Goal: Communication & Community: Answer question/provide support

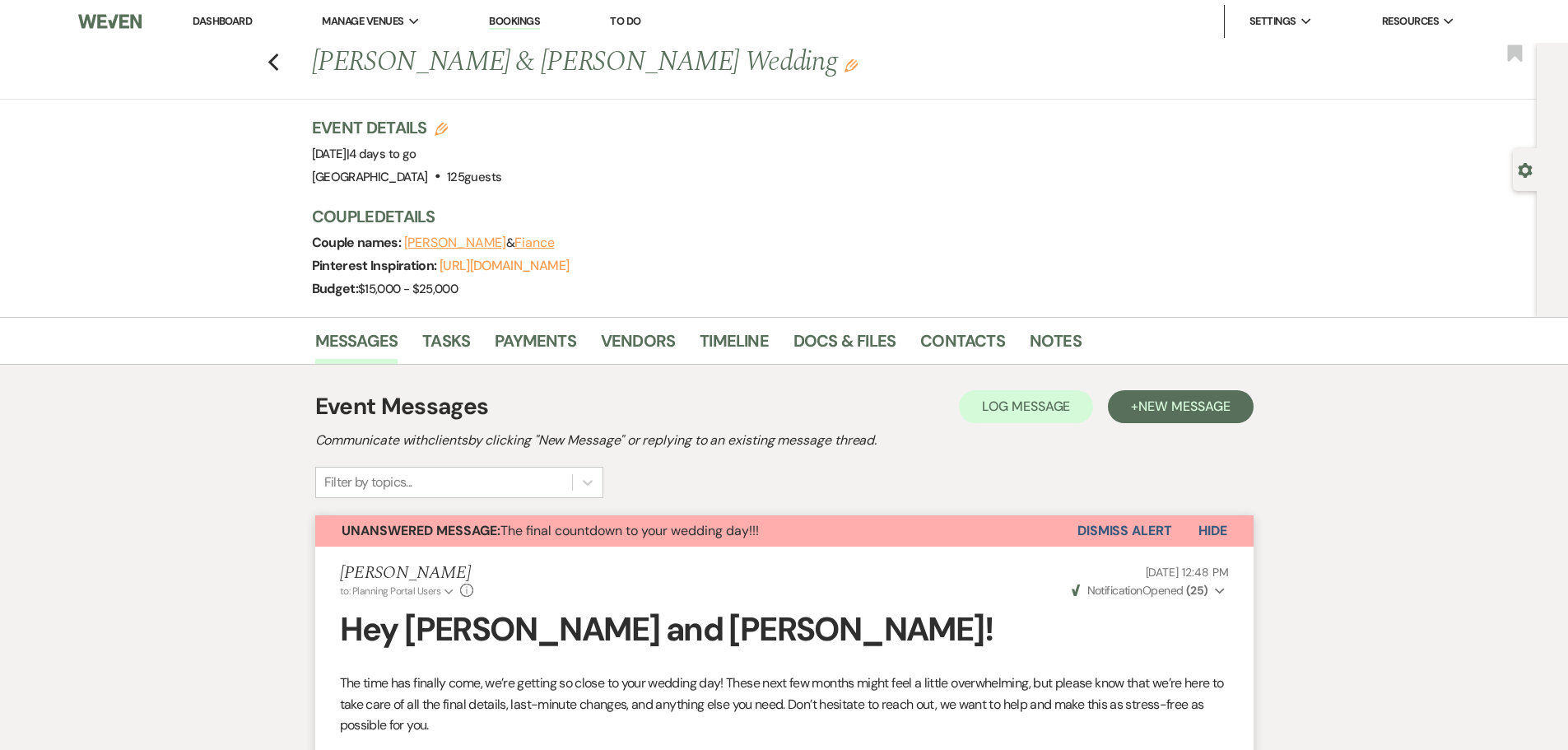
click at [228, 21] on link "Dashboard" at bounding box center [222, 21] width 59 height 14
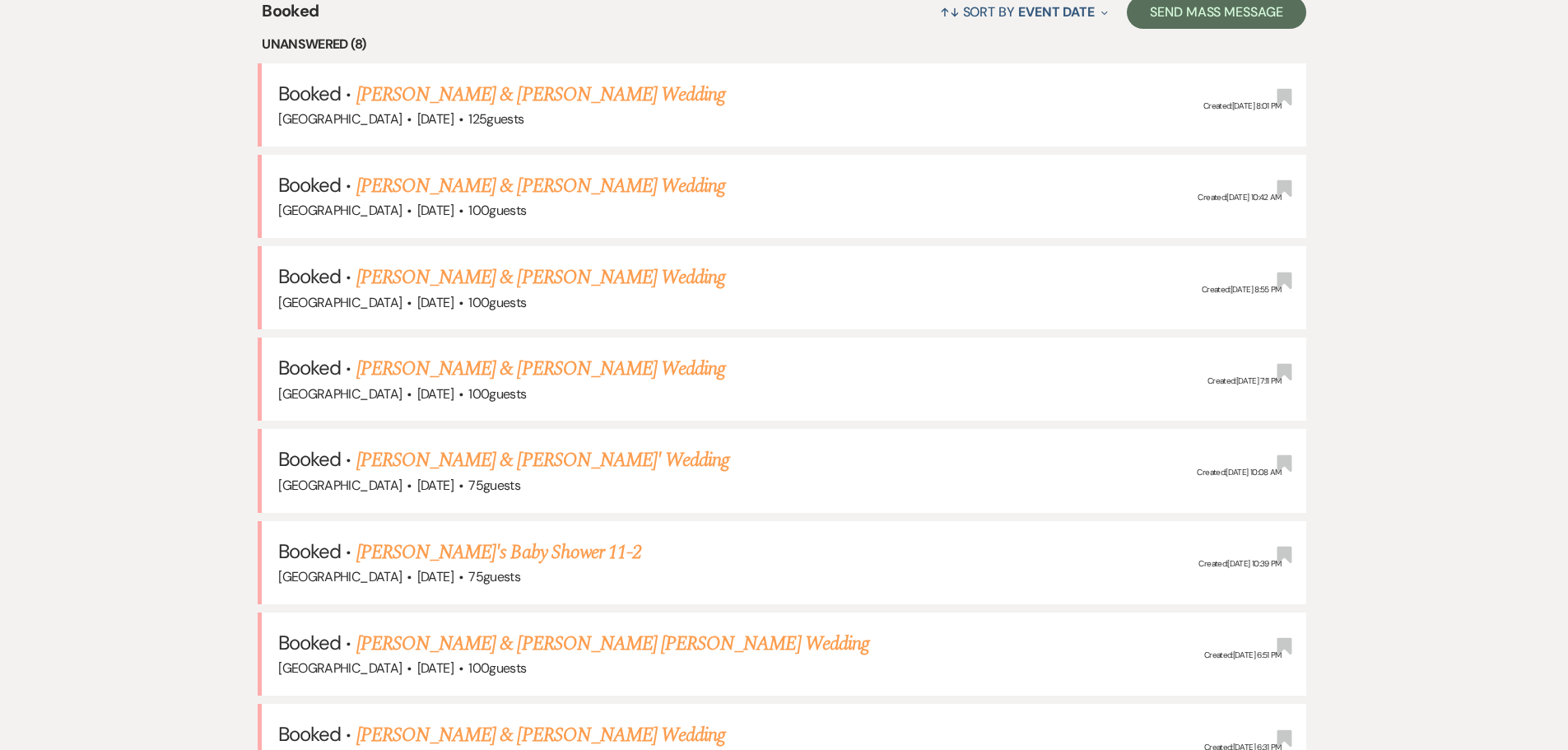
scroll to position [785, 0]
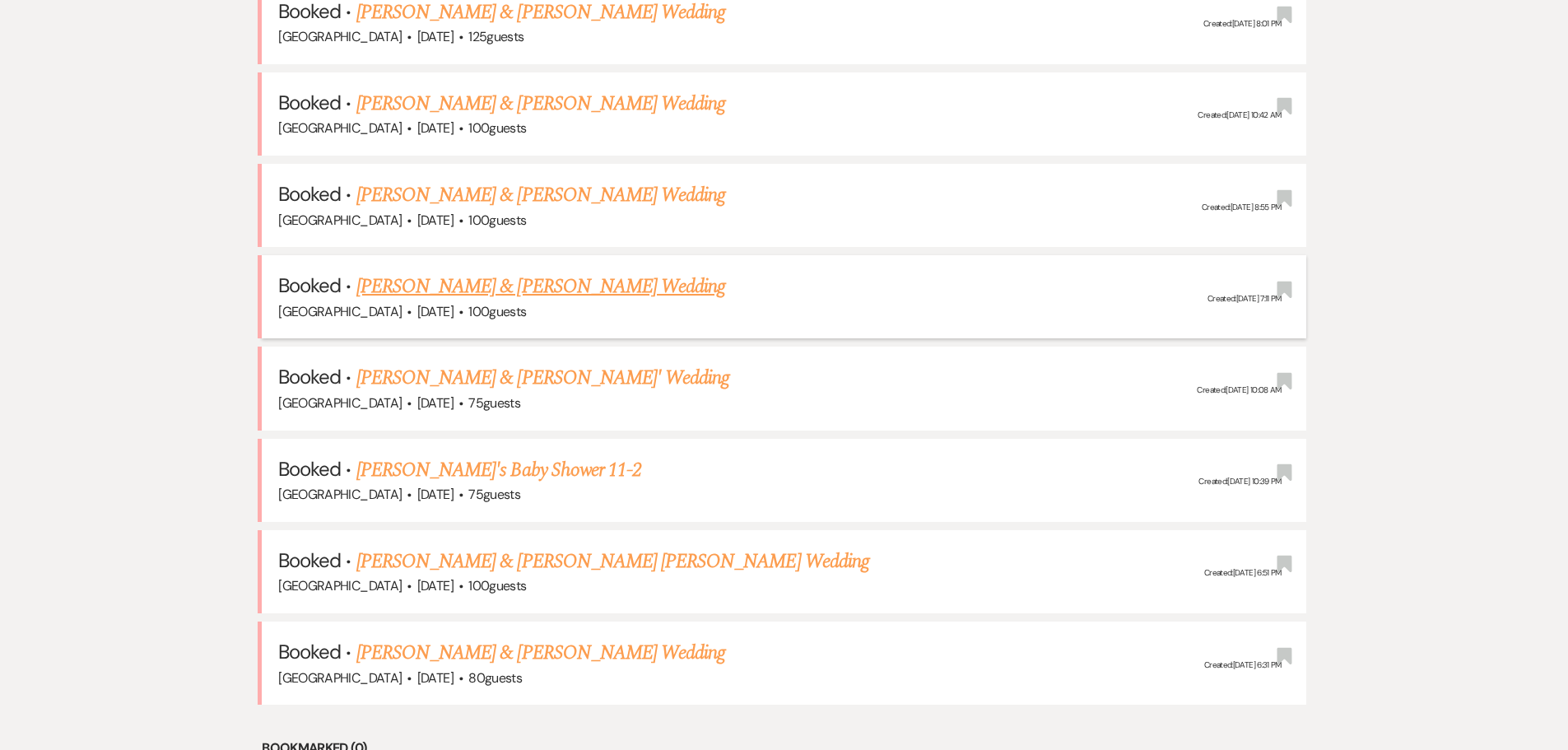
click at [490, 288] on link "[PERSON_NAME] & [PERSON_NAME] Wedding" at bounding box center [541, 286] width 368 height 30
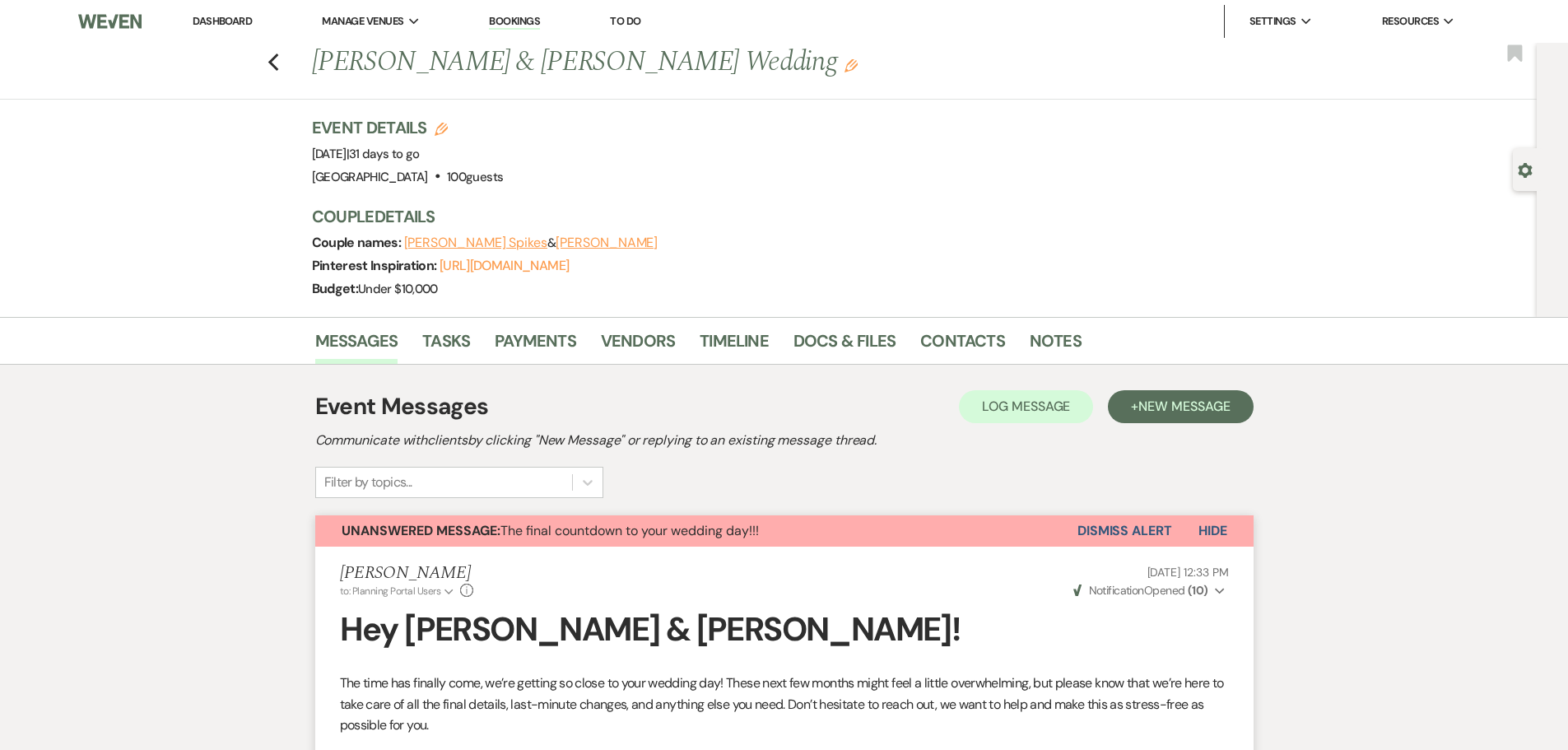
click at [209, 19] on link "Dashboard" at bounding box center [222, 21] width 59 height 14
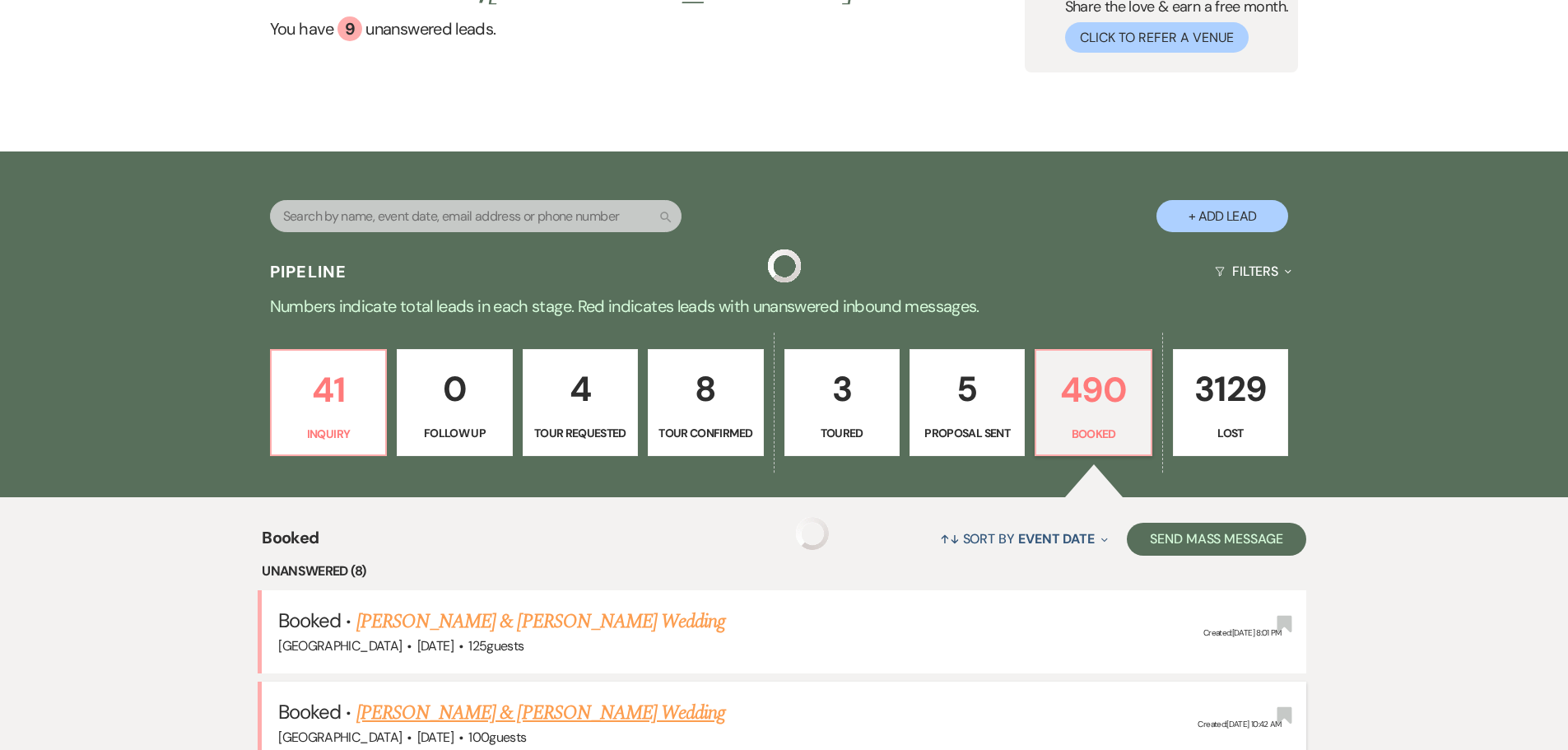
scroll to position [329, 0]
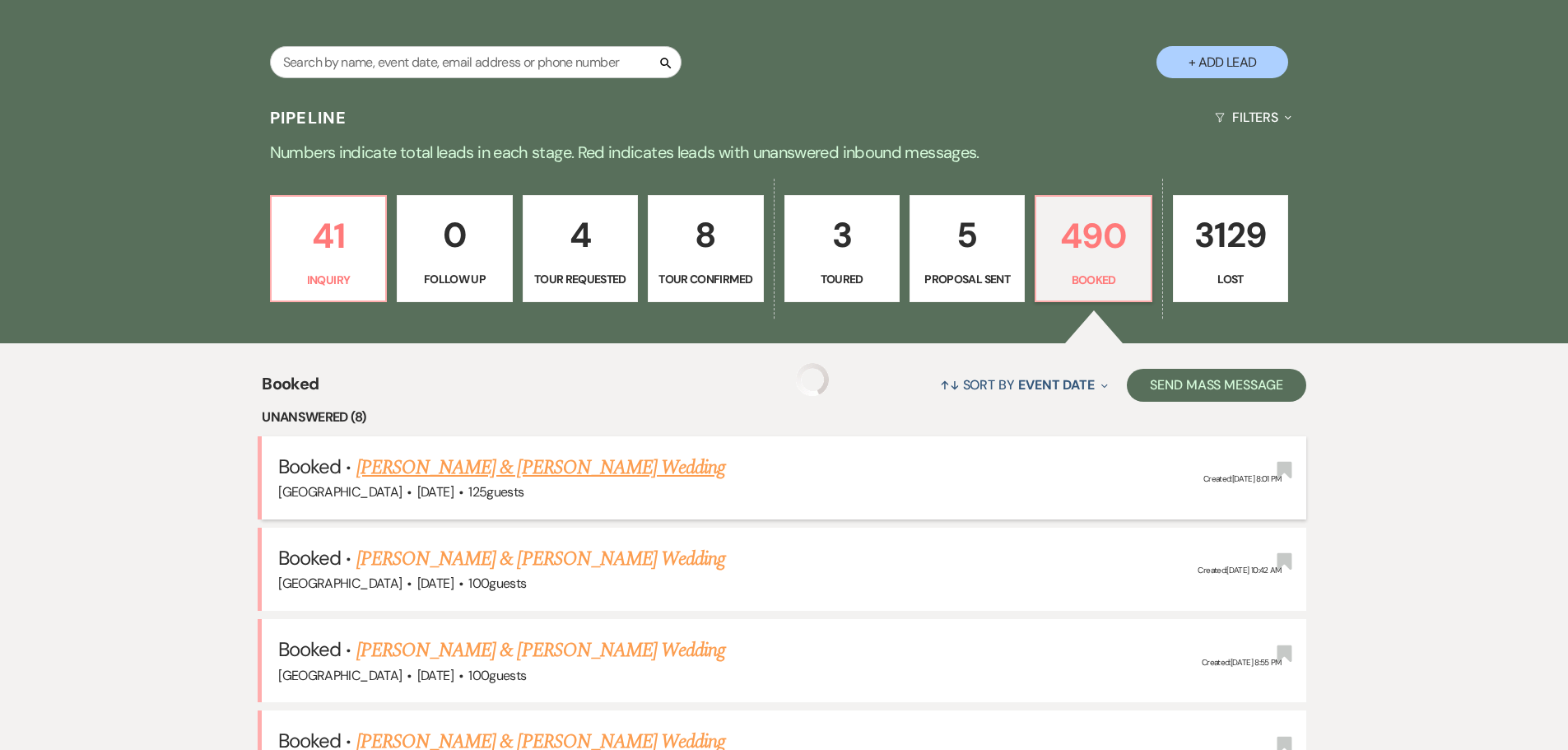
click at [530, 461] on link "[PERSON_NAME] & [PERSON_NAME] Wedding" at bounding box center [541, 467] width 368 height 30
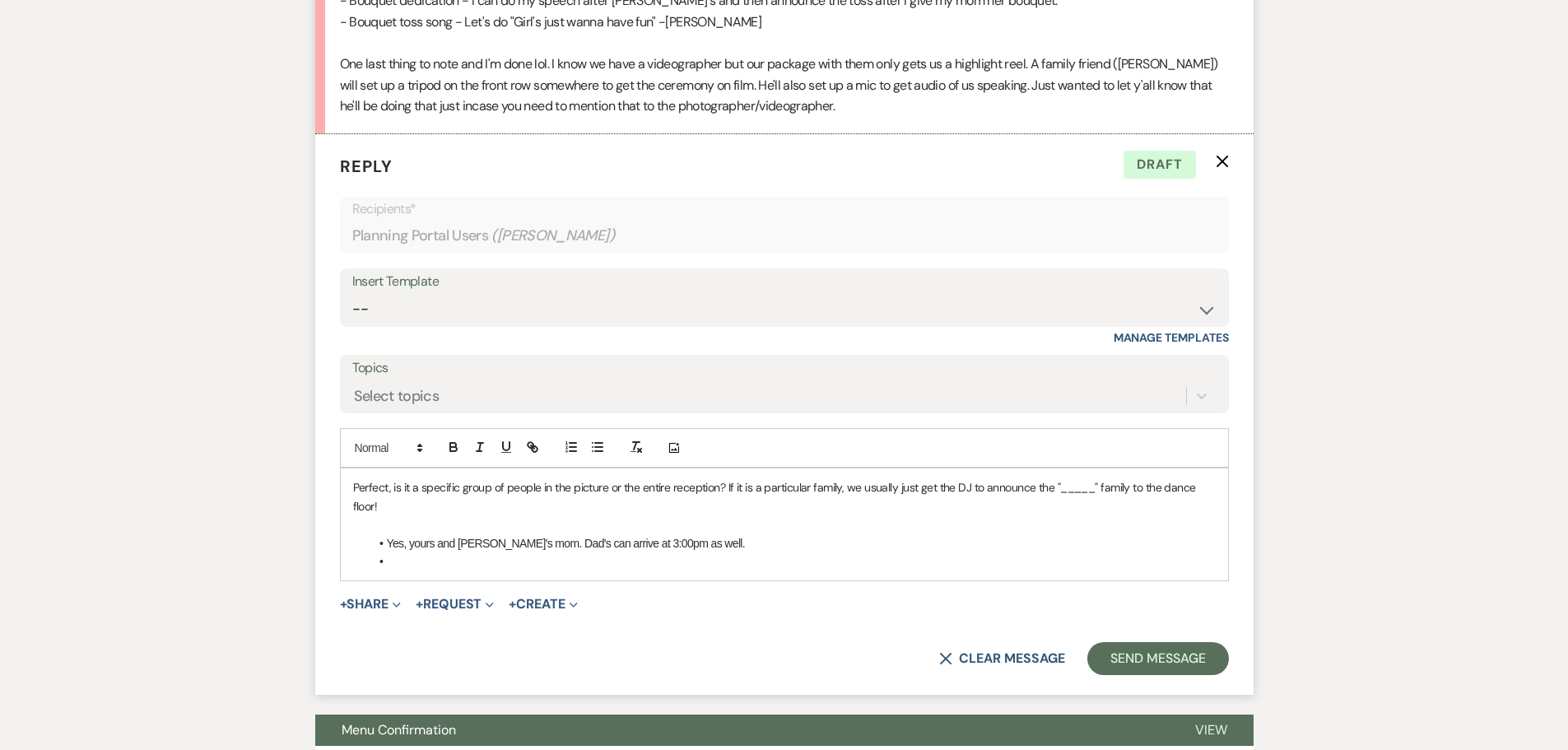
scroll to position [6965, 0]
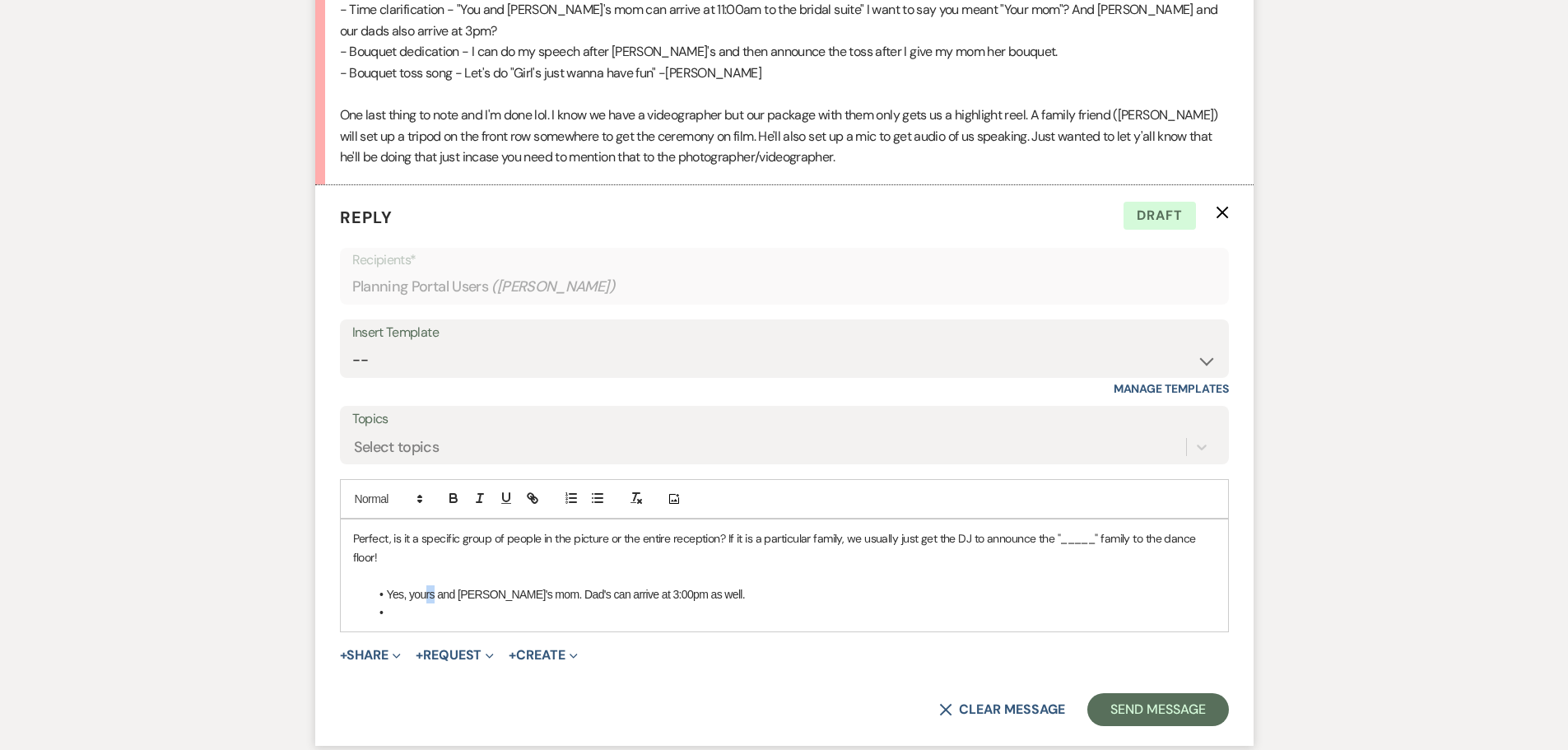
click at [427, 595] on li "Yes, yours and Mike's mom. Dad's can arrive at 3:00pm as well." at bounding box center [792, 594] width 846 height 18
click at [429, 606] on li at bounding box center [792, 612] width 846 height 18
click at [431, 596] on li "Yes, yours and Mike's mom. Dad's can arrive at 3:00pm as well." at bounding box center [792, 594] width 846 height 18
click at [450, 502] on icon "button" at bounding box center [453, 500] width 7 height 4
click at [395, 621] on li at bounding box center [792, 612] width 846 height 18
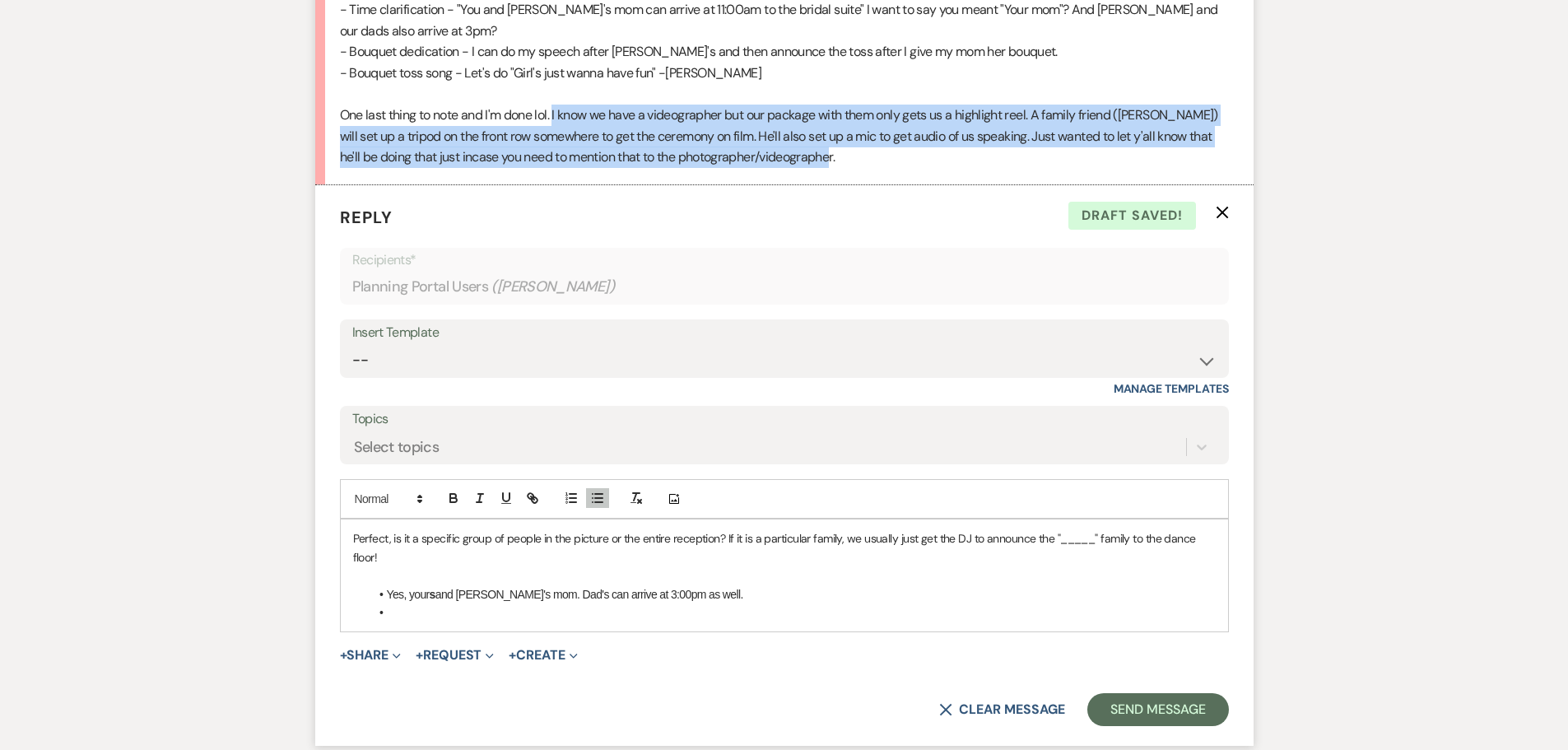
drag, startPoint x: 554, startPoint y: 113, endPoint x: 820, endPoint y: 163, distance: 270.7
click at [820, 163] on p "One last thing to note and I'm done lol. I know we have a videographer but our …" at bounding box center [784, 136] width 889 height 63
copy p "I know we have a videographer but our package with them only gets us a highligh…"
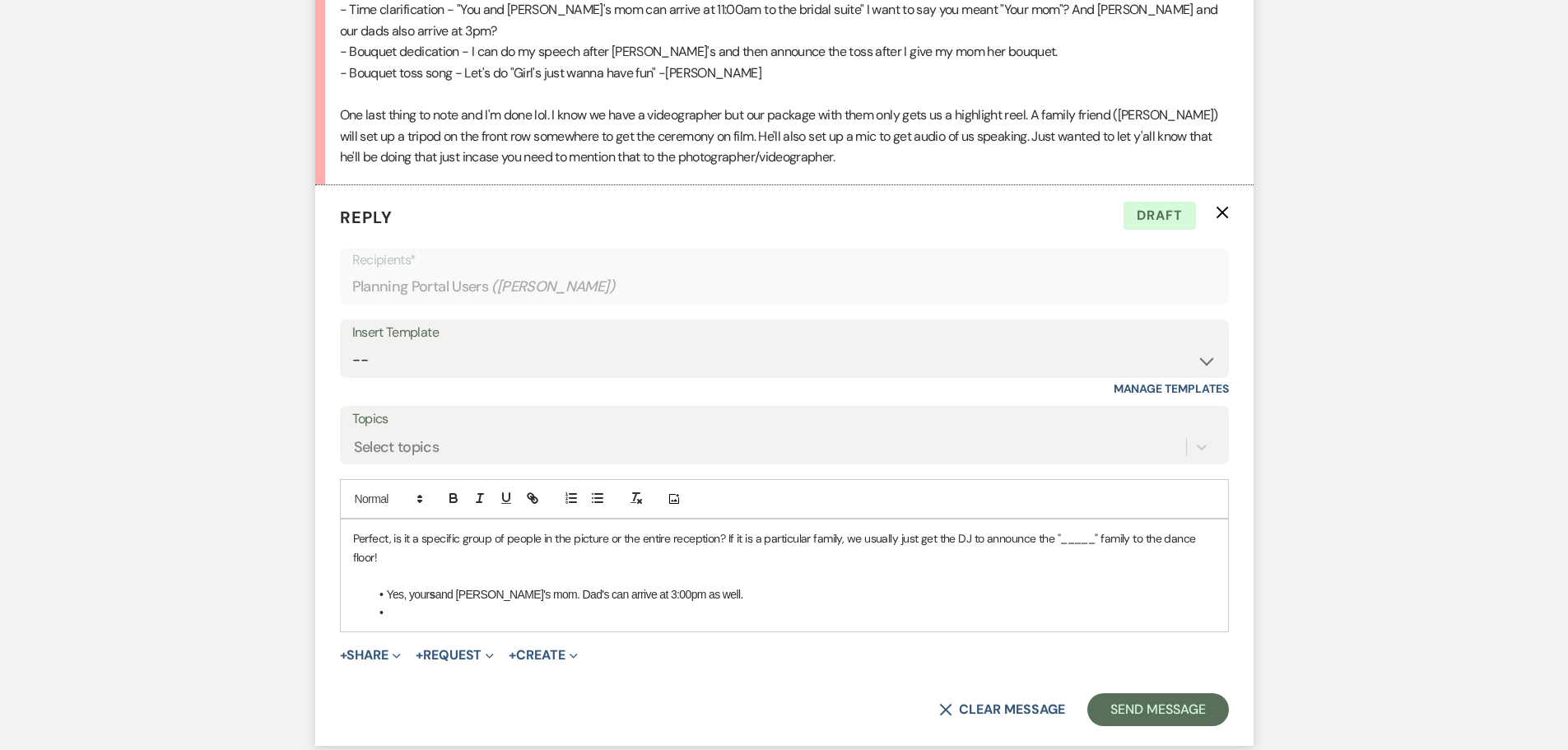
click at [533, 617] on li at bounding box center [792, 612] width 846 height 18
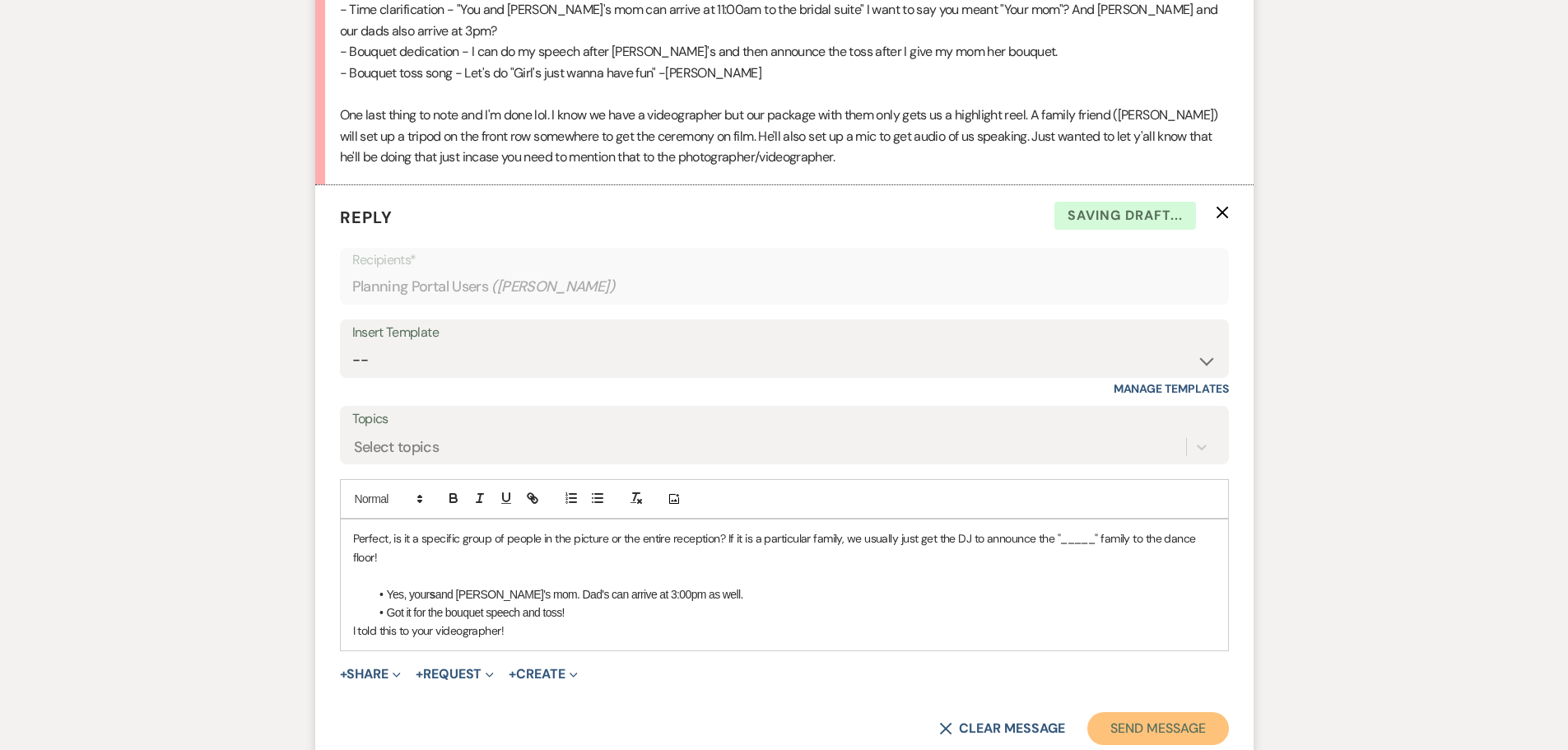
click at [1132, 730] on button "Send Message" at bounding box center [1158, 728] width 141 height 33
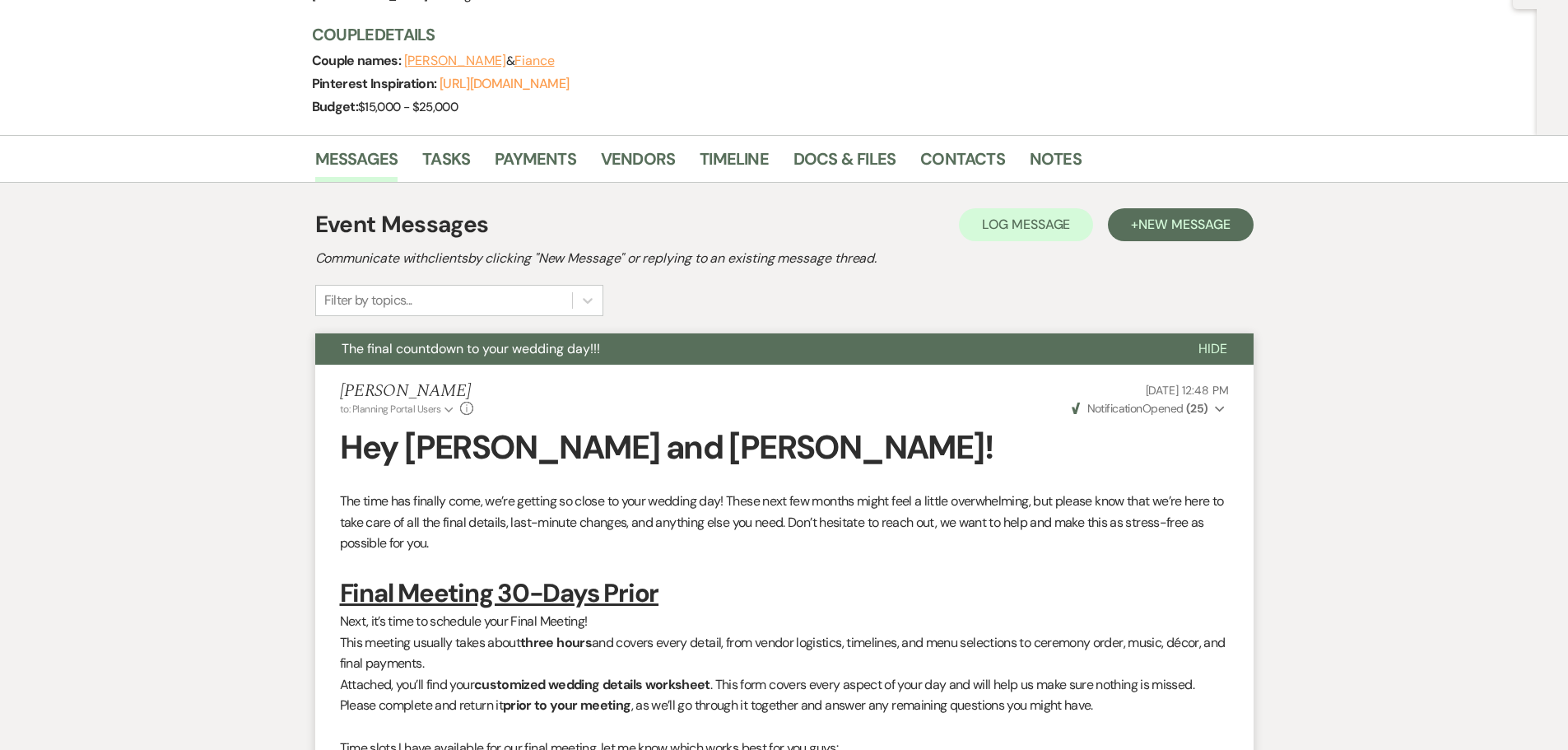
scroll to position [0, 0]
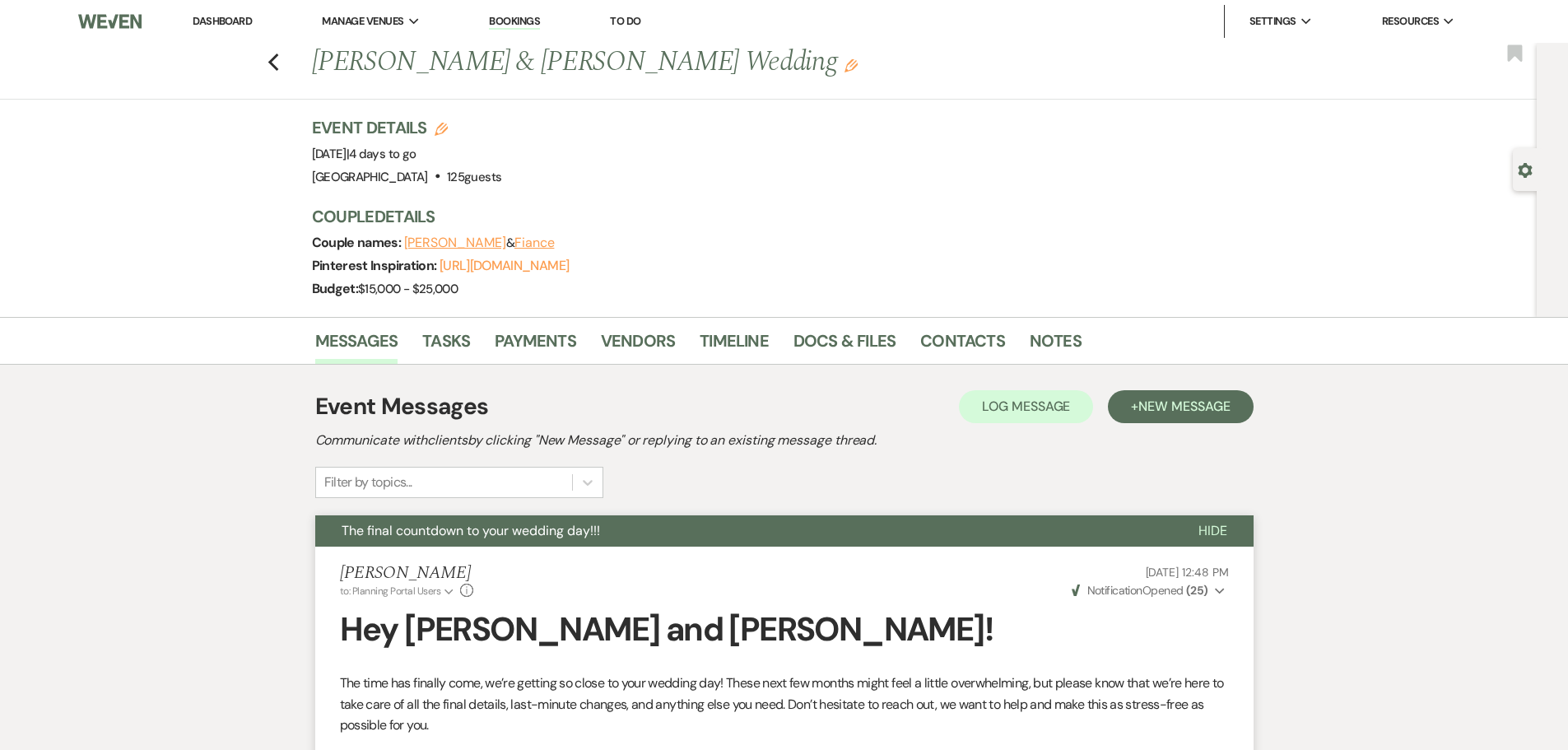
click at [233, 12] on li "Dashboard" at bounding box center [222, 21] width 76 height 33
click at [231, 18] on link "Dashboard" at bounding box center [222, 21] width 59 height 14
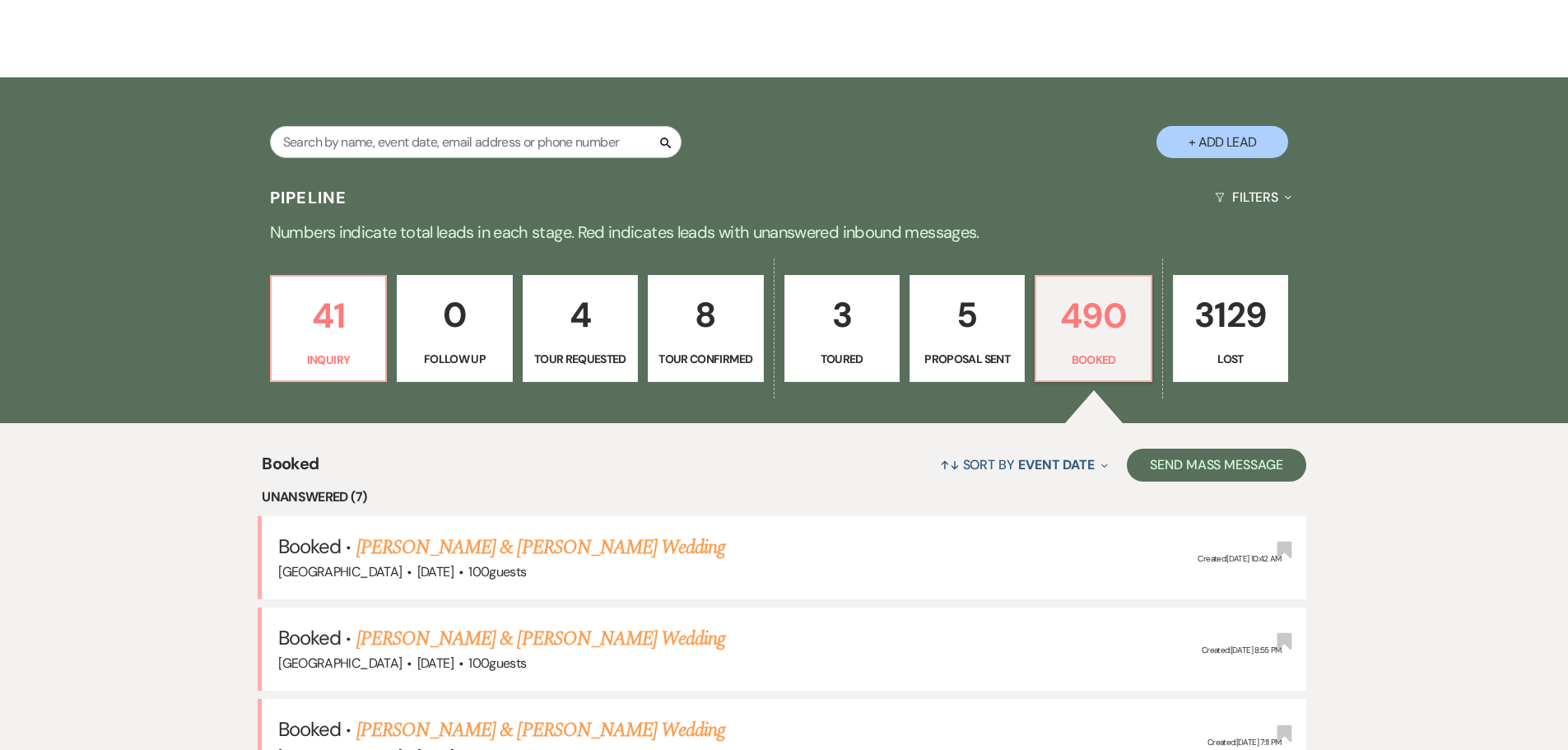
scroll to position [82, 0]
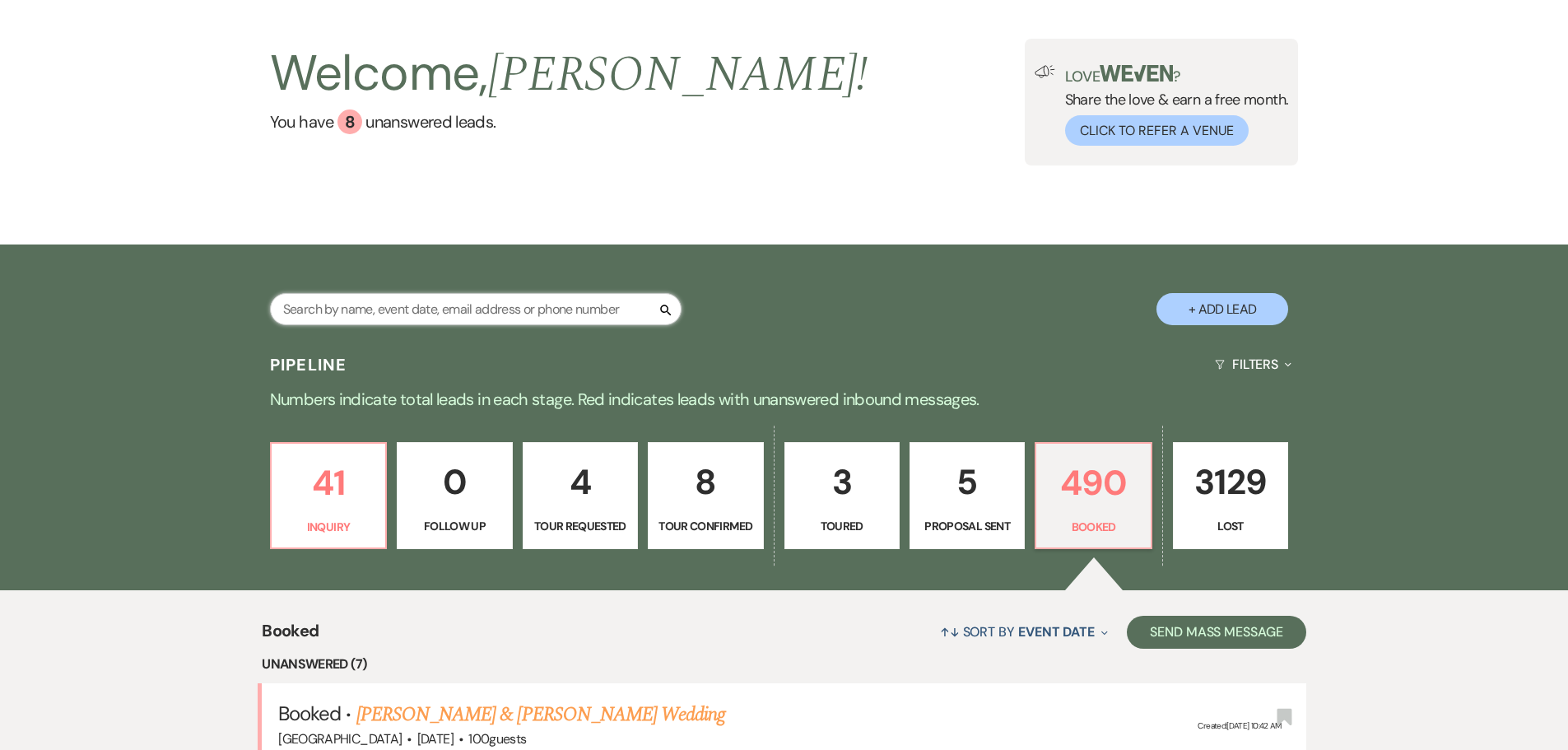
click at [408, 298] on input "text" at bounding box center [475, 308] width 411 height 32
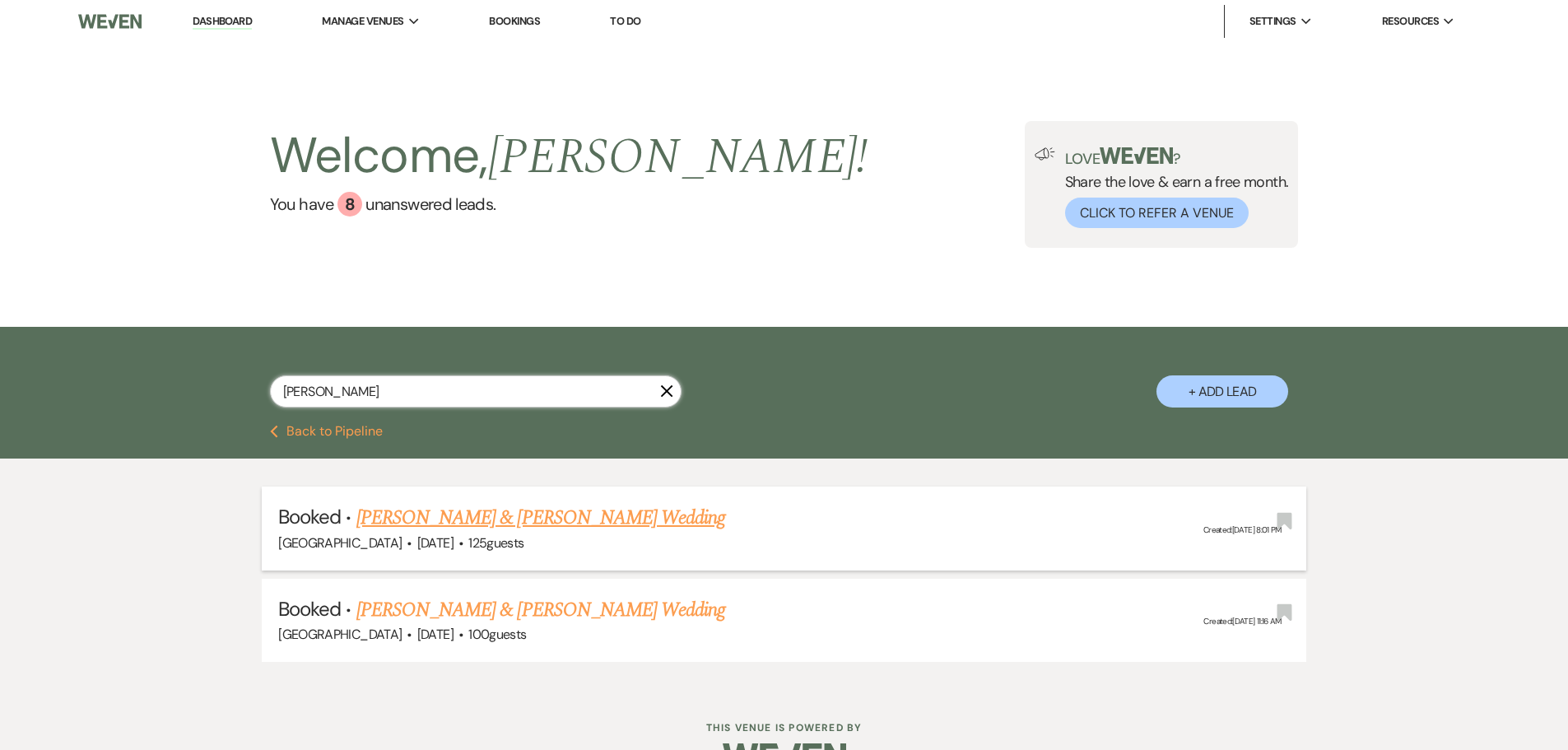
type input "roubique"
click at [545, 530] on link "[PERSON_NAME] & [PERSON_NAME] Wedding" at bounding box center [541, 517] width 368 height 30
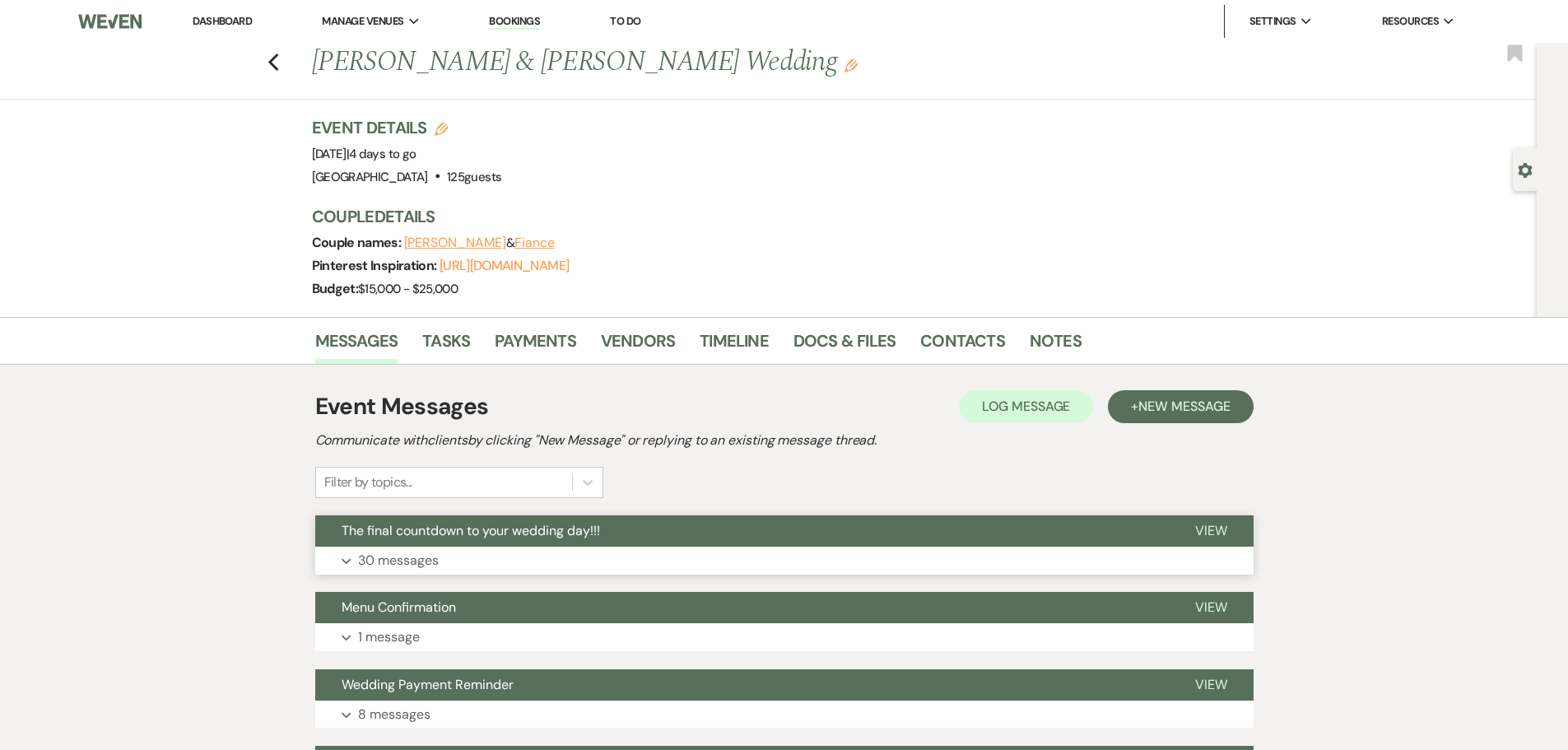
click at [513, 545] on button "The final countdown to your wedding day!!!" at bounding box center [742, 530] width 854 height 32
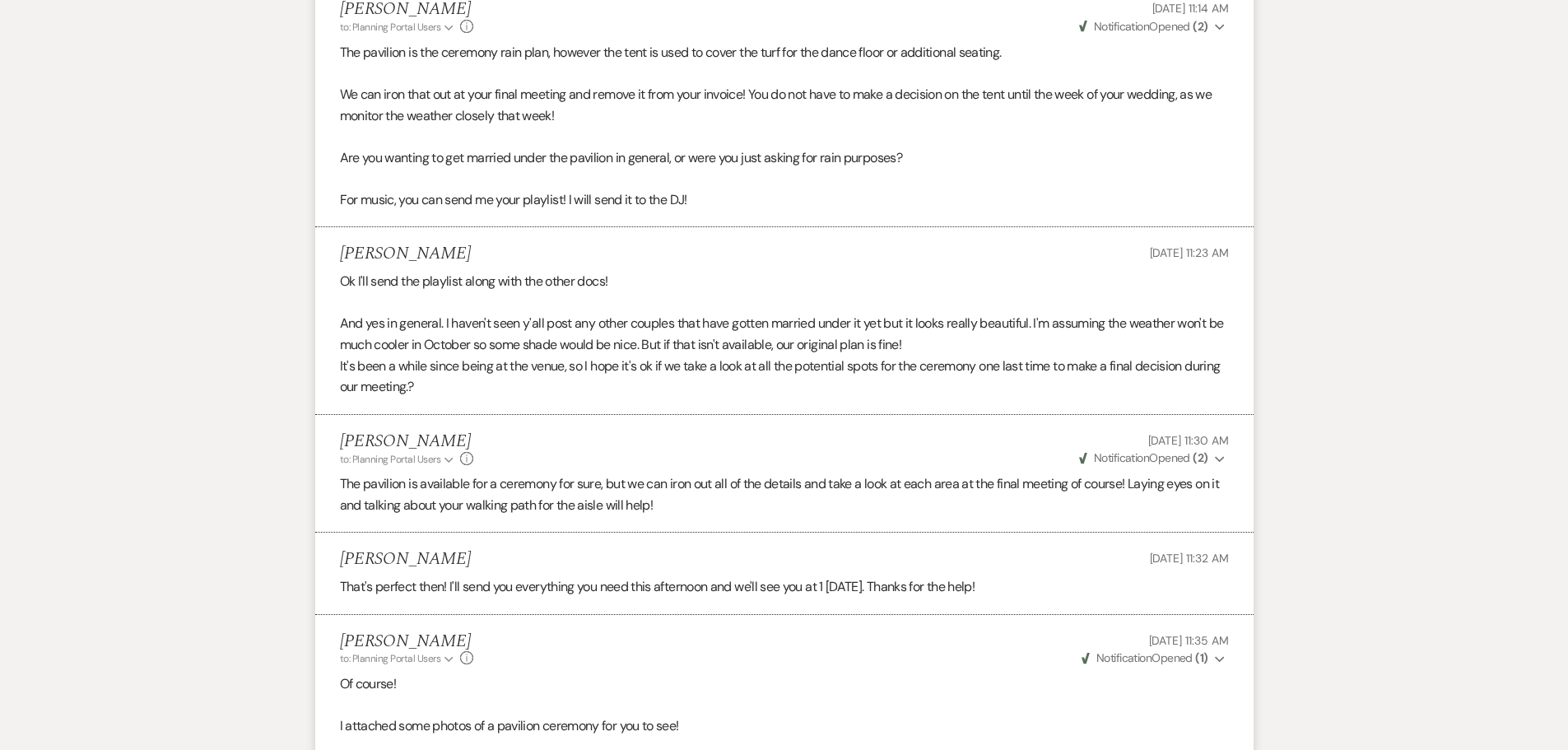
scroll to position [3210, 0]
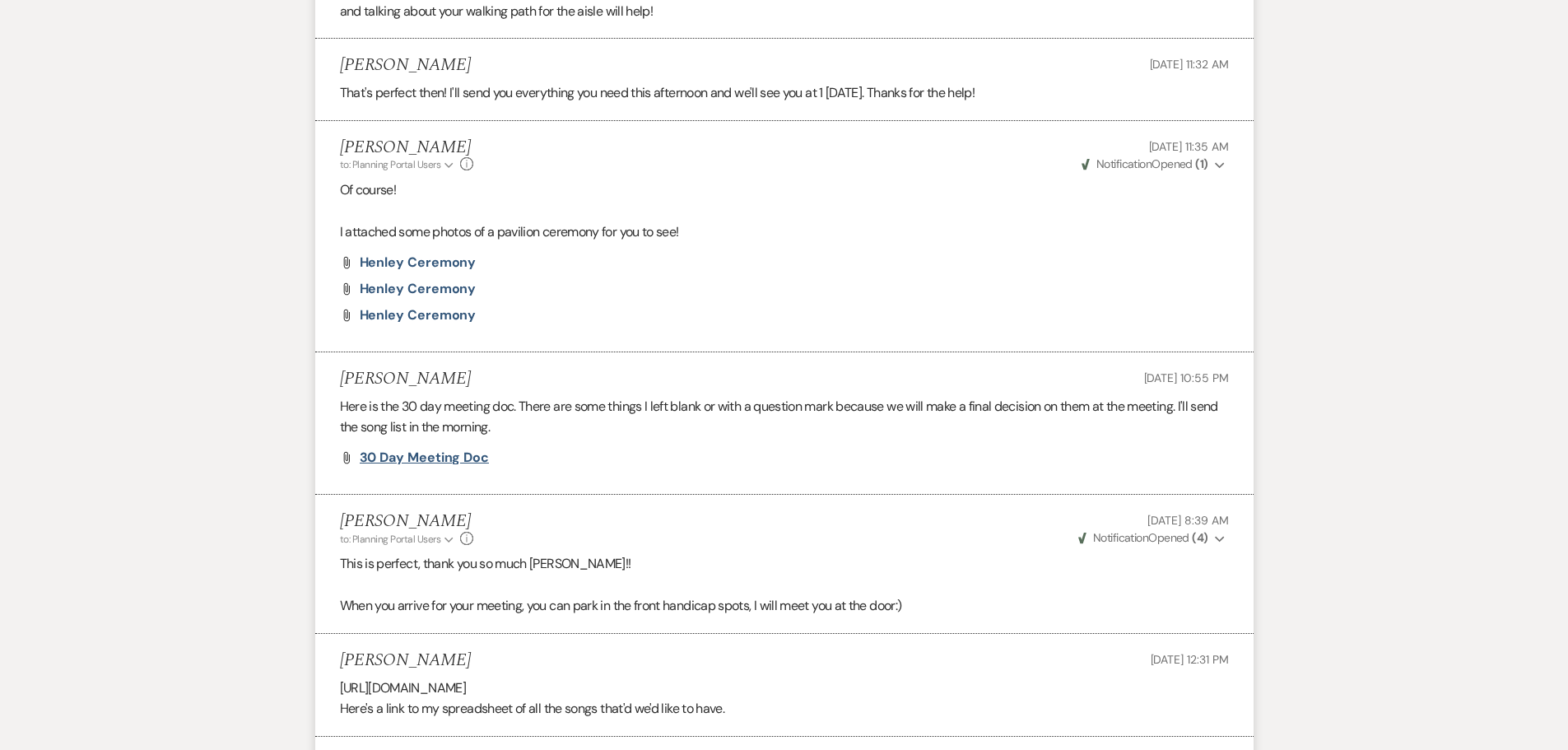
click at [443, 456] on span "30 Day Meeting doc" at bounding box center [425, 457] width 130 height 17
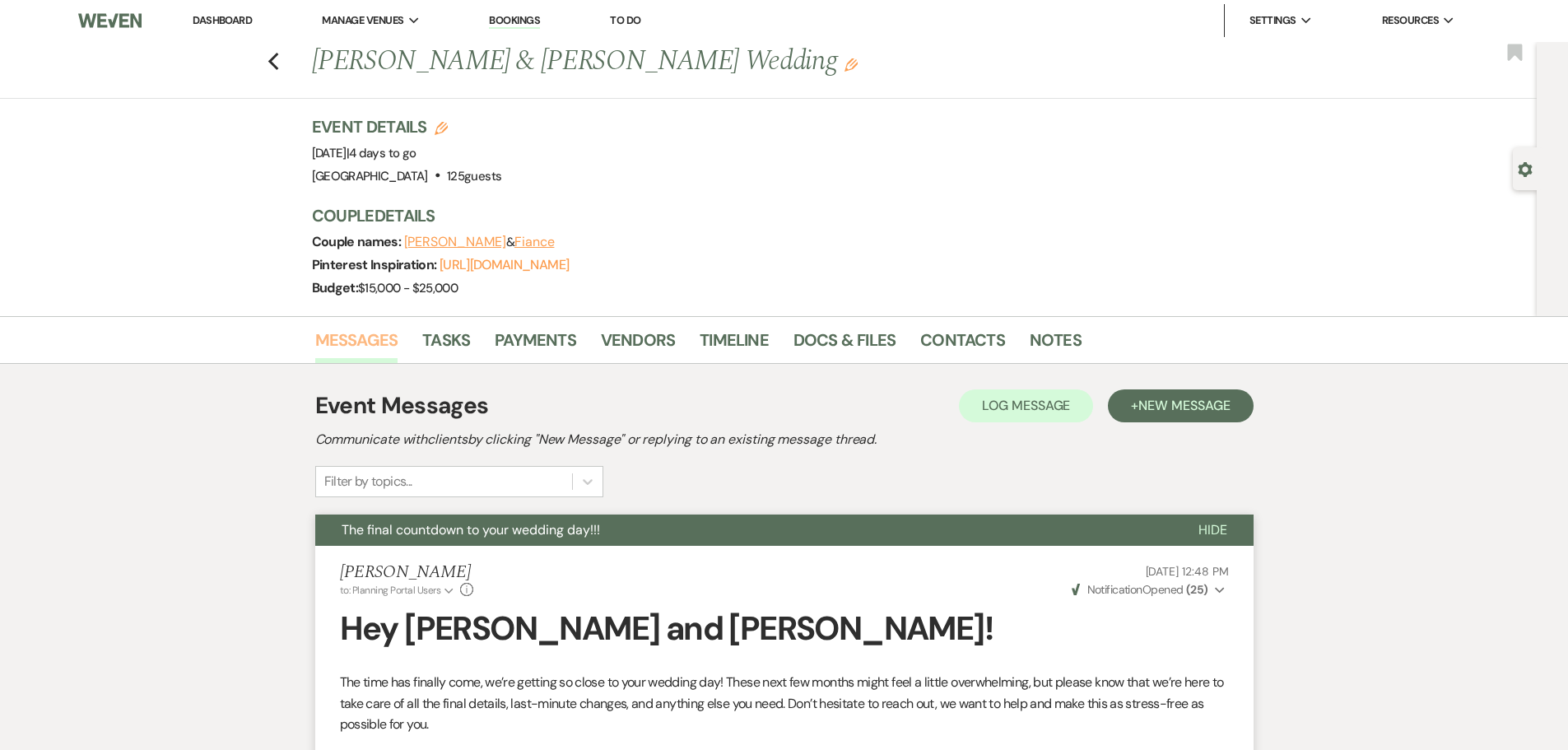
scroll to position [0, 0]
click at [243, 12] on li "Dashboard" at bounding box center [222, 21] width 76 height 33
click at [239, 17] on link "Dashboard" at bounding box center [222, 21] width 59 height 14
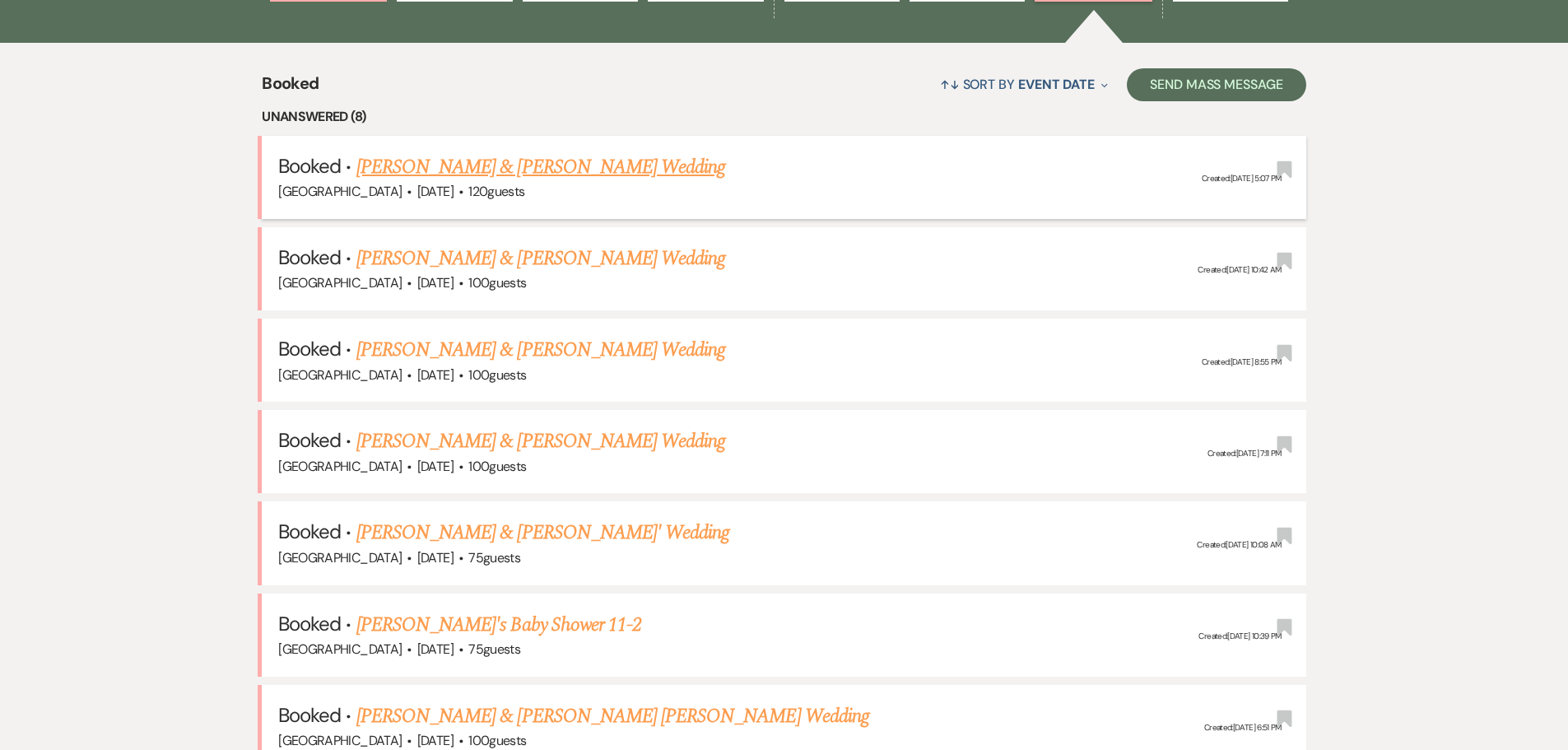
scroll to position [658, 0]
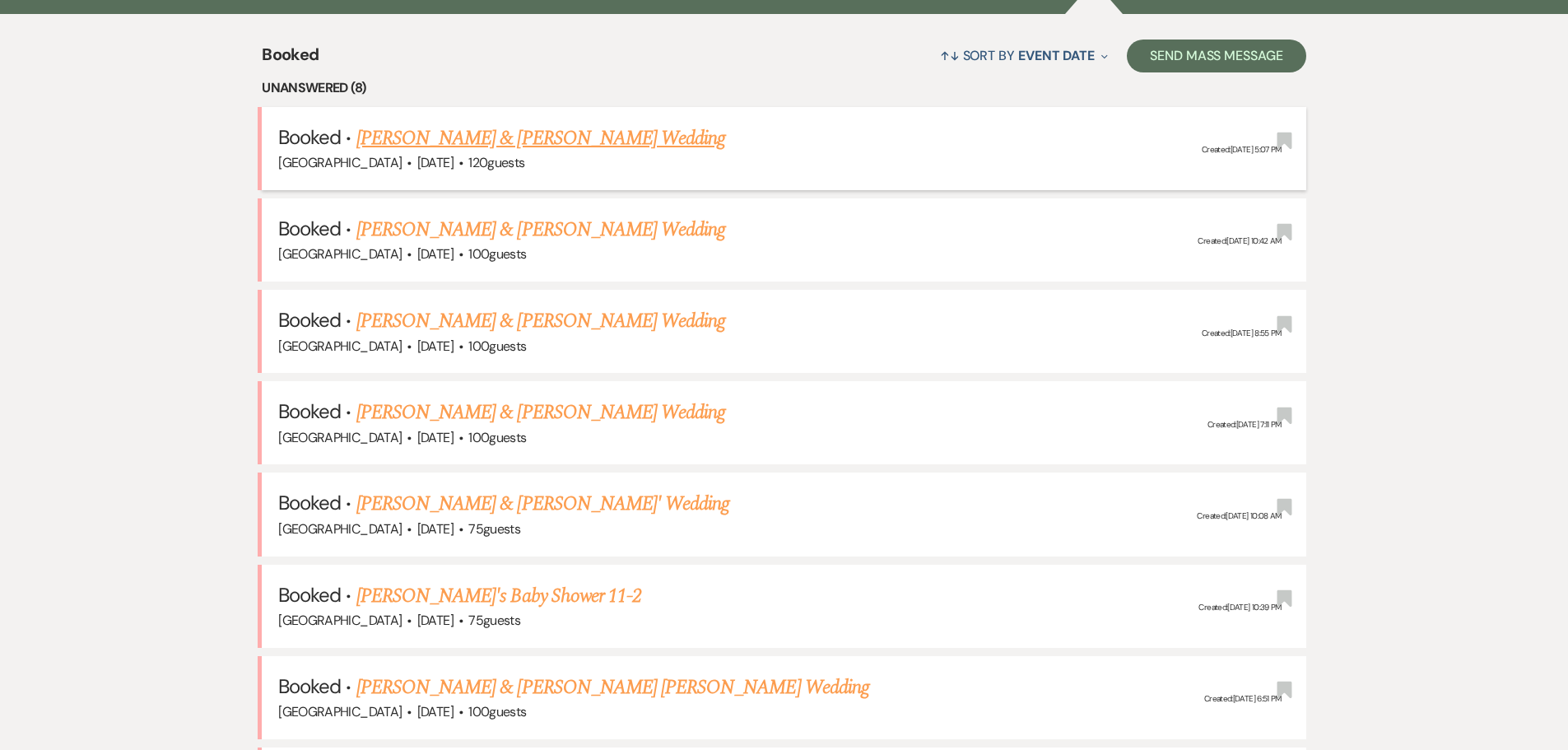
click at [484, 150] on link "[PERSON_NAME] & [PERSON_NAME] Wedding" at bounding box center [541, 138] width 368 height 30
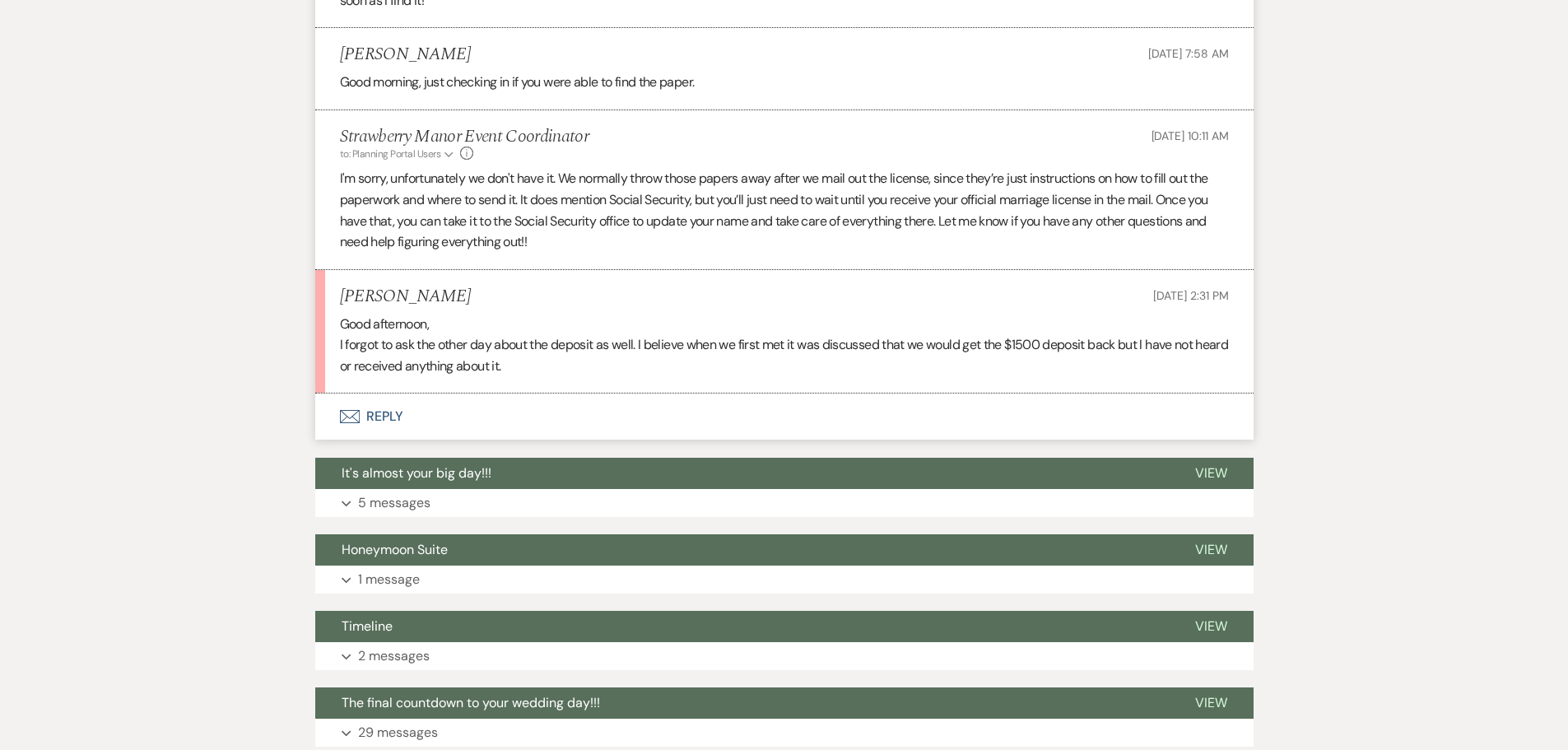
scroll to position [1070, 0]
drag, startPoint x: 335, startPoint y: 293, endPoint x: 215, endPoint y: 309, distance: 121.1
click at [215, 309] on div "Messages Tasks Payments Vendors Timeline Docs & Files Contacts Notes Event Mess…" at bounding box center [784, 366] width 1568 height 2190
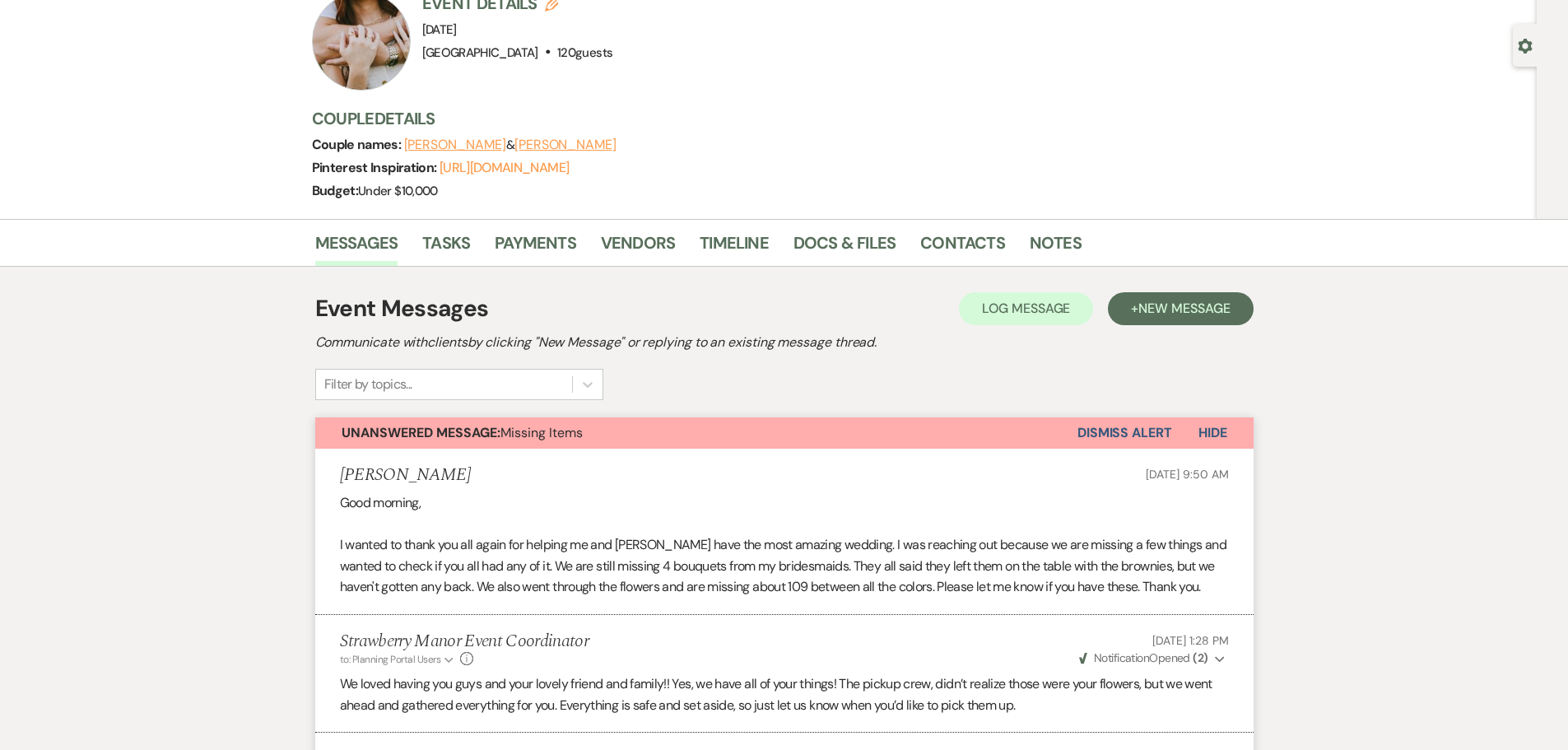
scroll to position [0, 0]
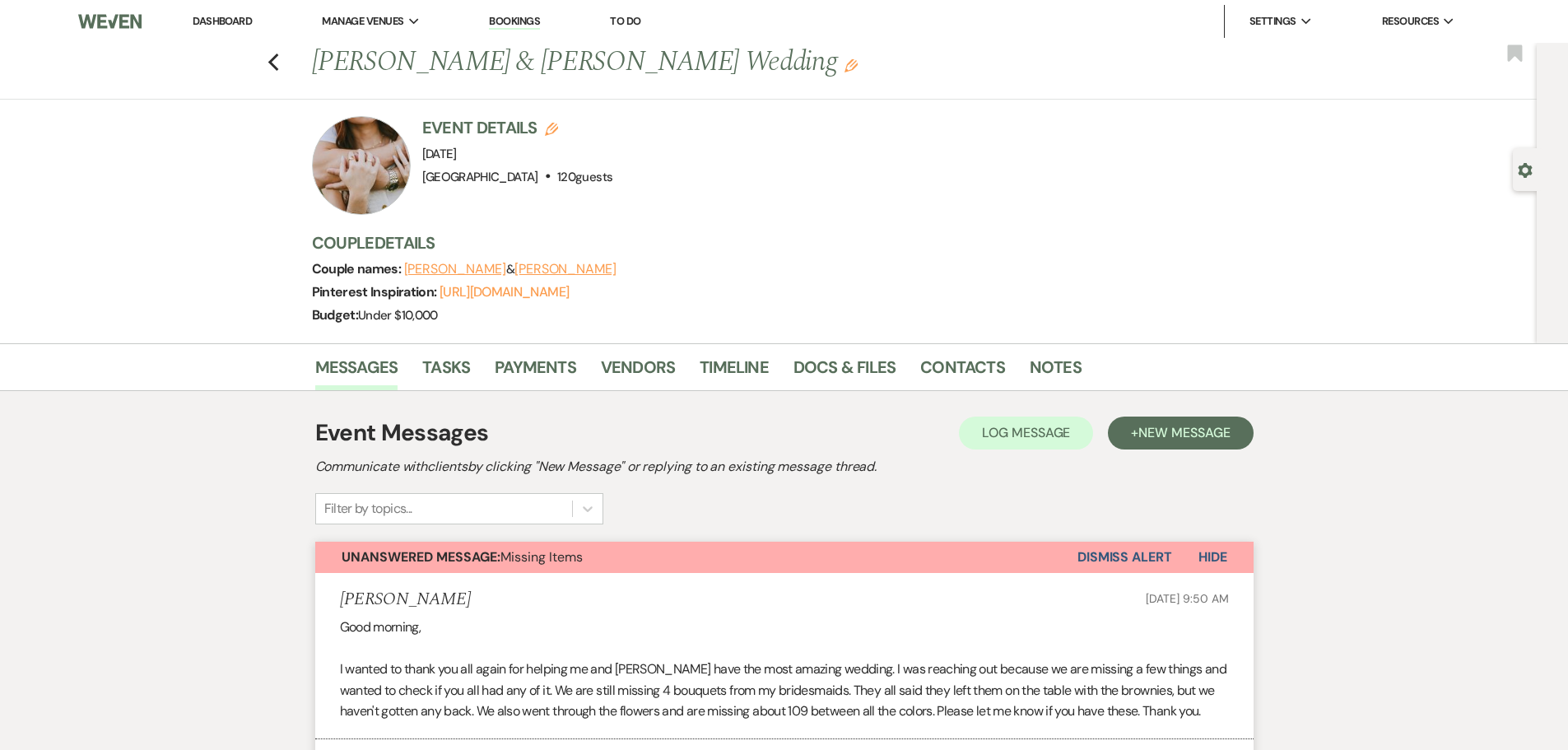
click at [287, 60] on div "Previous Scott Pontiff & Jenna LaFont's Wedding Edit Bookmark" at bounding box center [763, 71] width 1545 height 57
click at [272, 65] on div "Previous Scott Pontiff & Jenna LaFont's Wedding Edit Bookmark" at bounding box center [763, 71] width 1545 height 57
click at [277, 61] on use "button" at bounding box center [272, 62] width 11 height 18
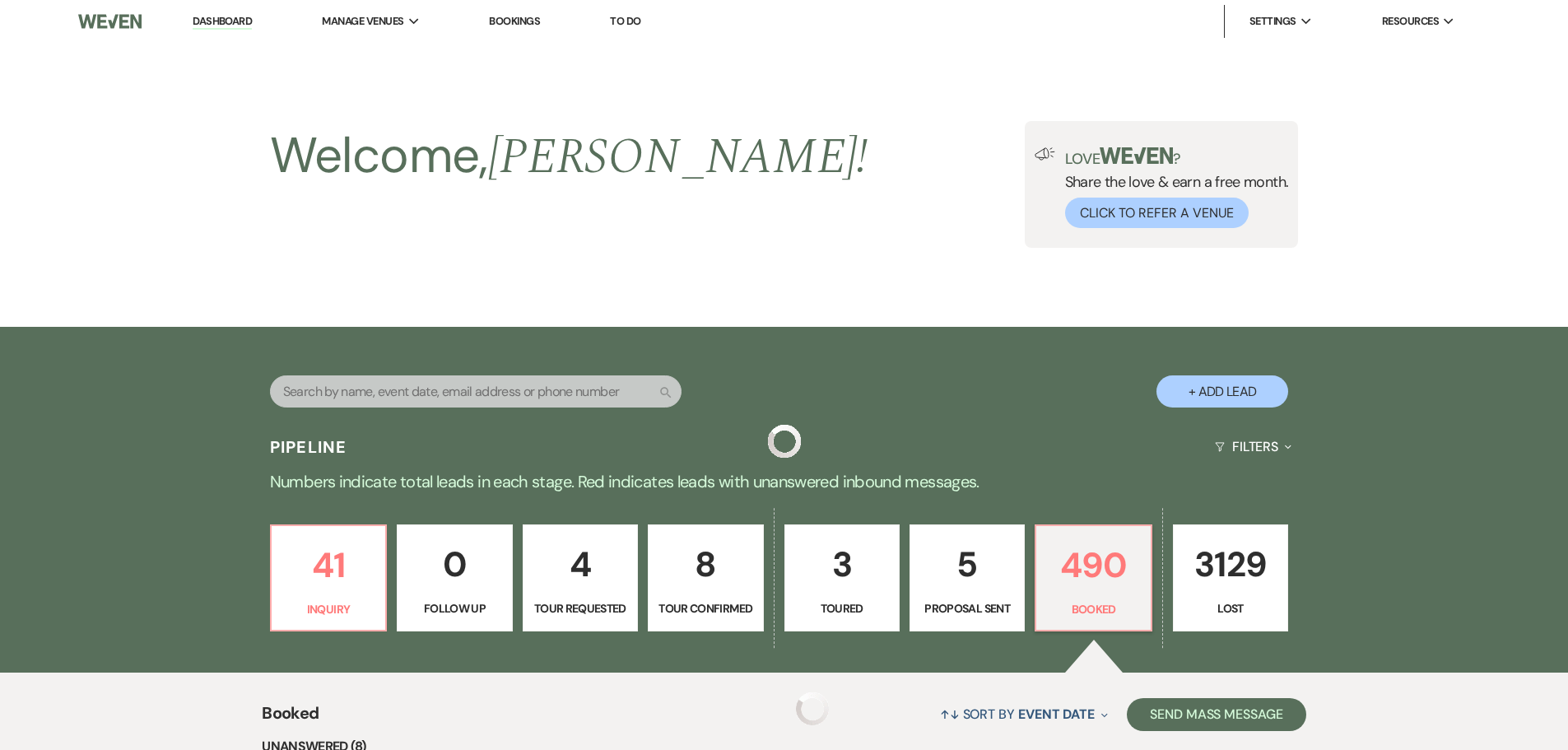
scroll to position [658, 0]
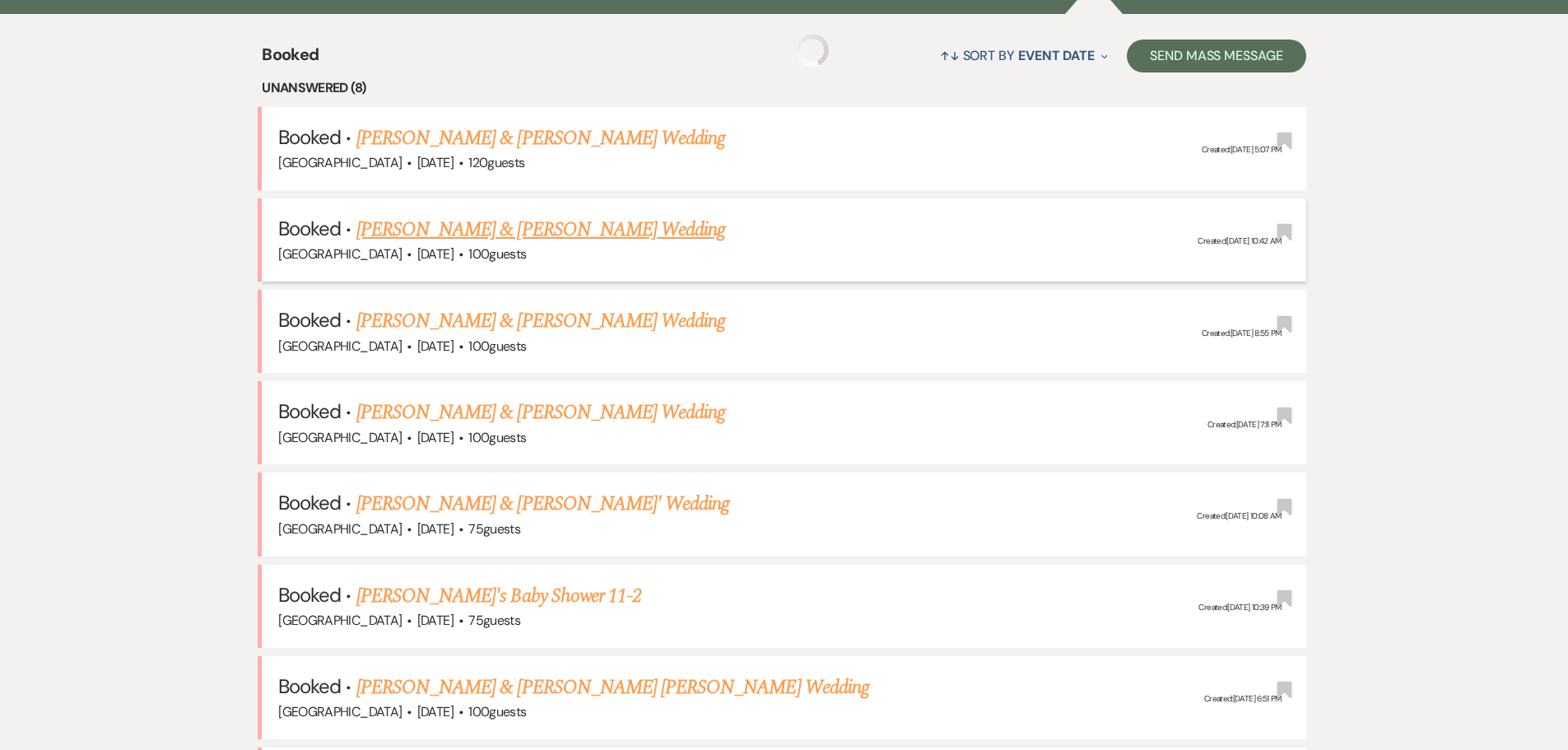
click at [483, 233] on link "[PERSON_NAME] & [PERSON_NAME] Wedding" at bounding box center [541, 229] width 368 height 30
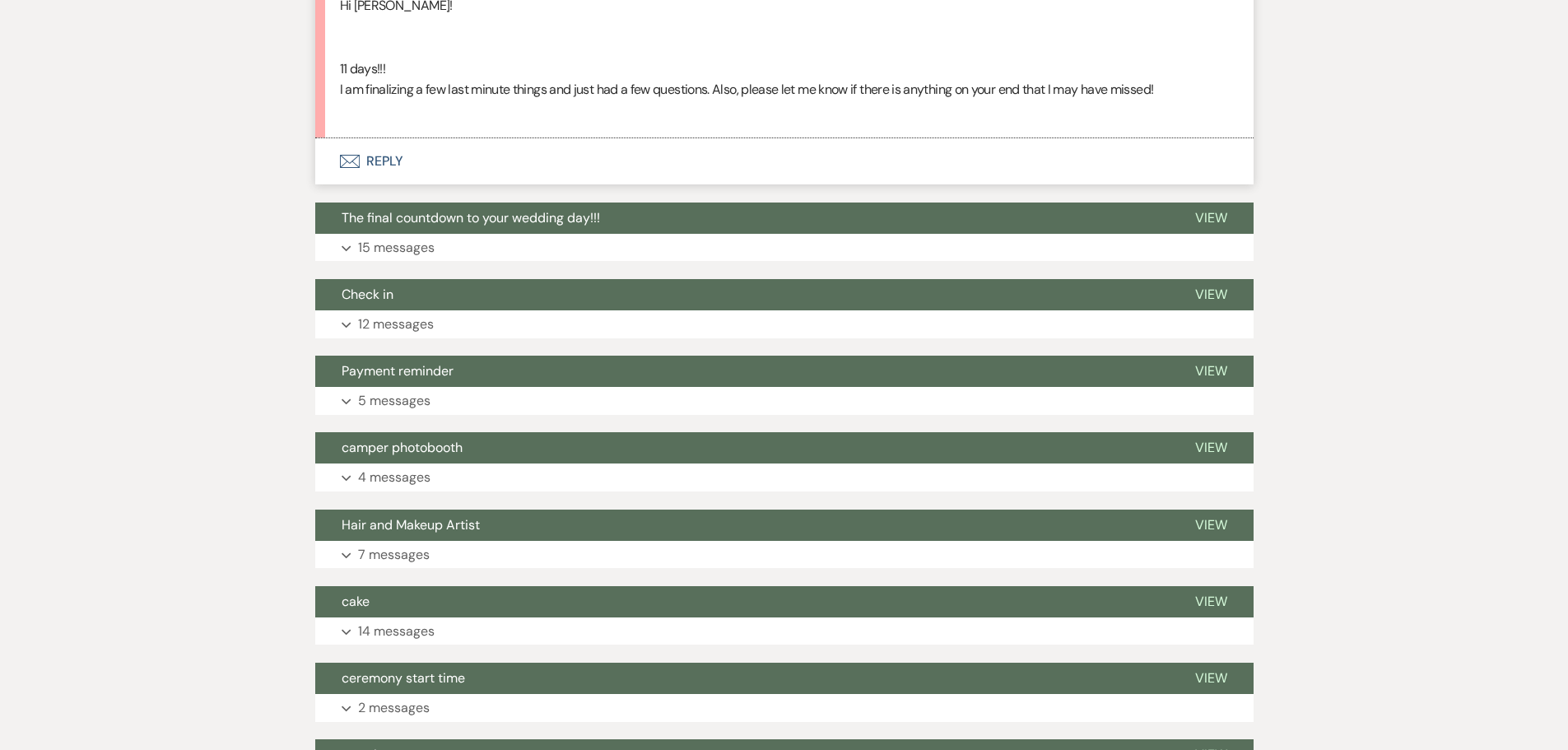
scroll to position [1813, 0]
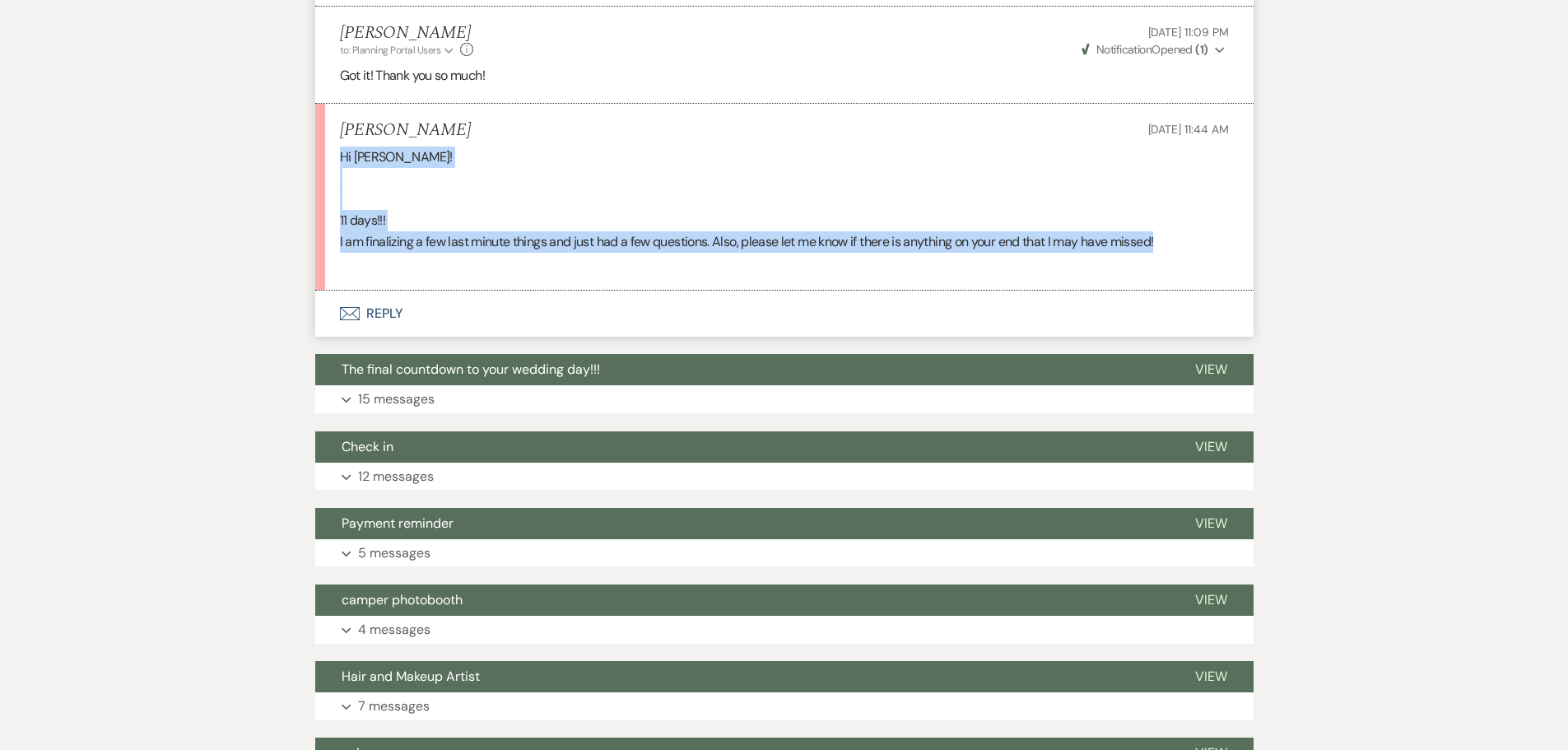
drag, startPoint x: 323, startPoint y: 156, endPoint x: 1181, endPoint y: 241, distance: 862.2
click at [1181, 241] on li "Faith Croop Oct 13, 2025, 11:44 AM Hi Holly! 11 days!!! I am finalizing a few l…" at bounding box center [784, 197] width 938 height 187
click at [1181, 241] on div "Hi Holly! 11 days!!! I am finalizing a few last minute things and just had a fe…" at bounding box center [784, 210] width 889 height 127
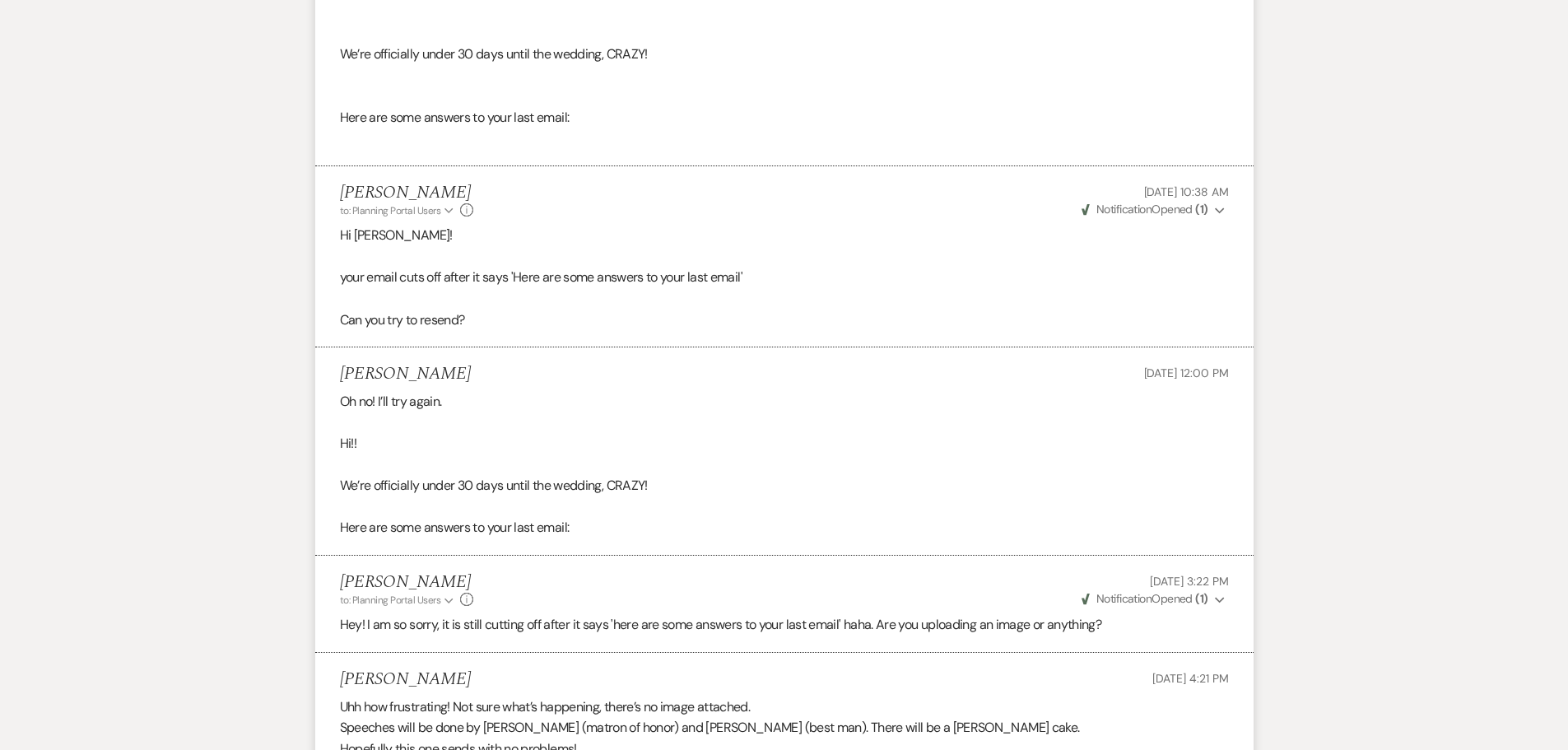
scroll to position [1236, 0]
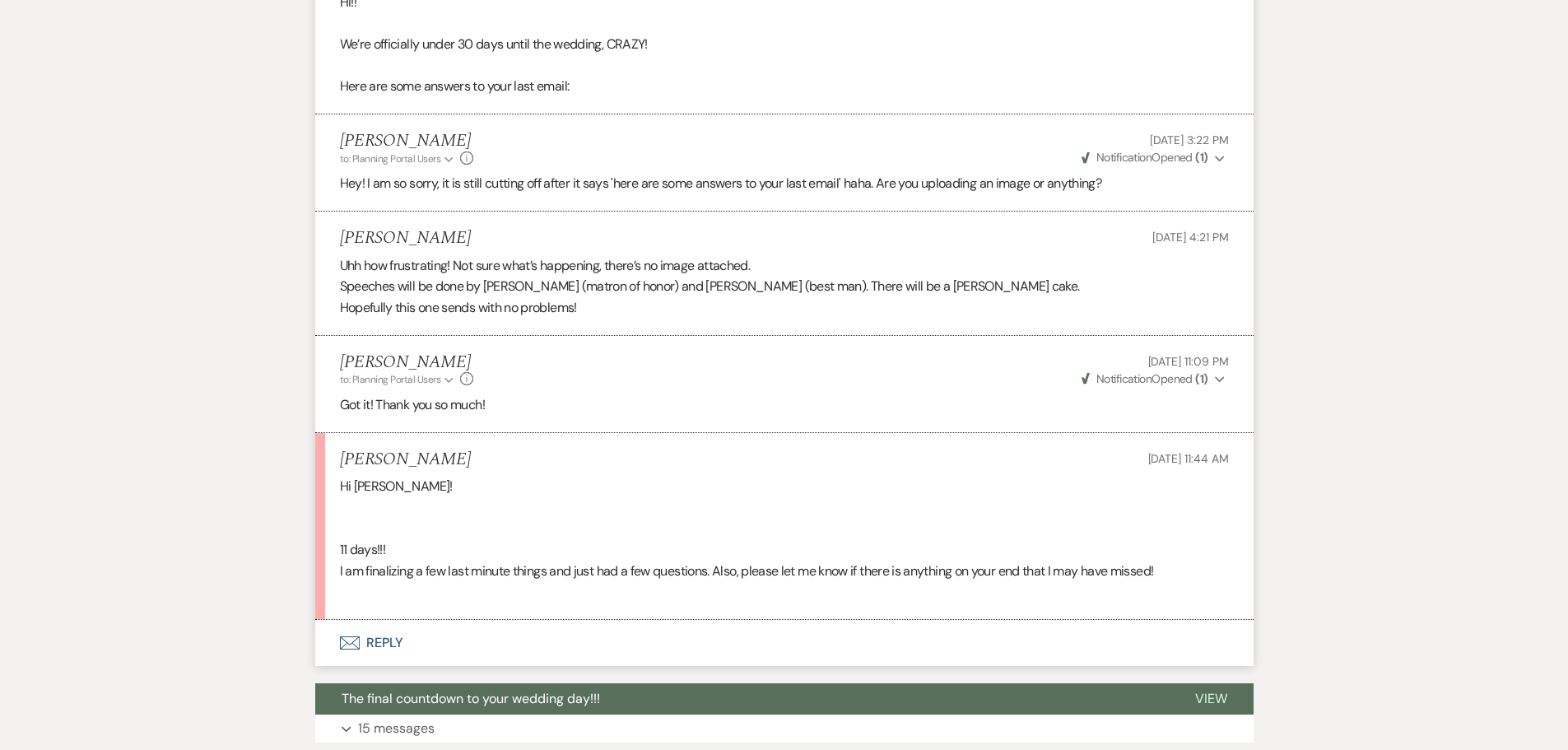
click at [386, 648] on button "Envelope Reply" at bounding box center [784, 643] width 938 height 46
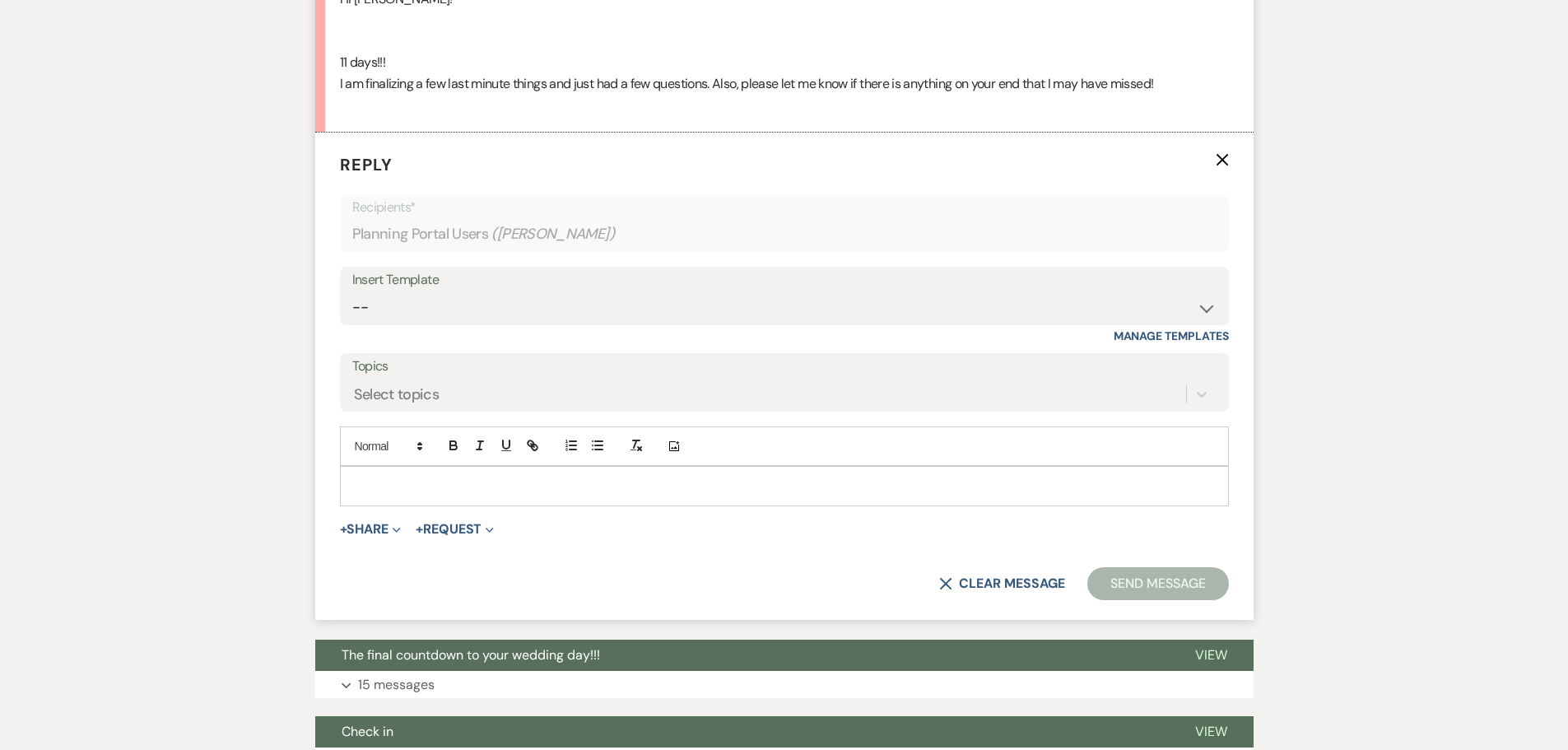
scroll to position [1972, 0]
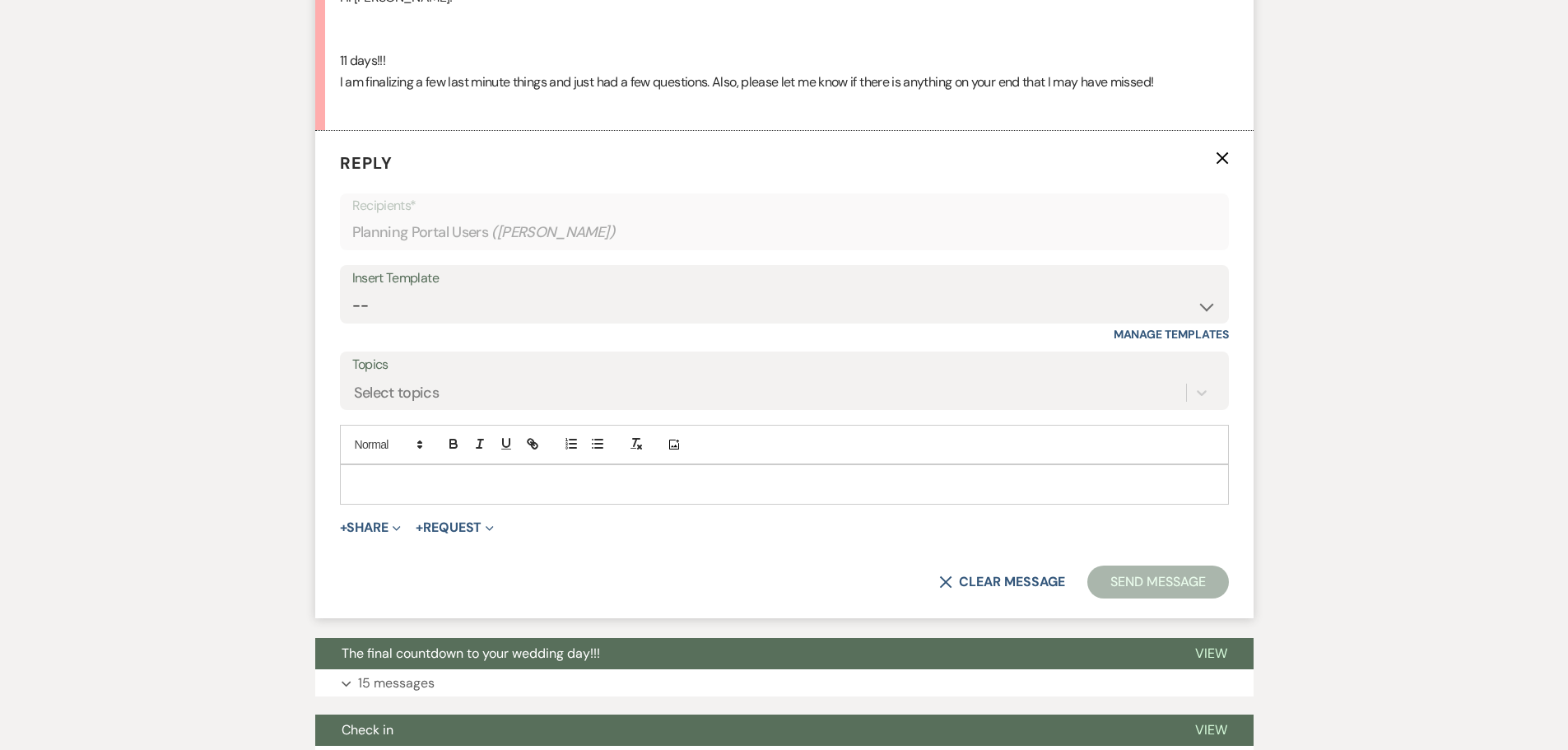
click at [445, 478] on p at bounding box center [784, 483] width 862 height 18
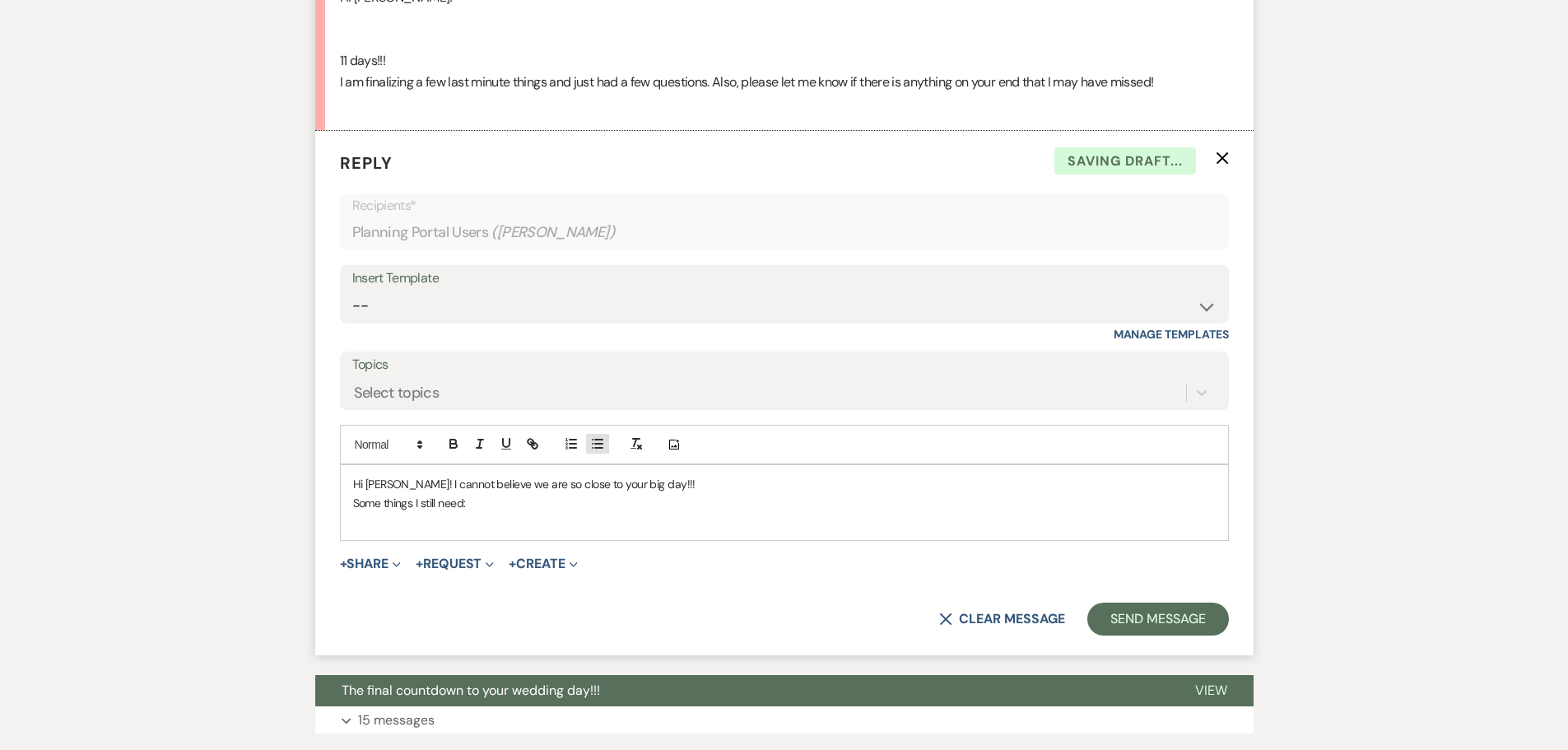
click at [594, 445] on icon "button" at bounding box center [597, 443] width 14 height 14
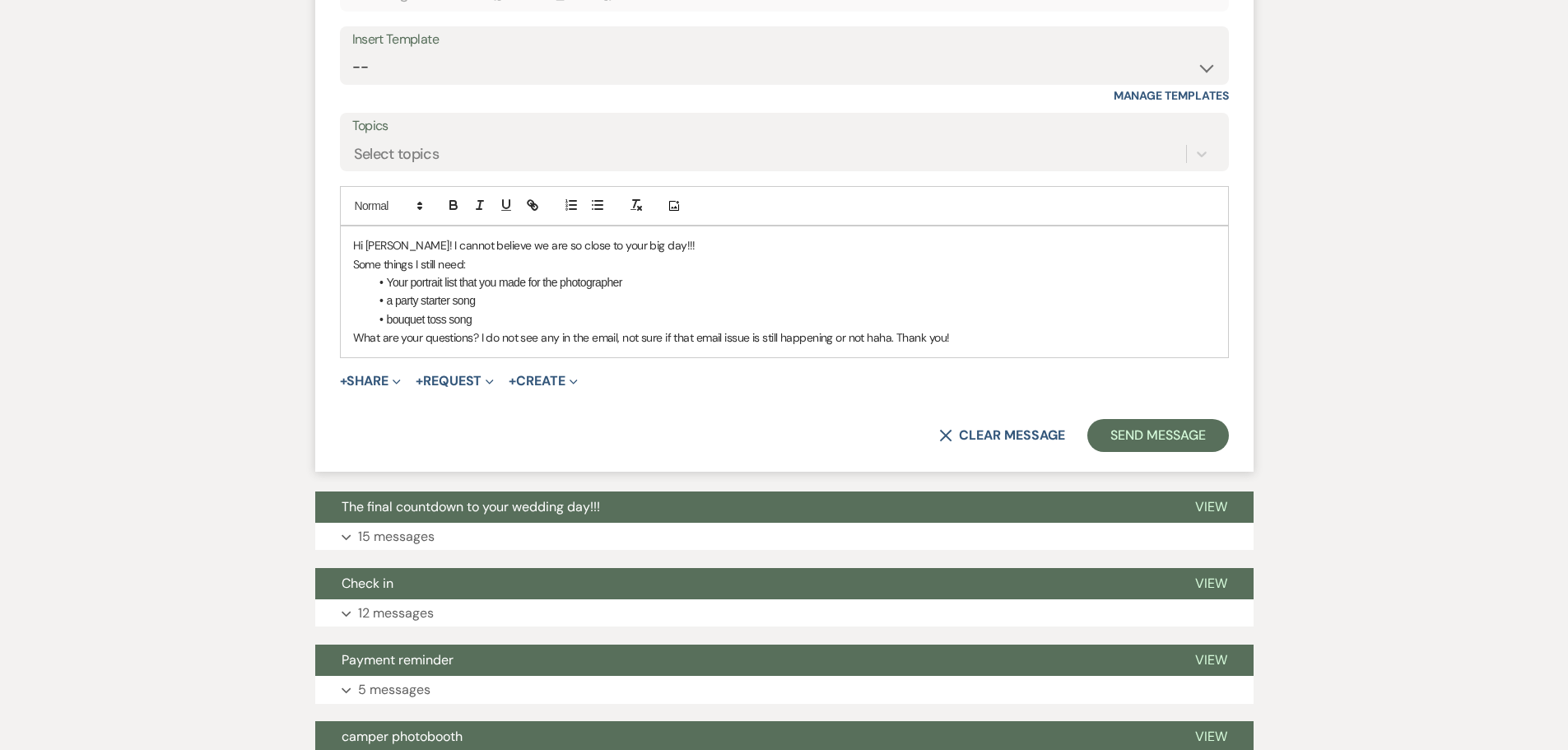
scroll to position [2218, 0]
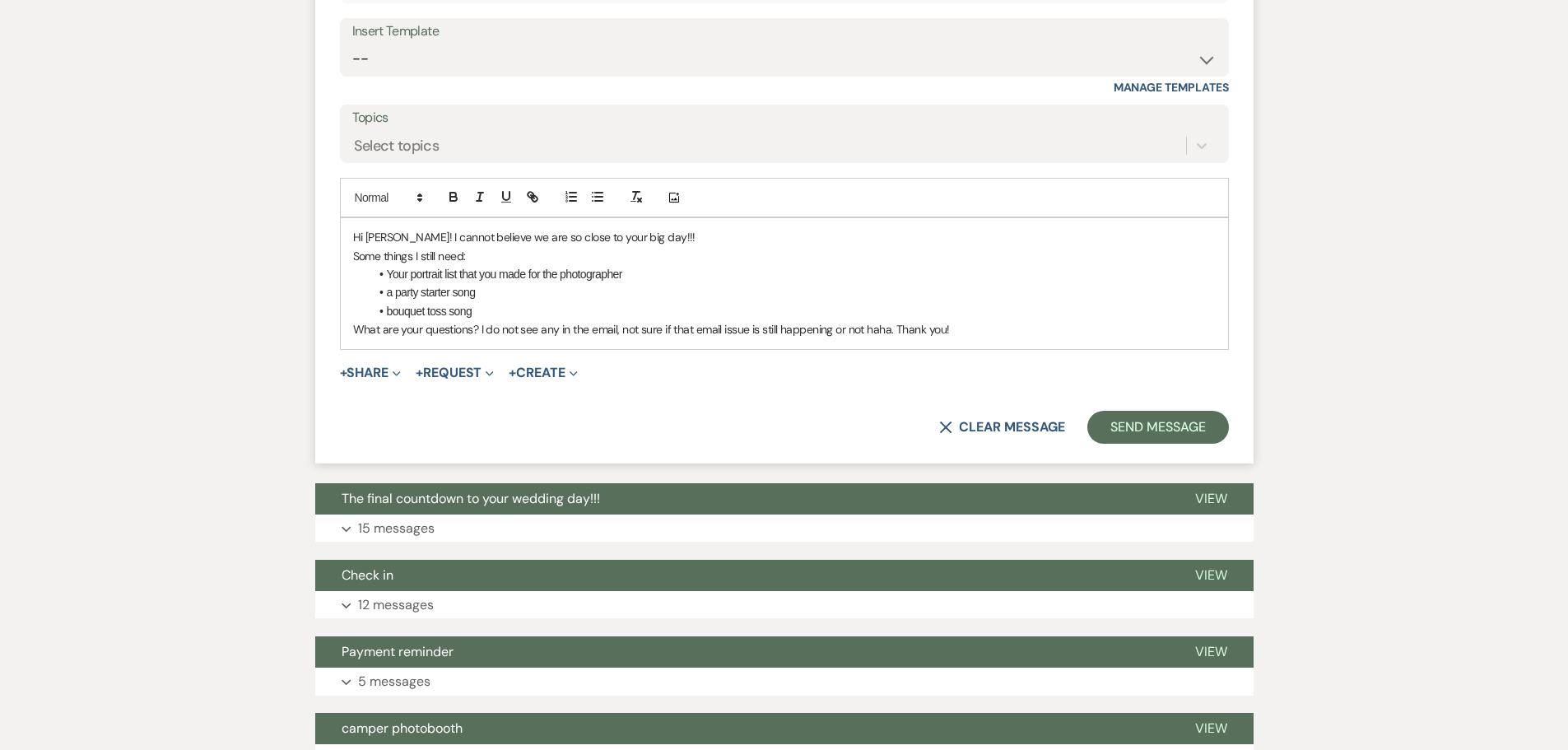
click at [770, 246] on p "Some things I still need:" at bounding box center [784, 255] width 862 height 18
click at [774, 237] on p "Hi Faith! I cannot believe we are so close to your big day!!!" at bounding box center [784, 237] width 862 height 18
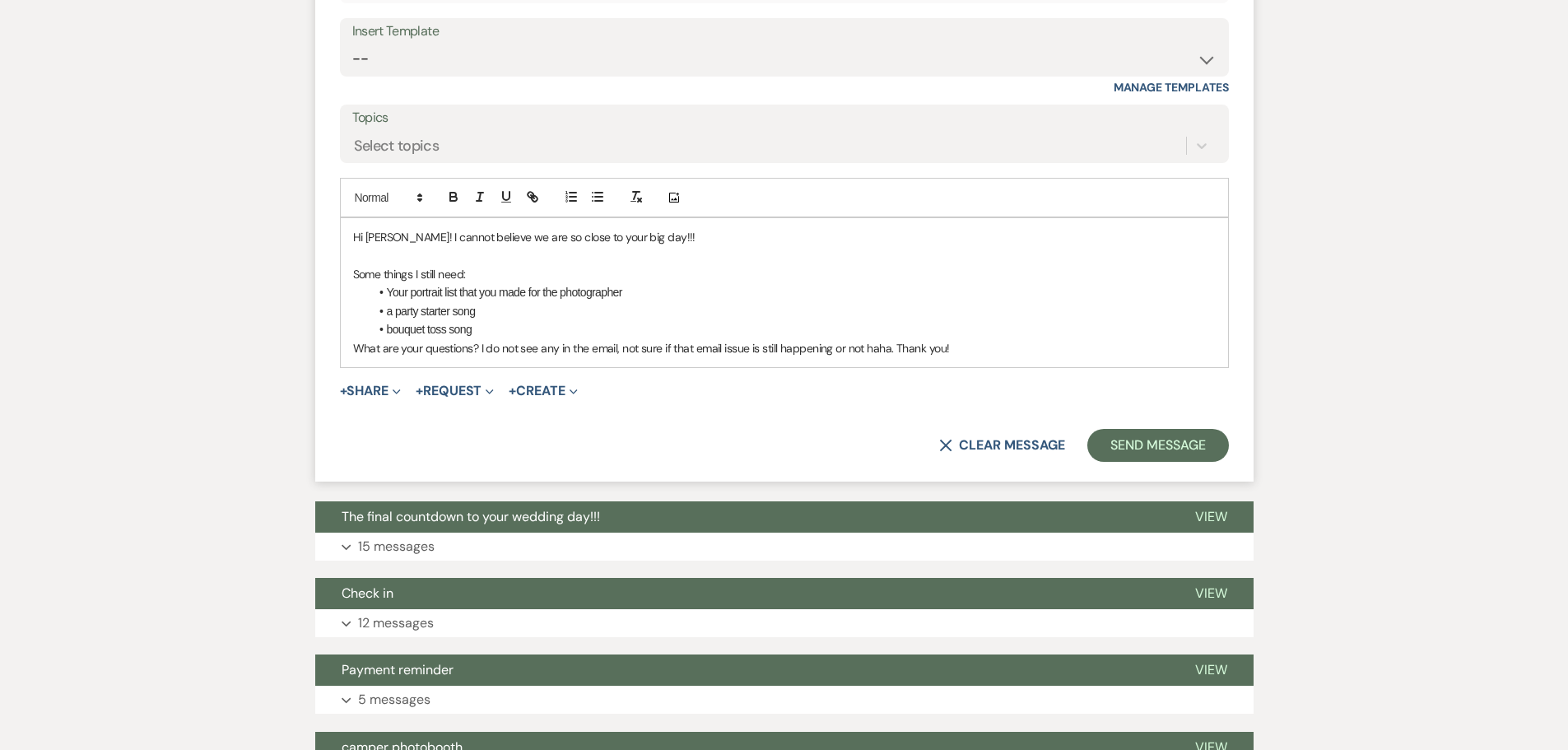
click at [484, 327] on li "bouquet toss song" at bounding box center [792, 329] width 846 height 18
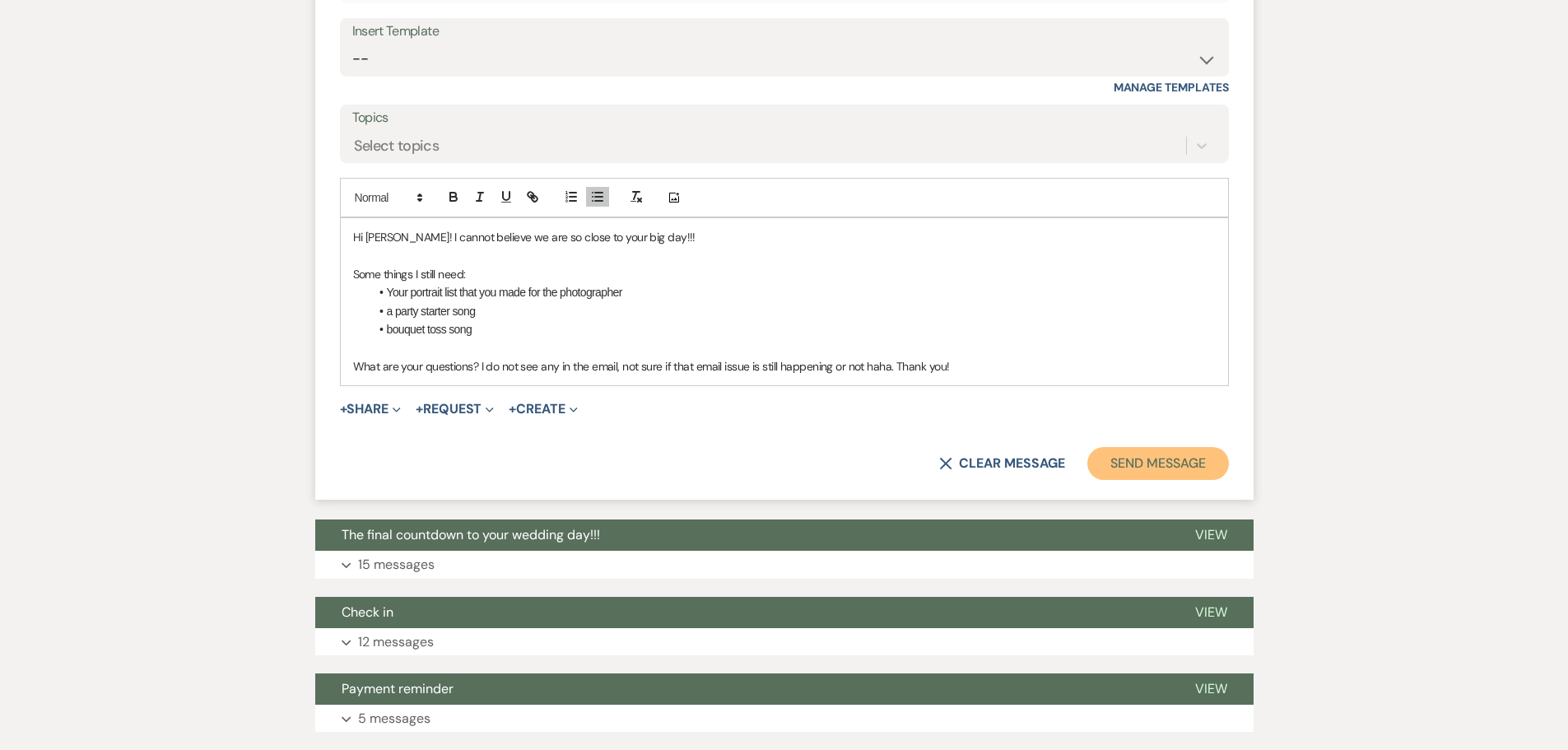
click at [1153, 452] on button "Send Message" at bounding box center [1158, 463] width 141 height 33
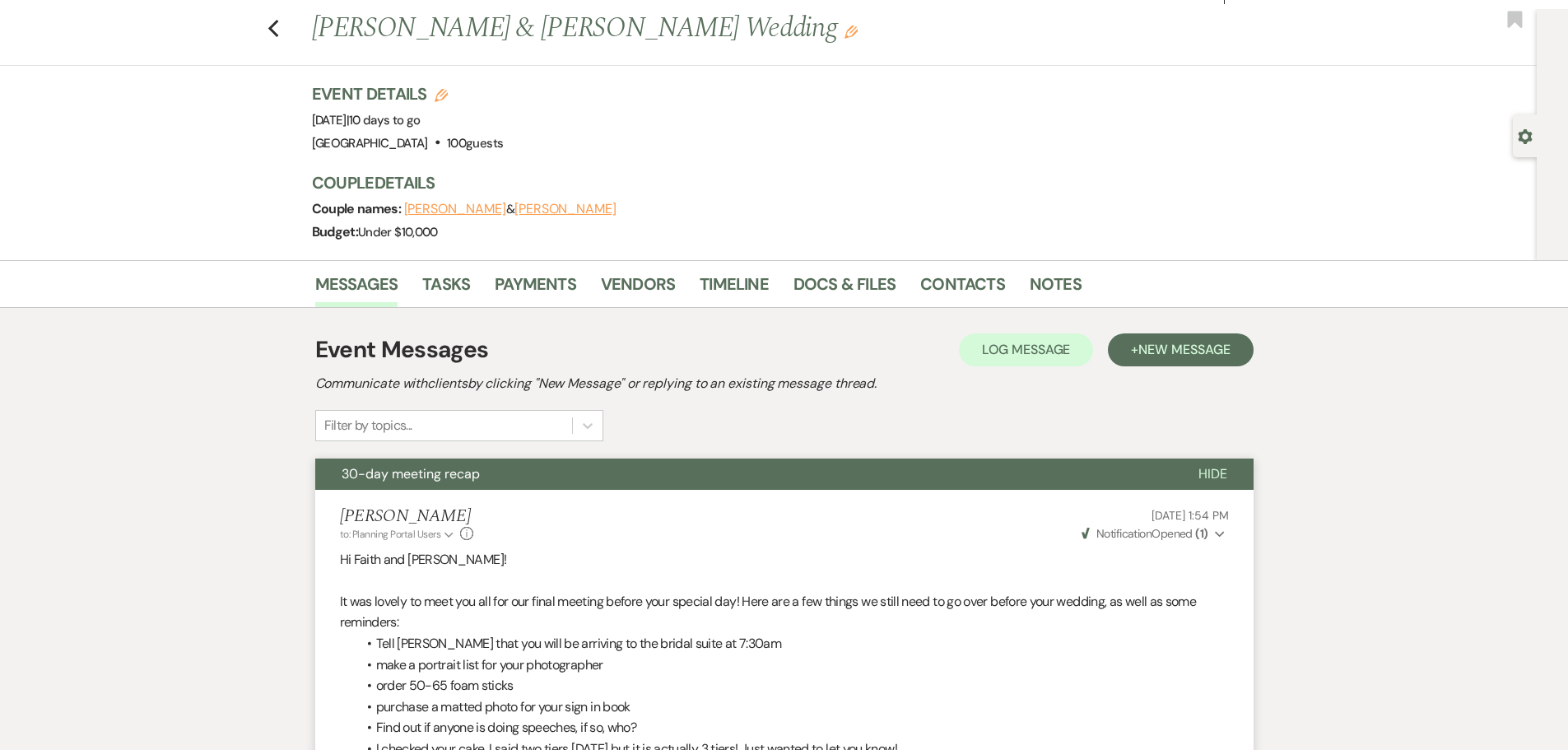
scroll to position [0, 0]
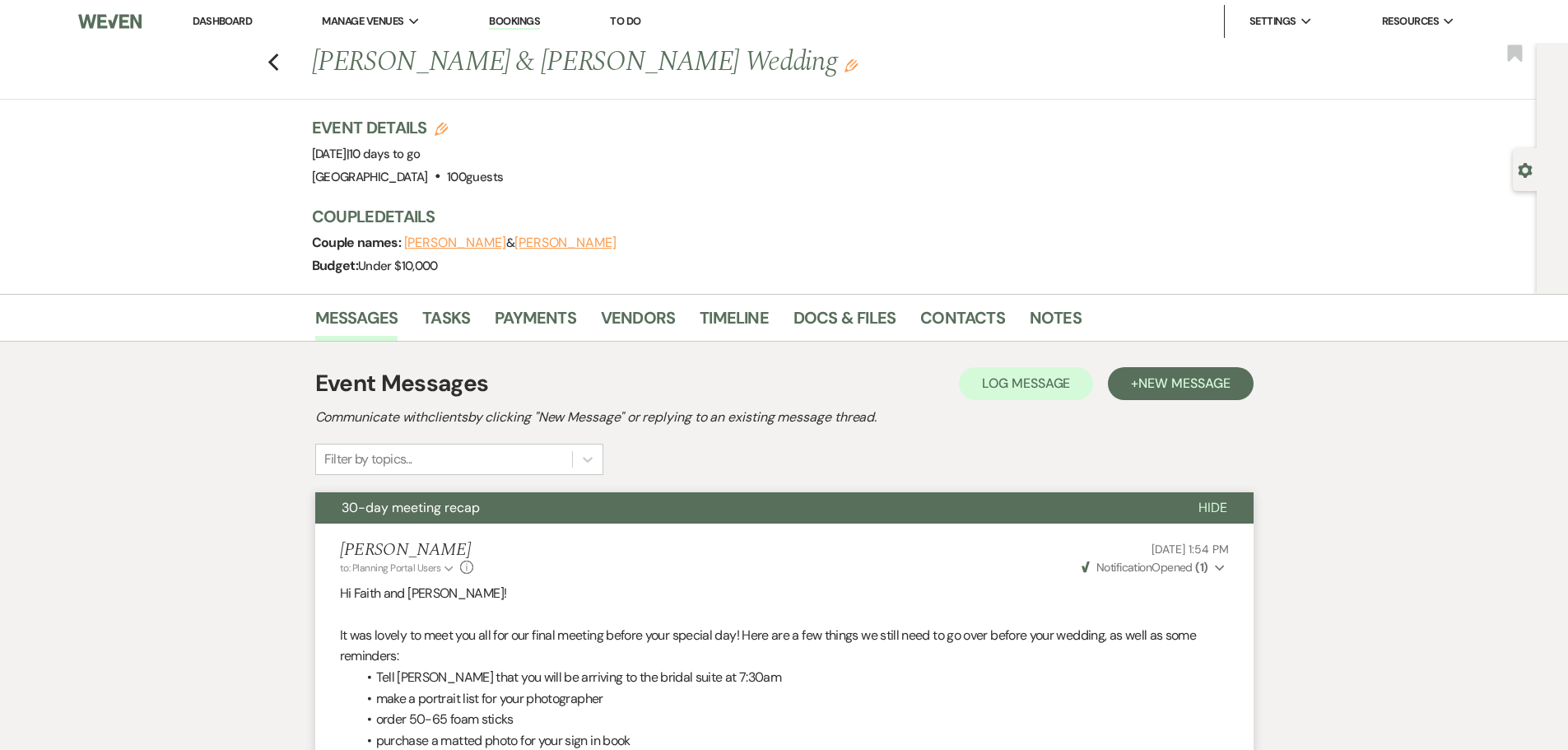
click at [242, 20] on link "Dashboard" at bounding box center [222, 21] width 59 height 14
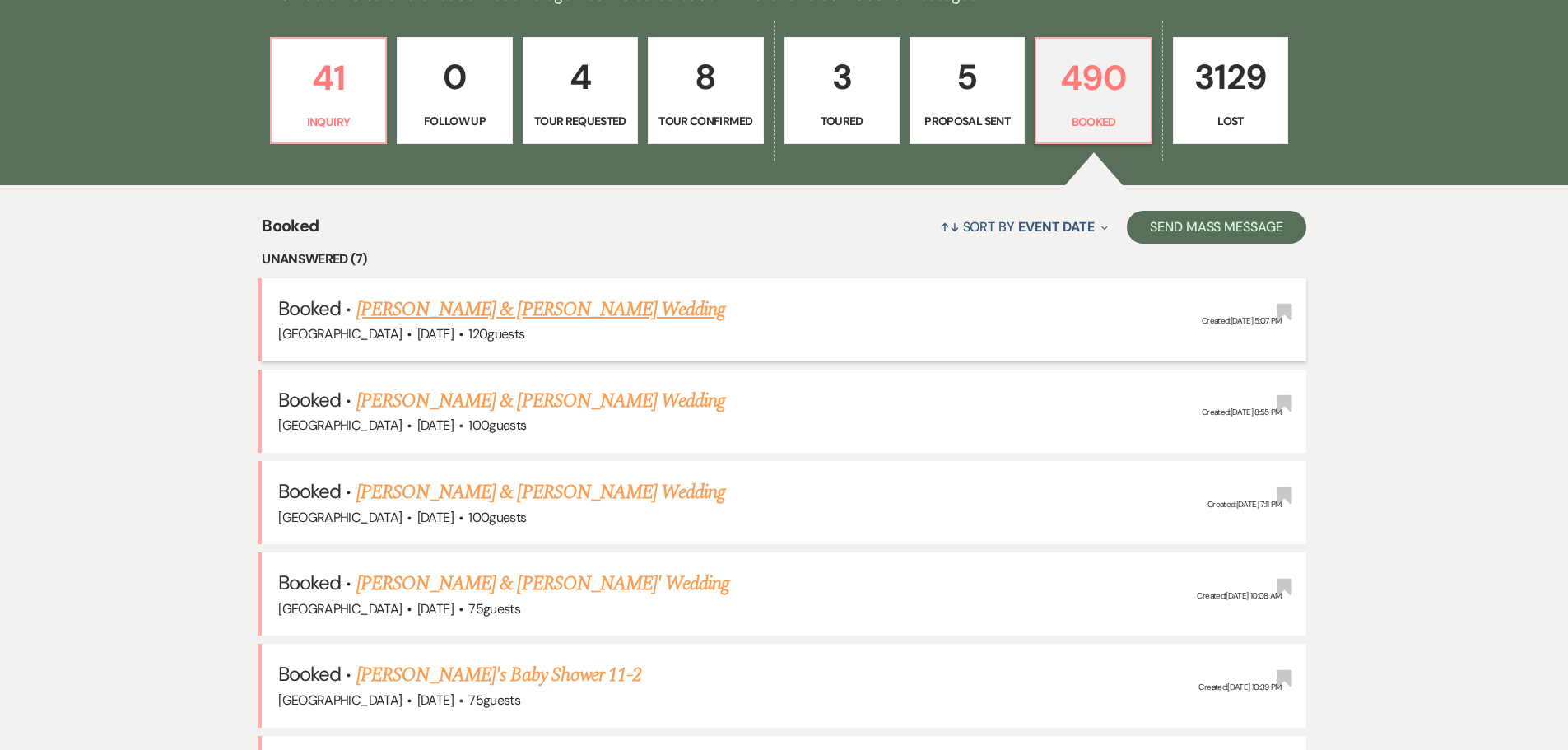
scroll to position [494, 0]
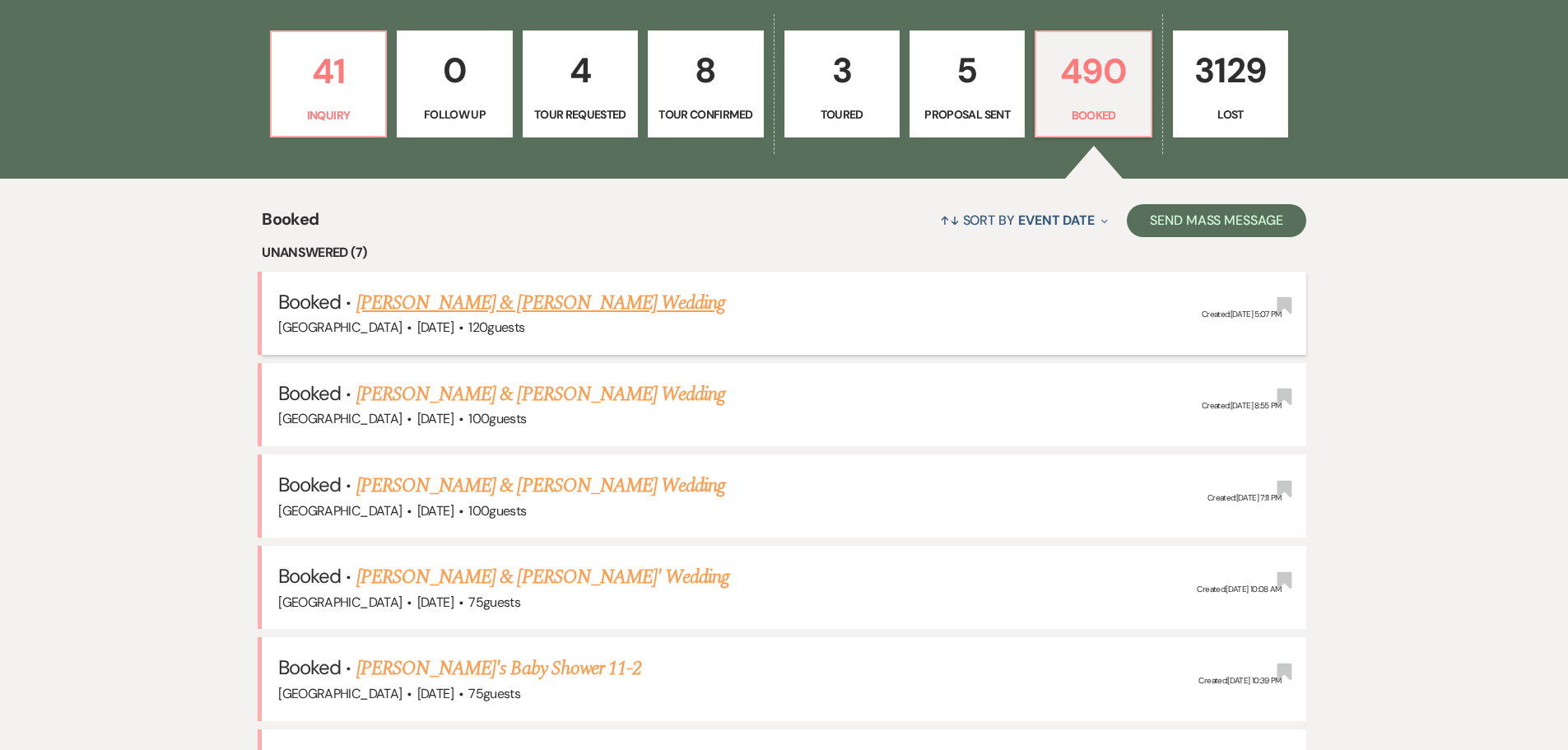
click at [476, 304] on link "[PERSON_NAME] & [PERSON_NAME] Wedding" at bounding box center [541, 302] width 368 height 30
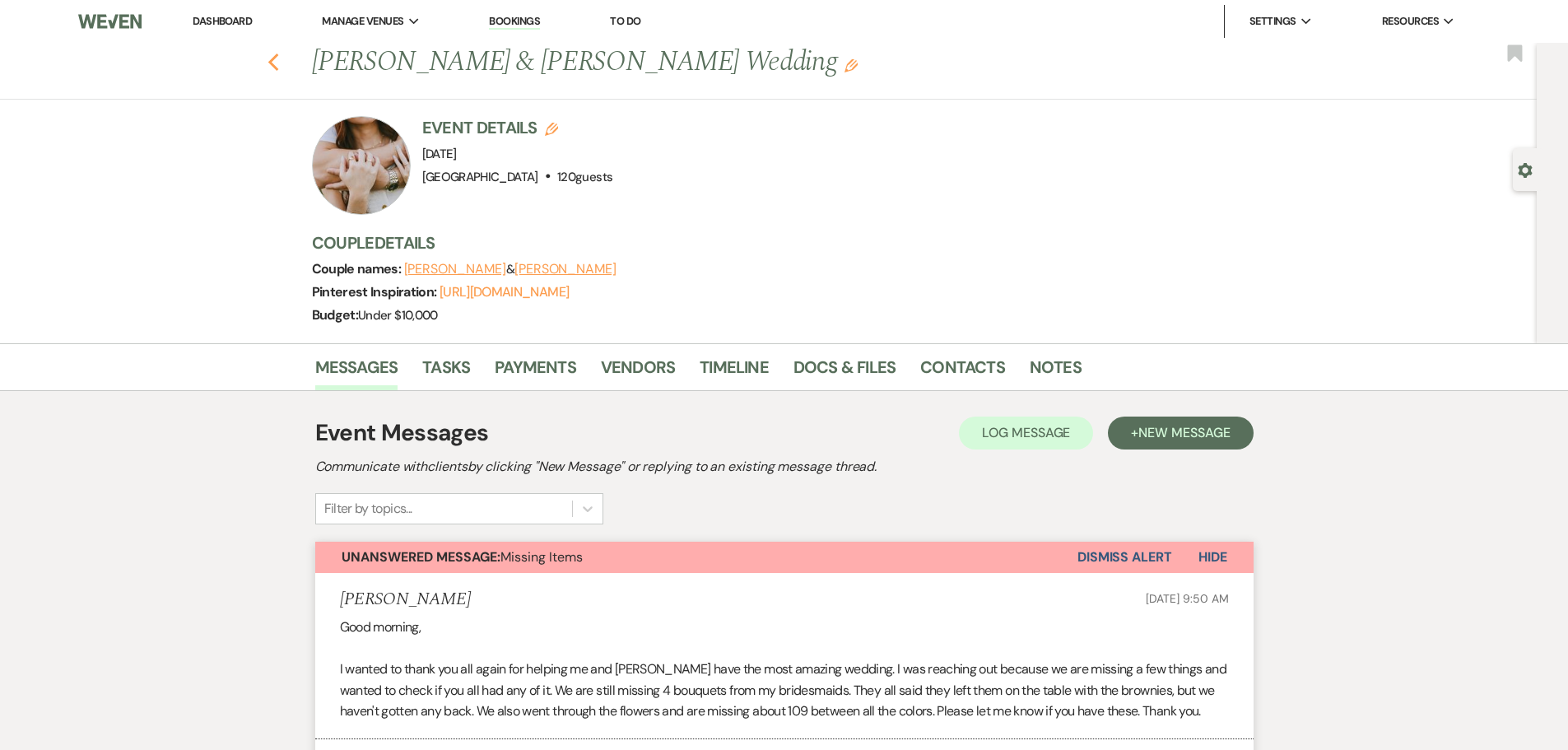
click at [276, 60] on use "button" at bounding box center [272, 62] width 11 height 18
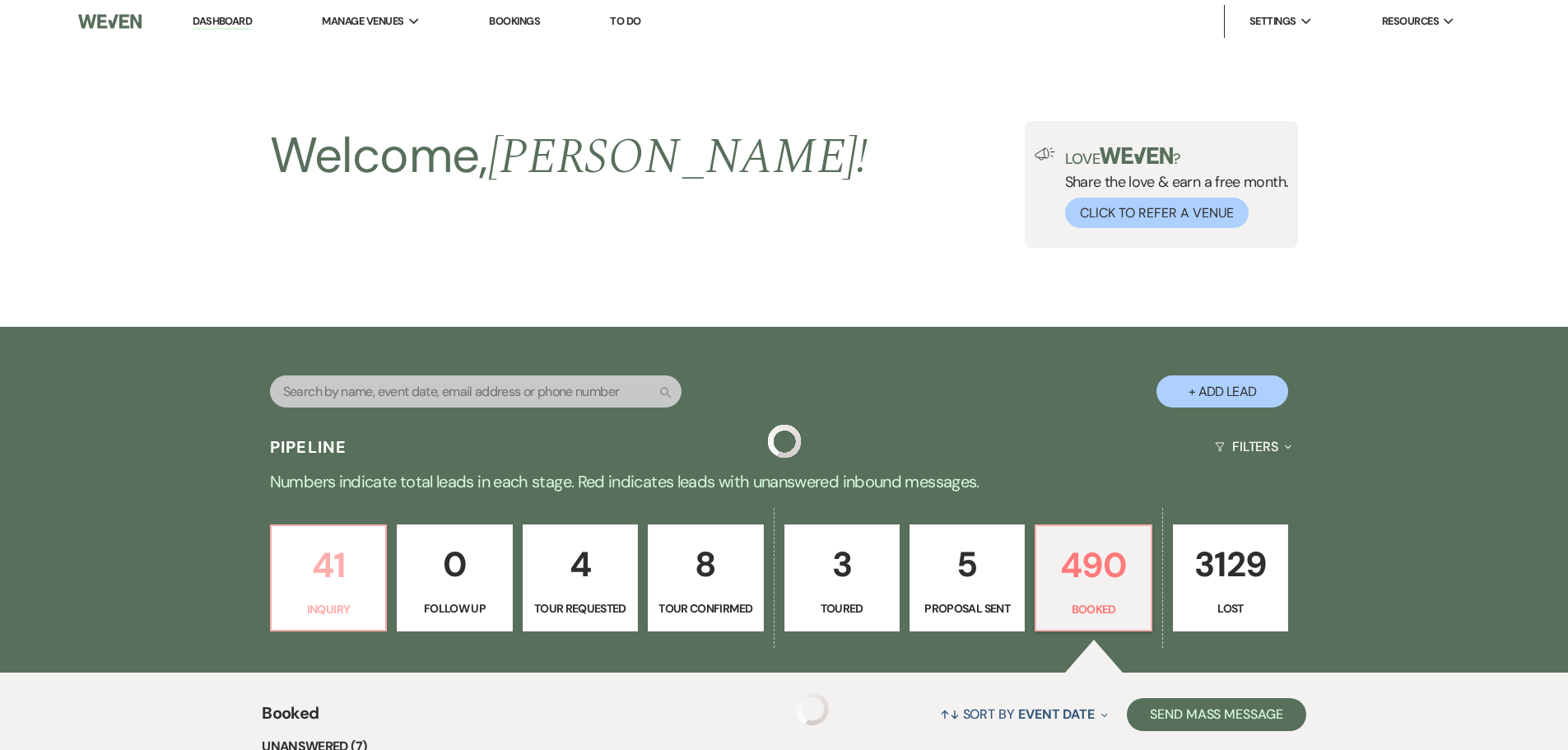
scroll to position [494, 0]
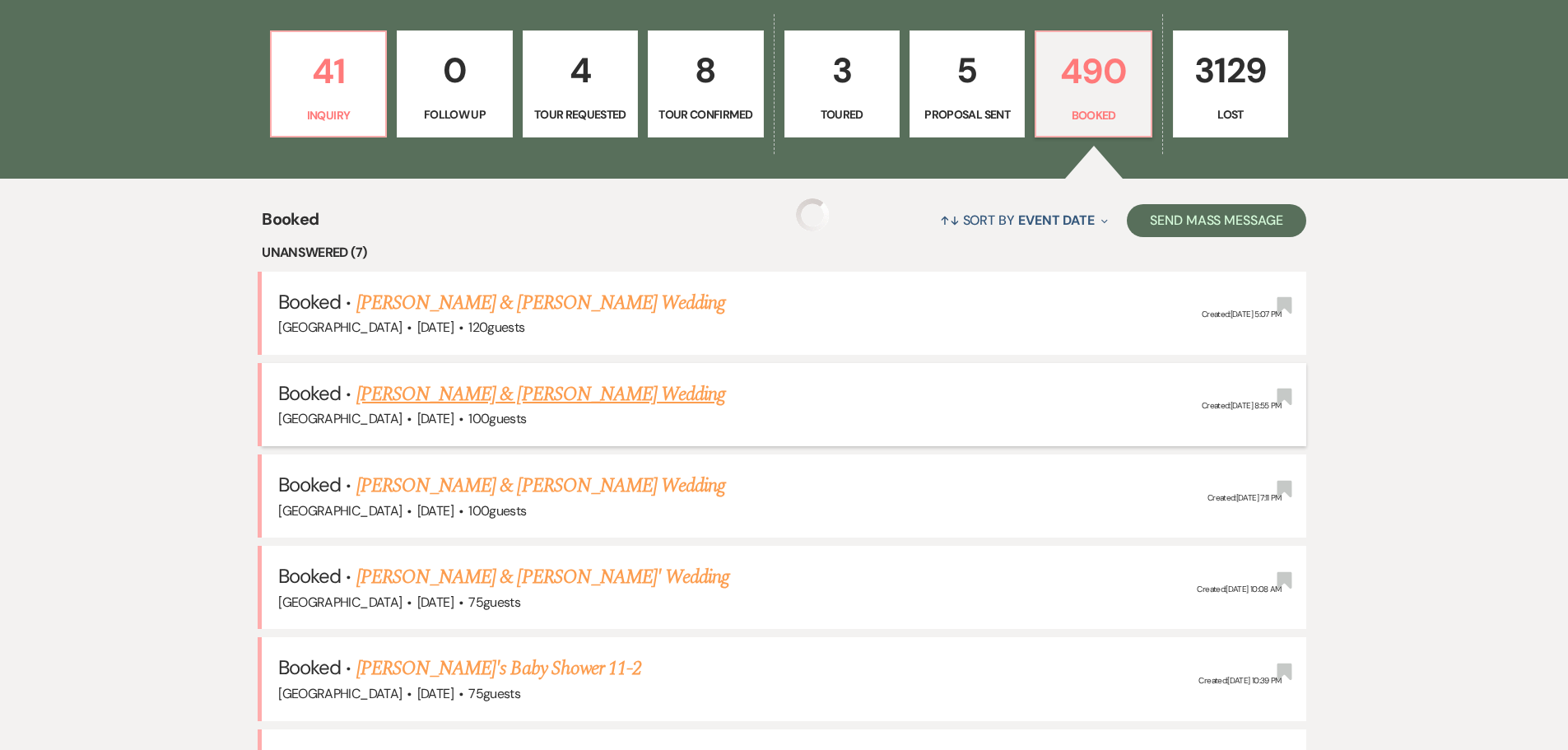
click at [480, 386] on link "[PERSON_NAME] & [PERSON_NAME] Wedding" at bounding box center [541, 394] width 368 height 30
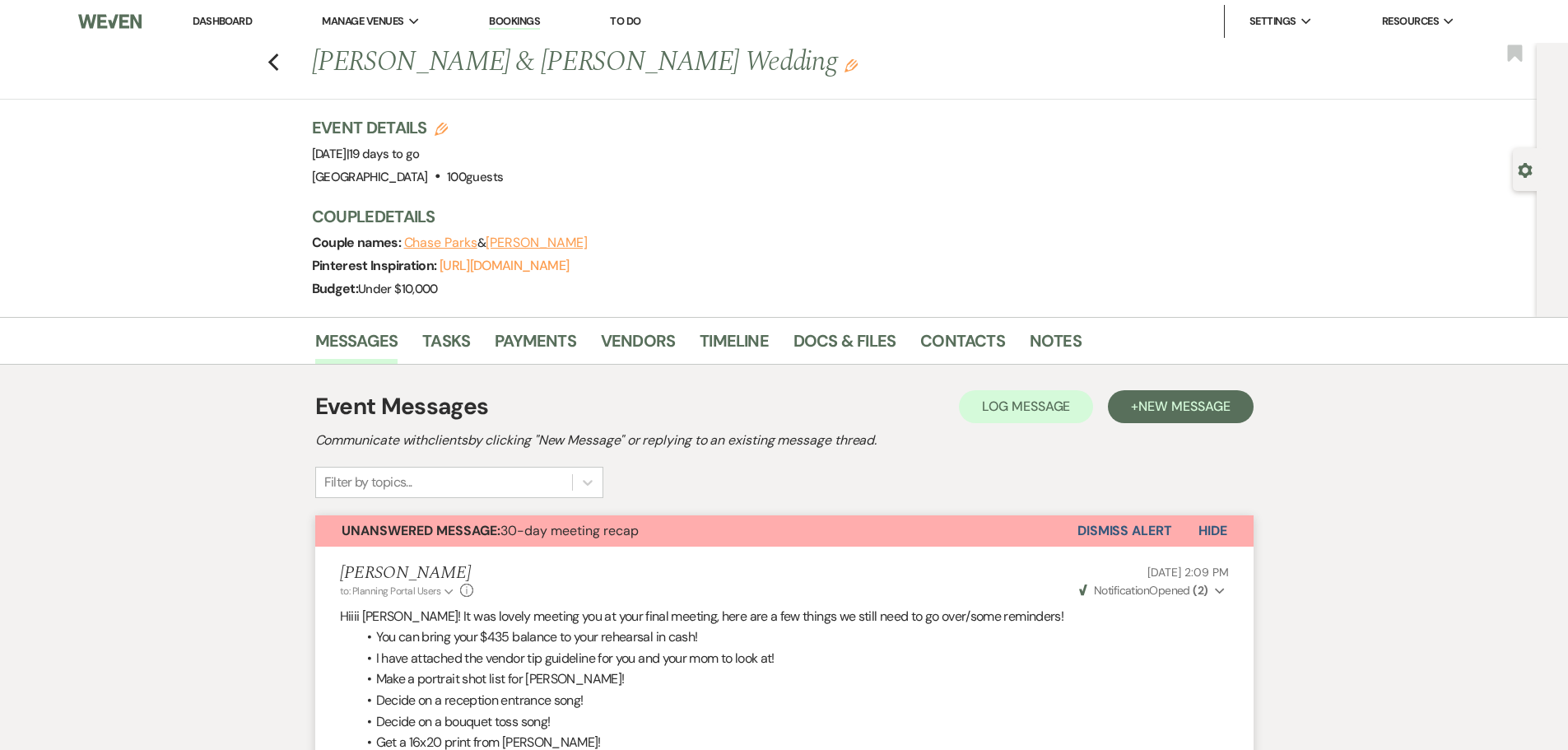
click at [245, 22] on link "Dashboard" at bounding box center [222, 21] width 59 height 14
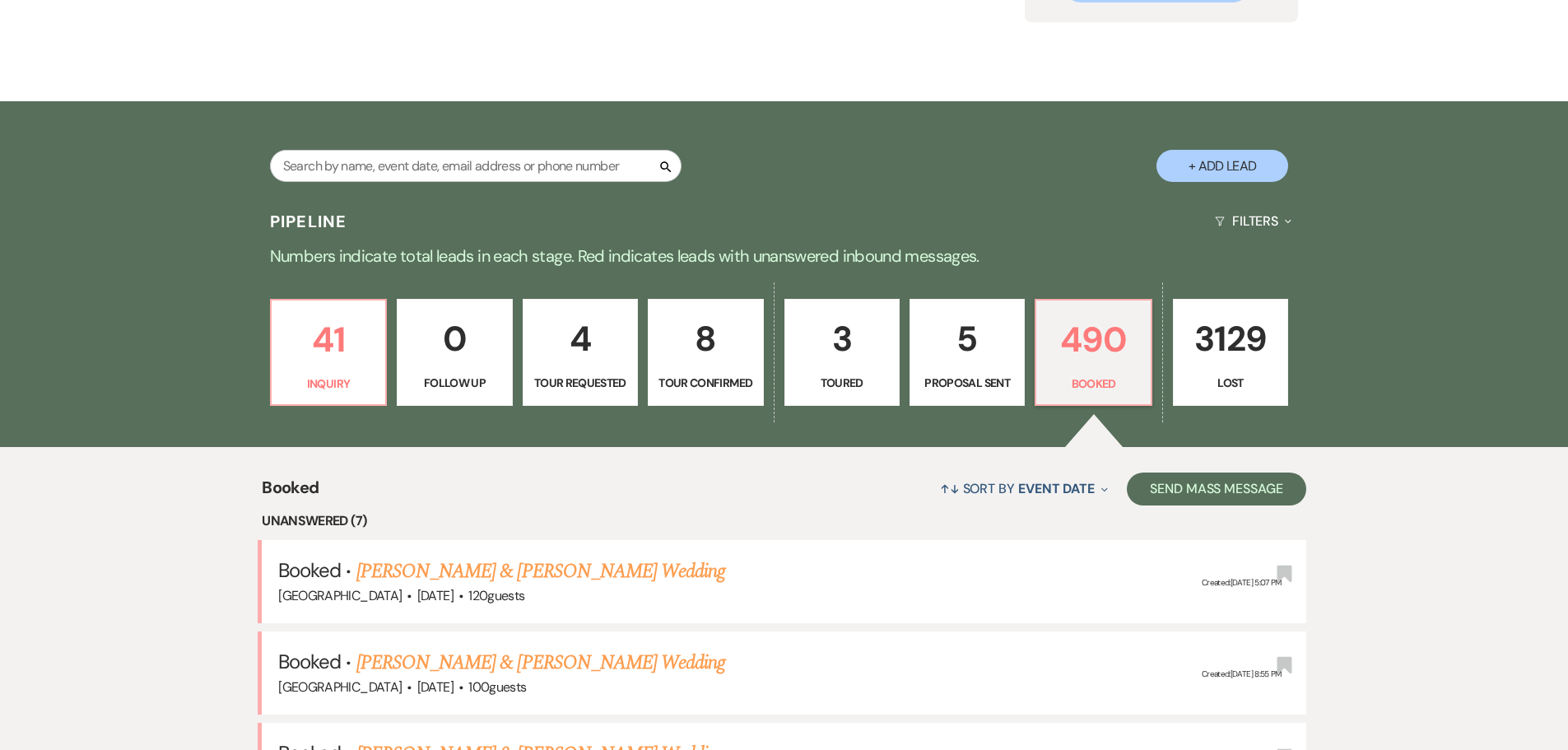
scroll to position [82, 0]
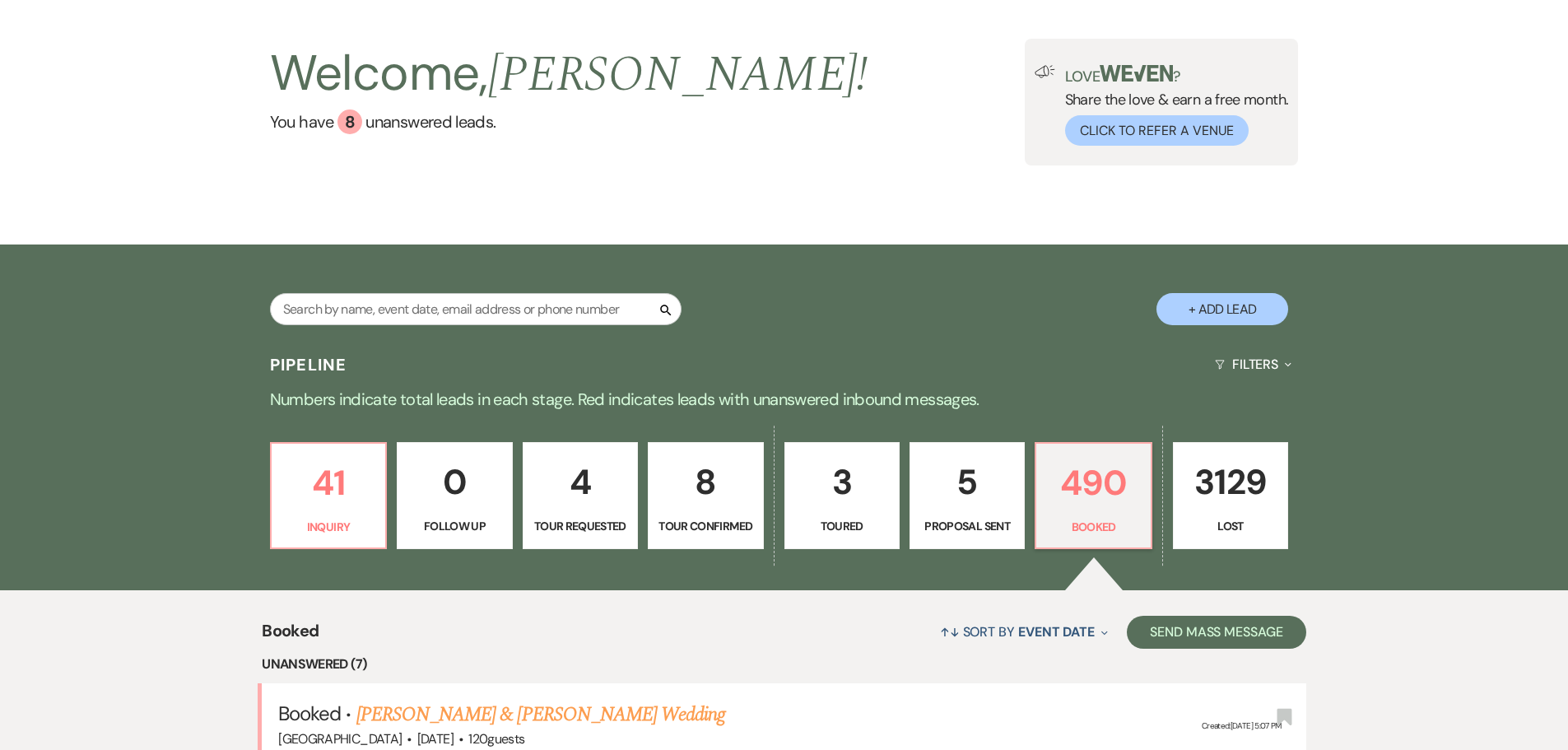
drag, startPoint x: 239, startPoint y: 58, endPoint x: 774, endPoint y: 532, distance: 714.8
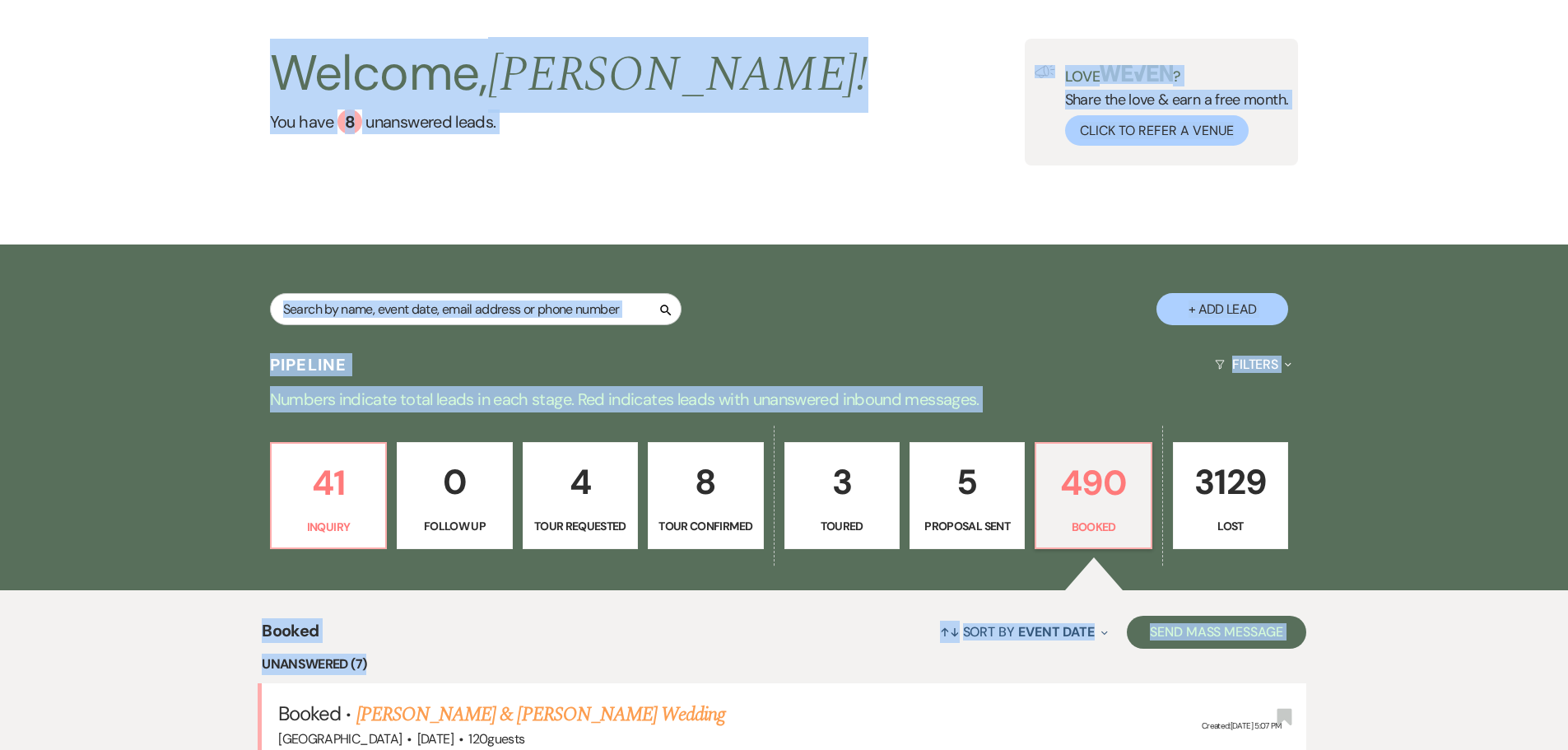
click at [182, 278] on div "Search + Add Lead" at bounding box center [784, 293] width 1568 height 99
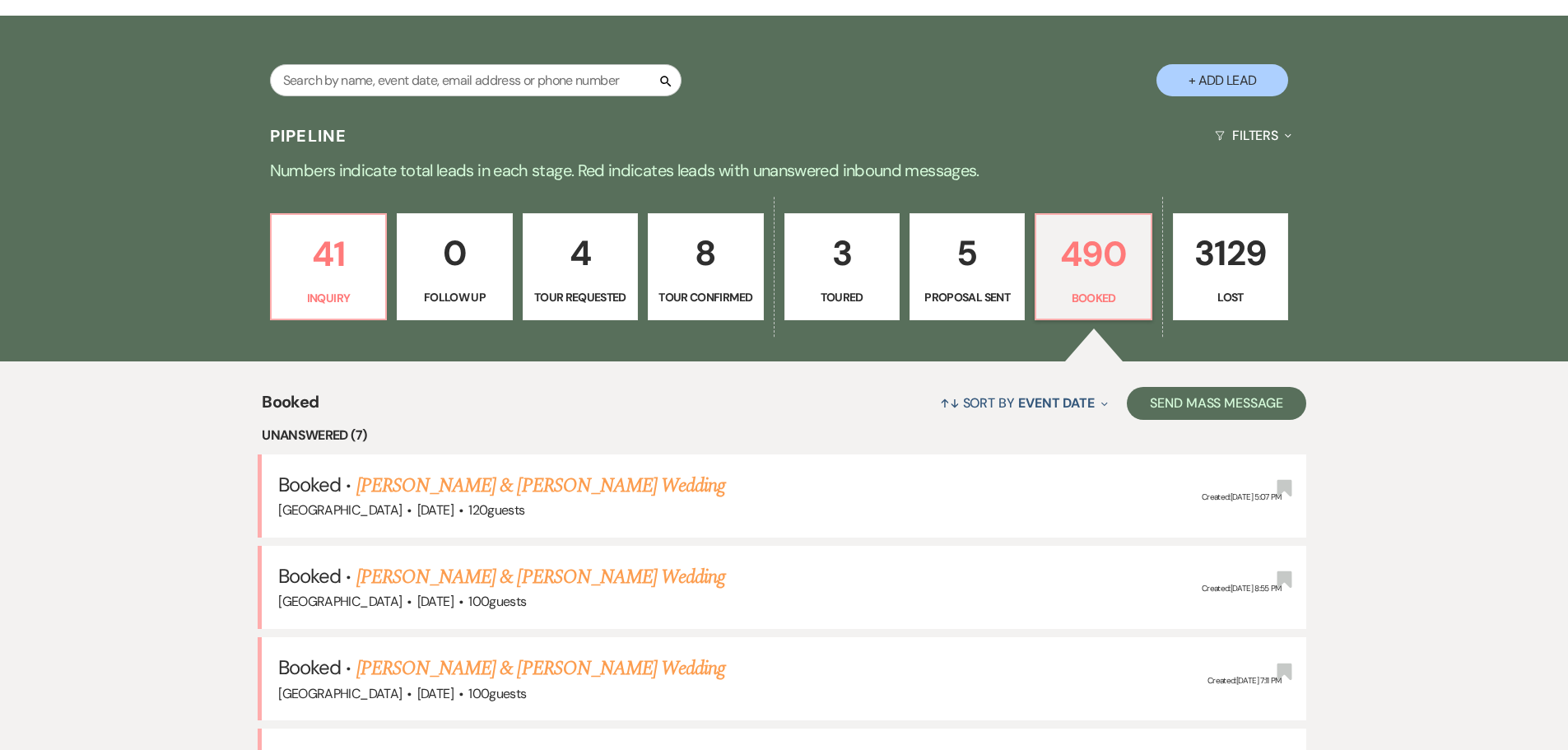
scroll to position [329, 0]
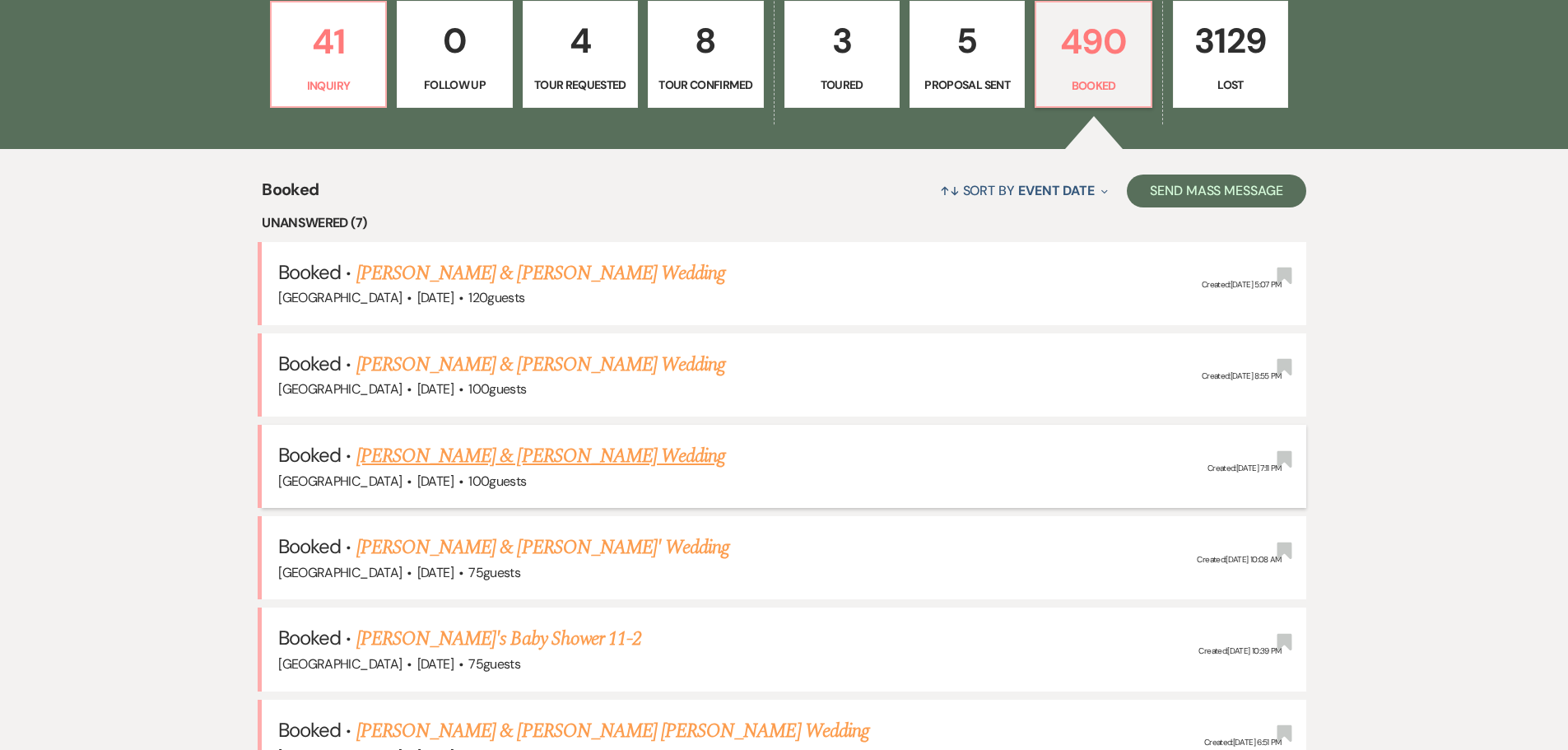
scroll to position [494, 0]
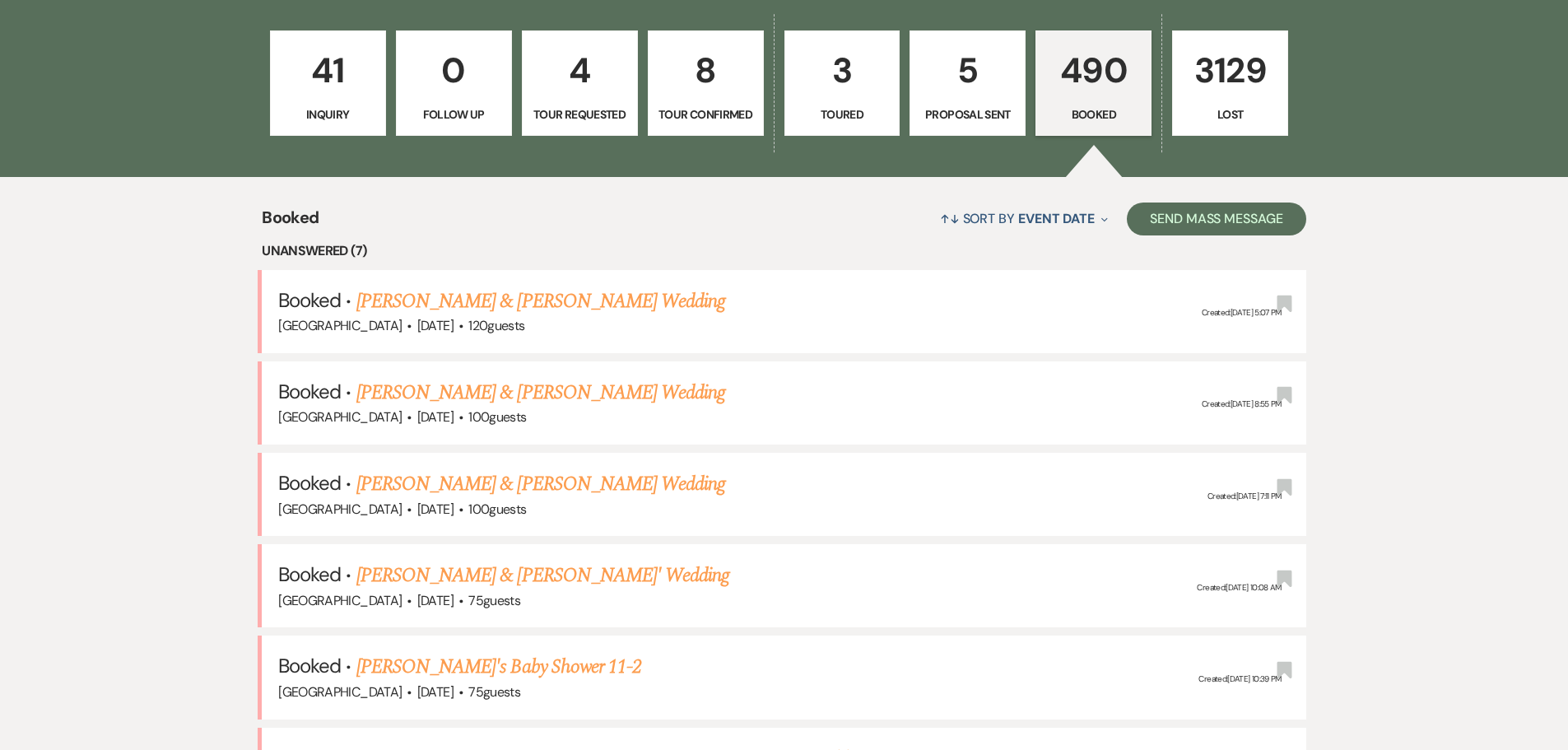
scroll to position [494, 0]
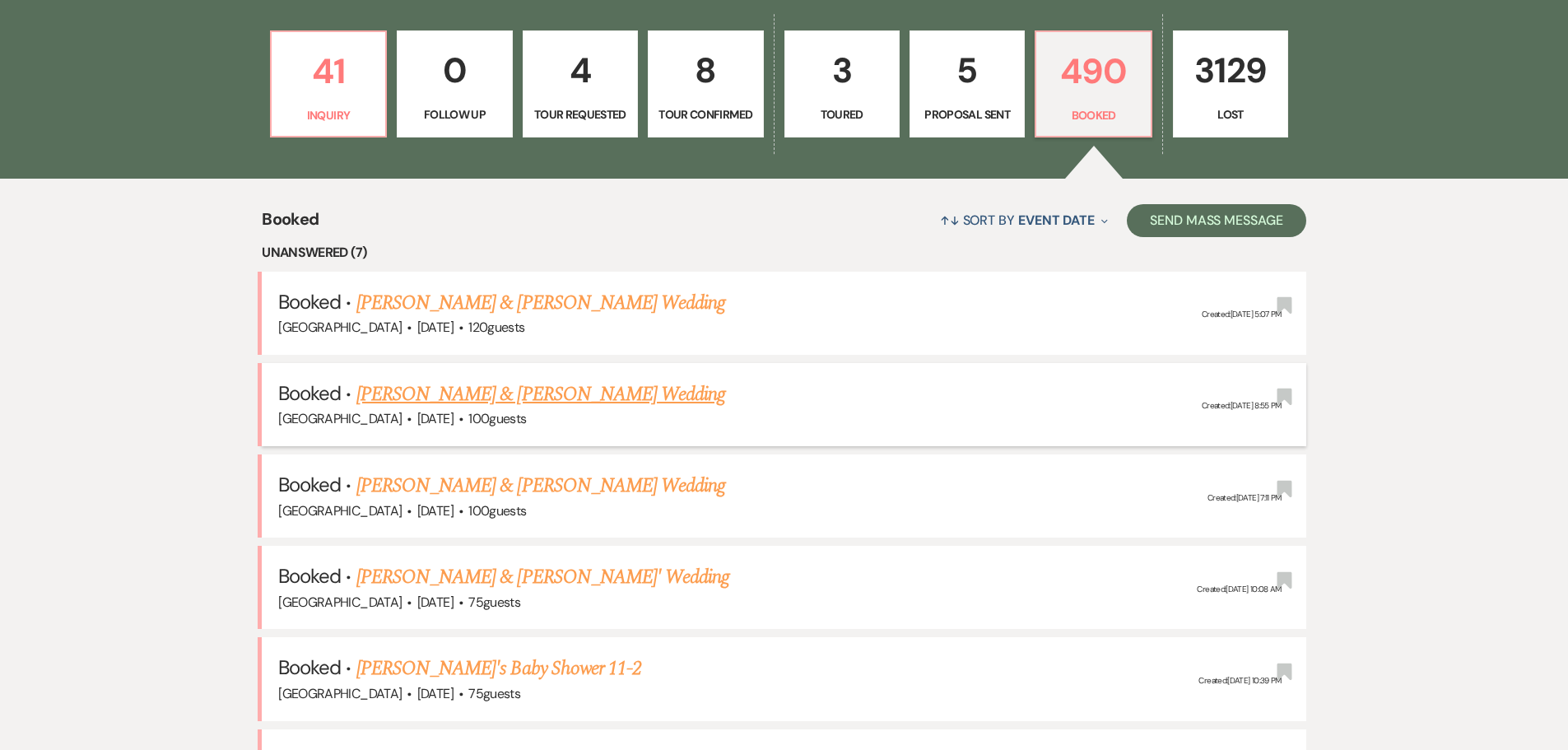
click at [551, 397] on link "[PERSON_NAME] & [PERSON_NAME] Wedding" at bounding box center [541, 394] width 368 height 30
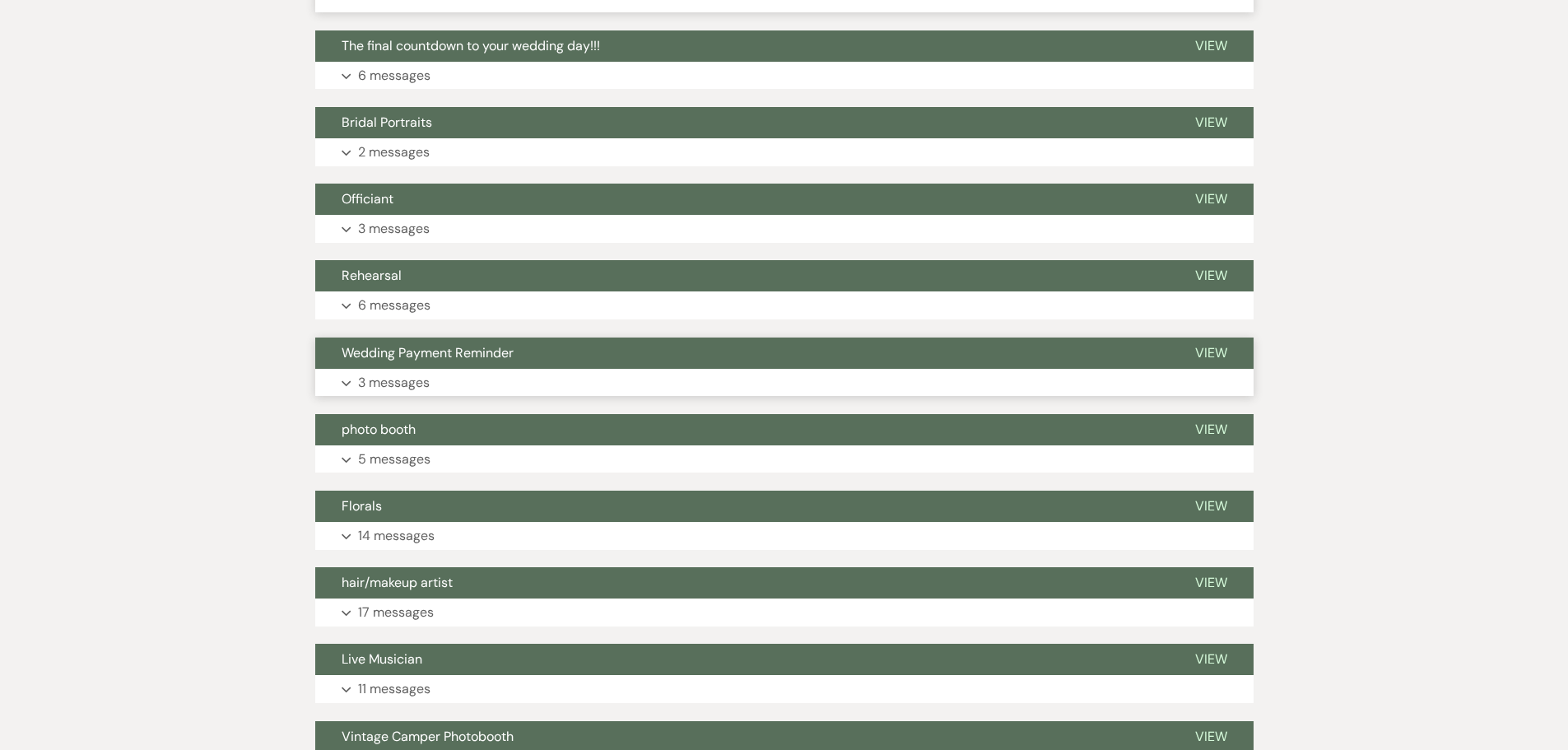
scroll to position [740, 0]
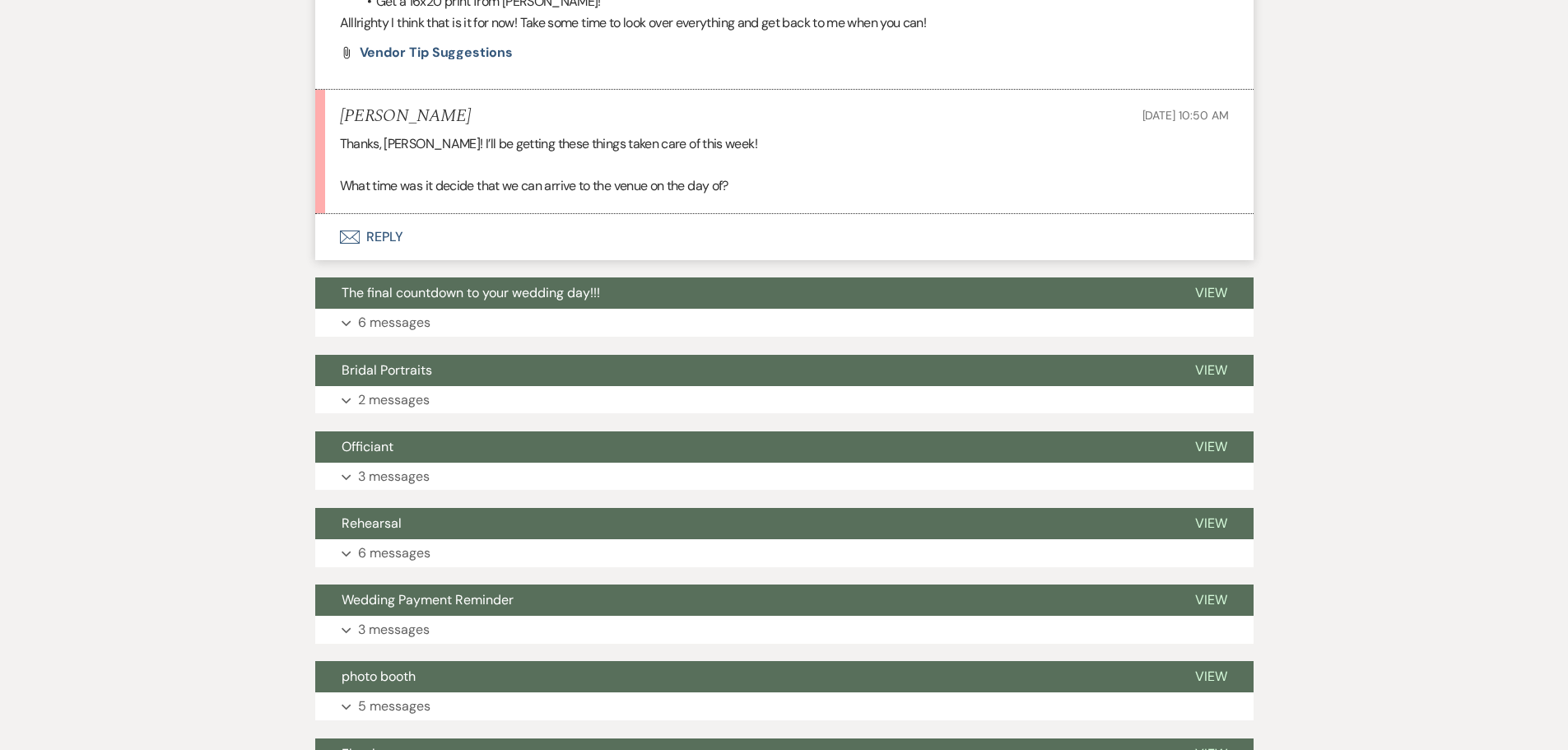
click at [395, 226] on button "Envelope Reply" at bounding box center [784, 237] width 938 height 46
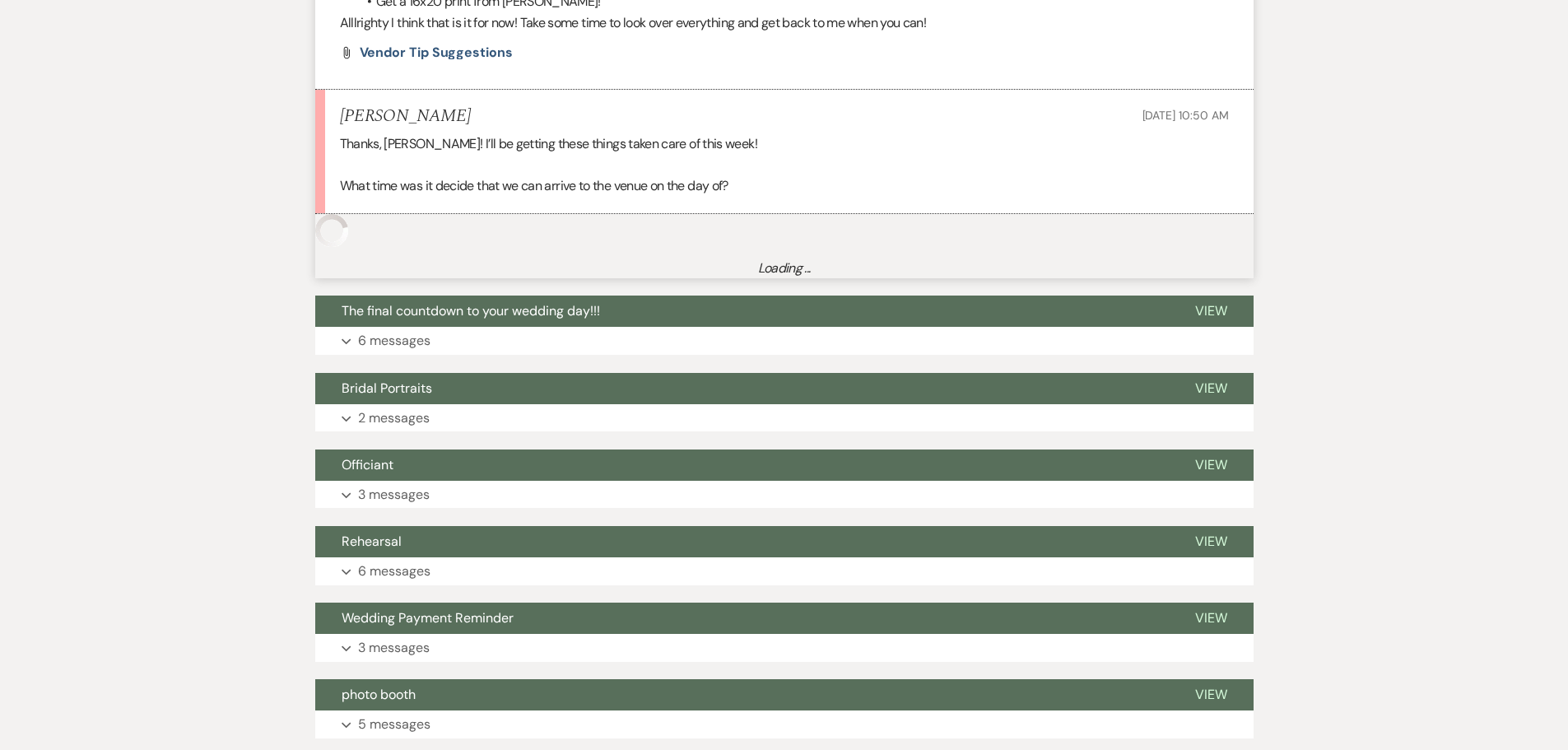
scroll to position [750, 0]
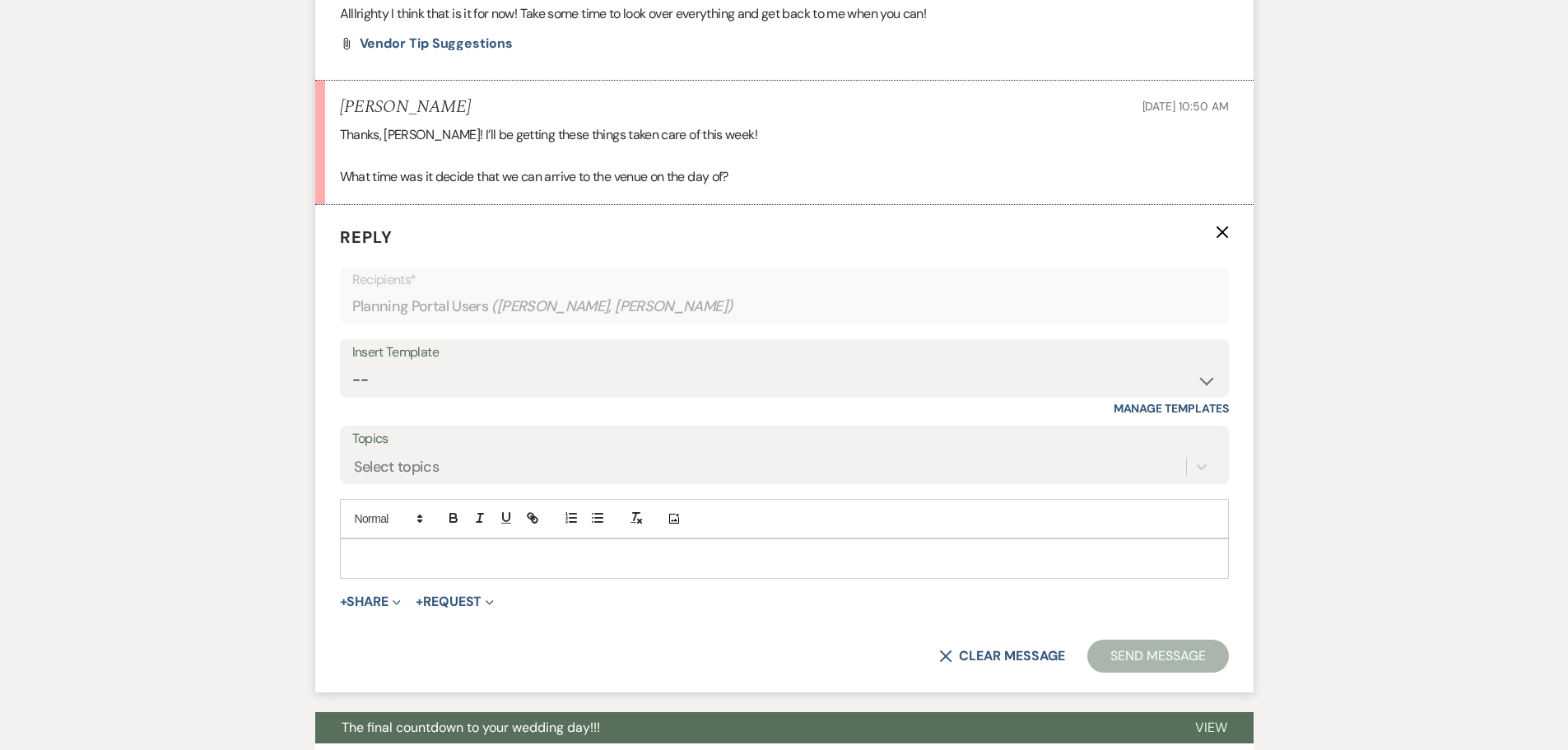
drag, startPoint x: 370, startPoint y: 555, endPoint x: 362, endPoint y: 555, distance: 8.0
click at [367, 555] on p at bounding box center [784, 557] width 862 height 18
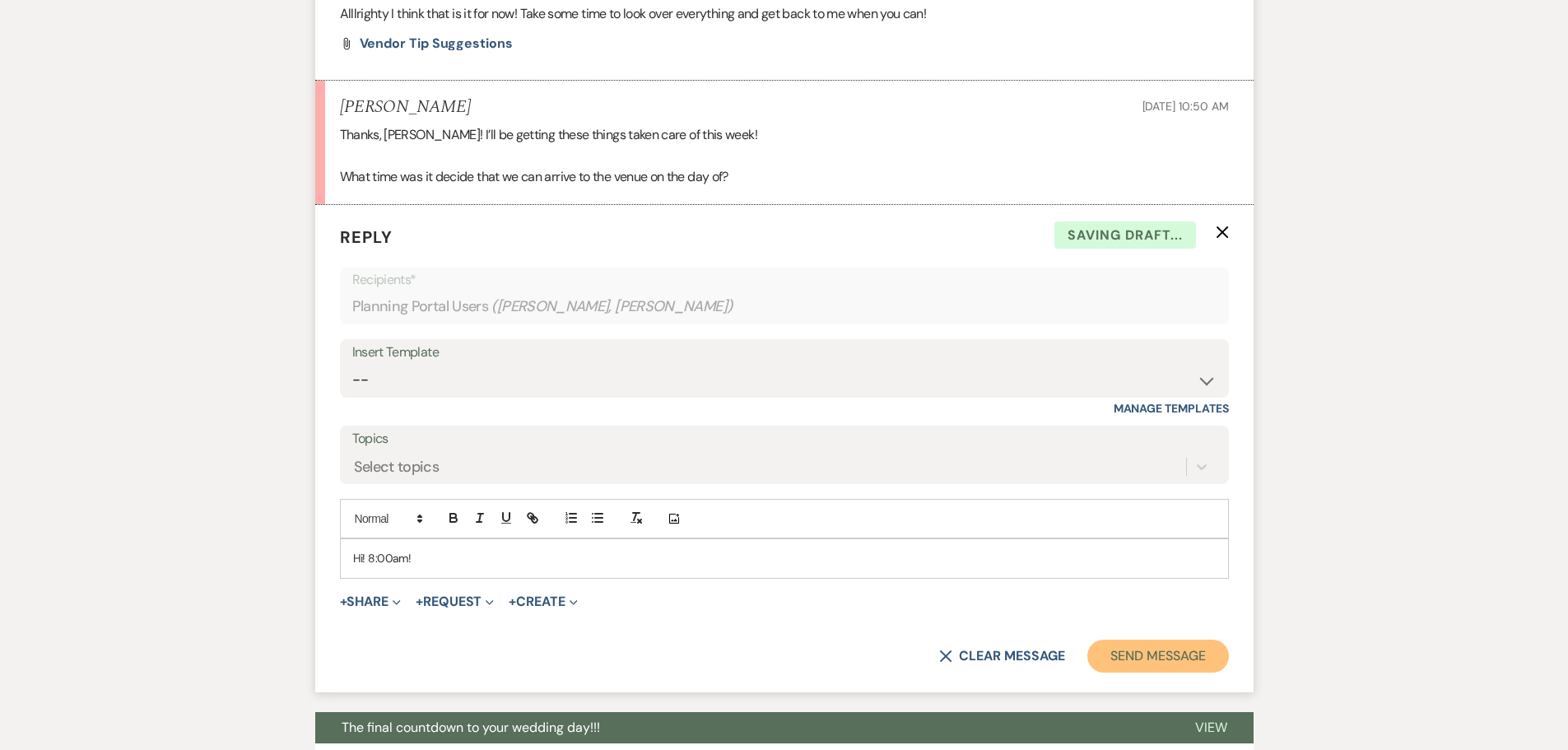
click at [1196, 657] on button "Send Message" at bounding box center [1158, 656] width 141 height 33
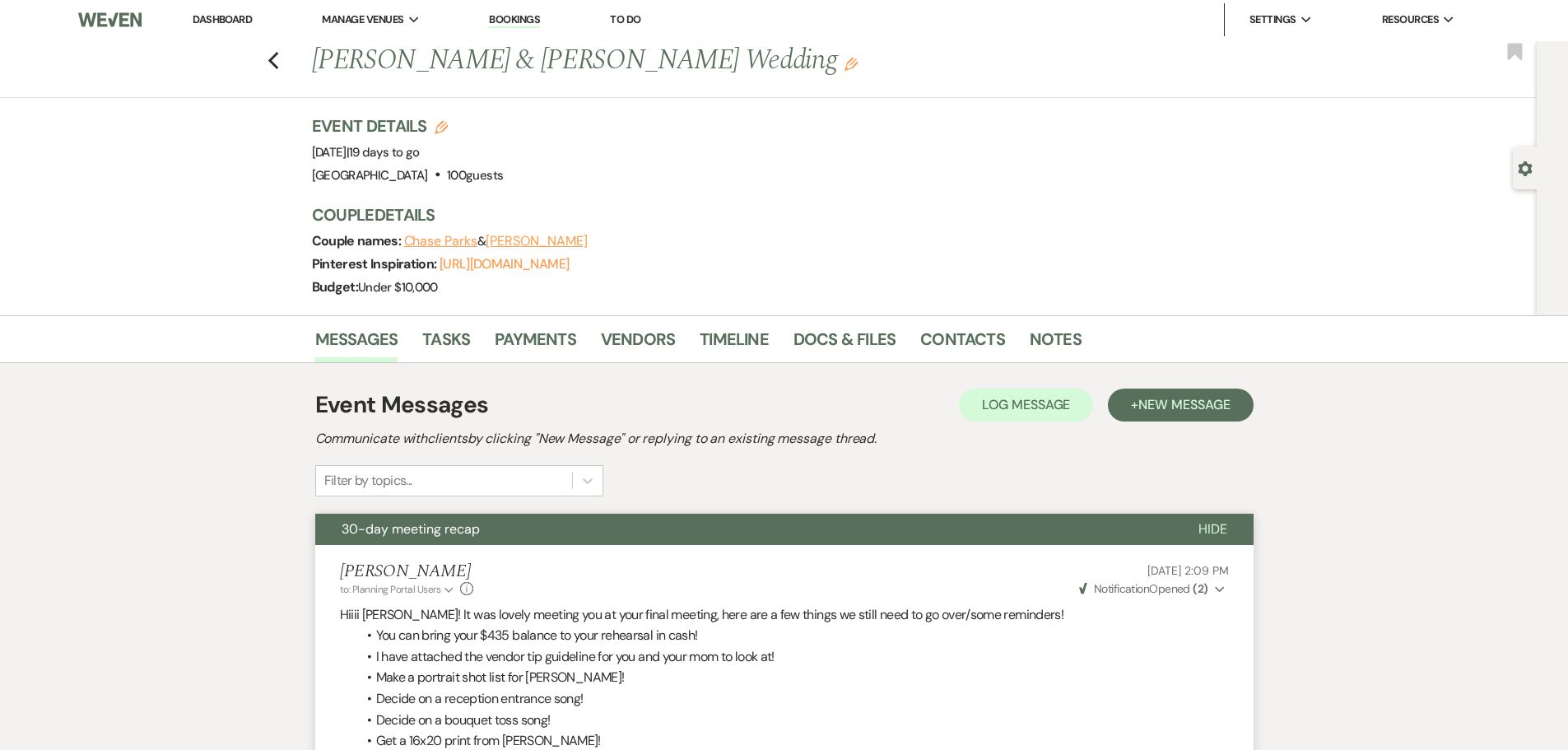
scroll to position [0, 0]
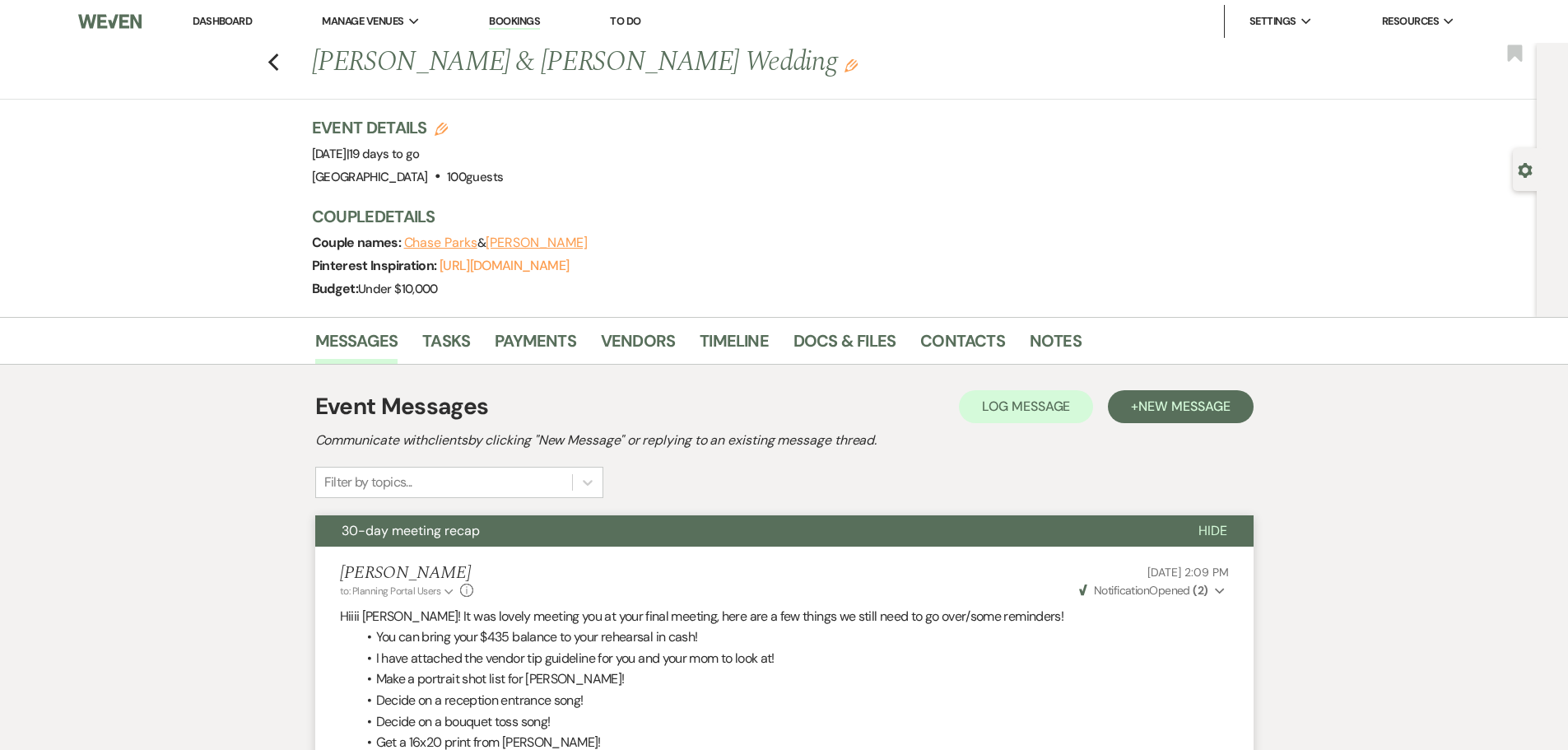
click at [223, 28] on li "Dashboard" at bounding box center [222, 21] width 76 height 33
click at [223, 25] on link "Dashboard" at bounding box center [222, 21] width 59 height 14
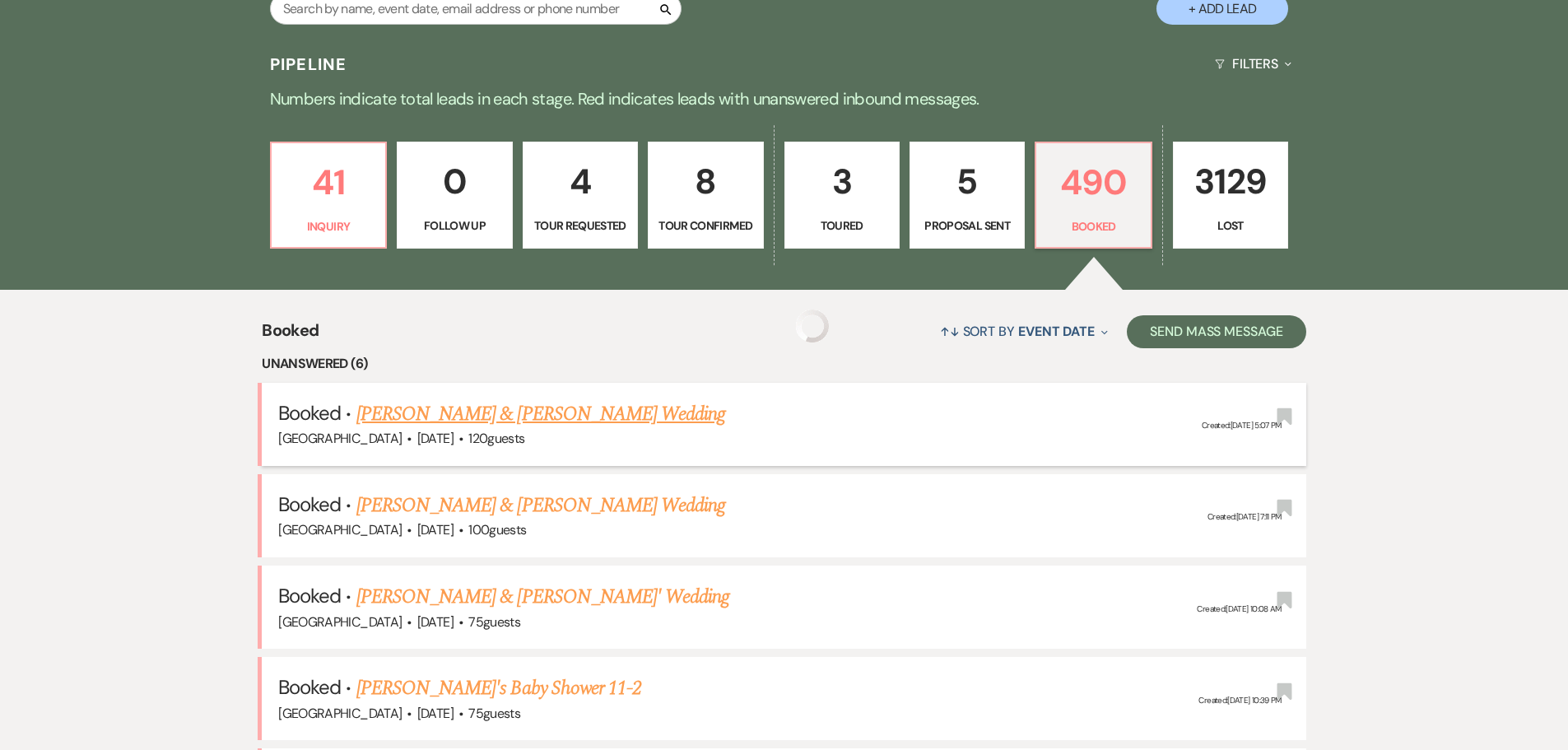
scroll to position [411, 0]
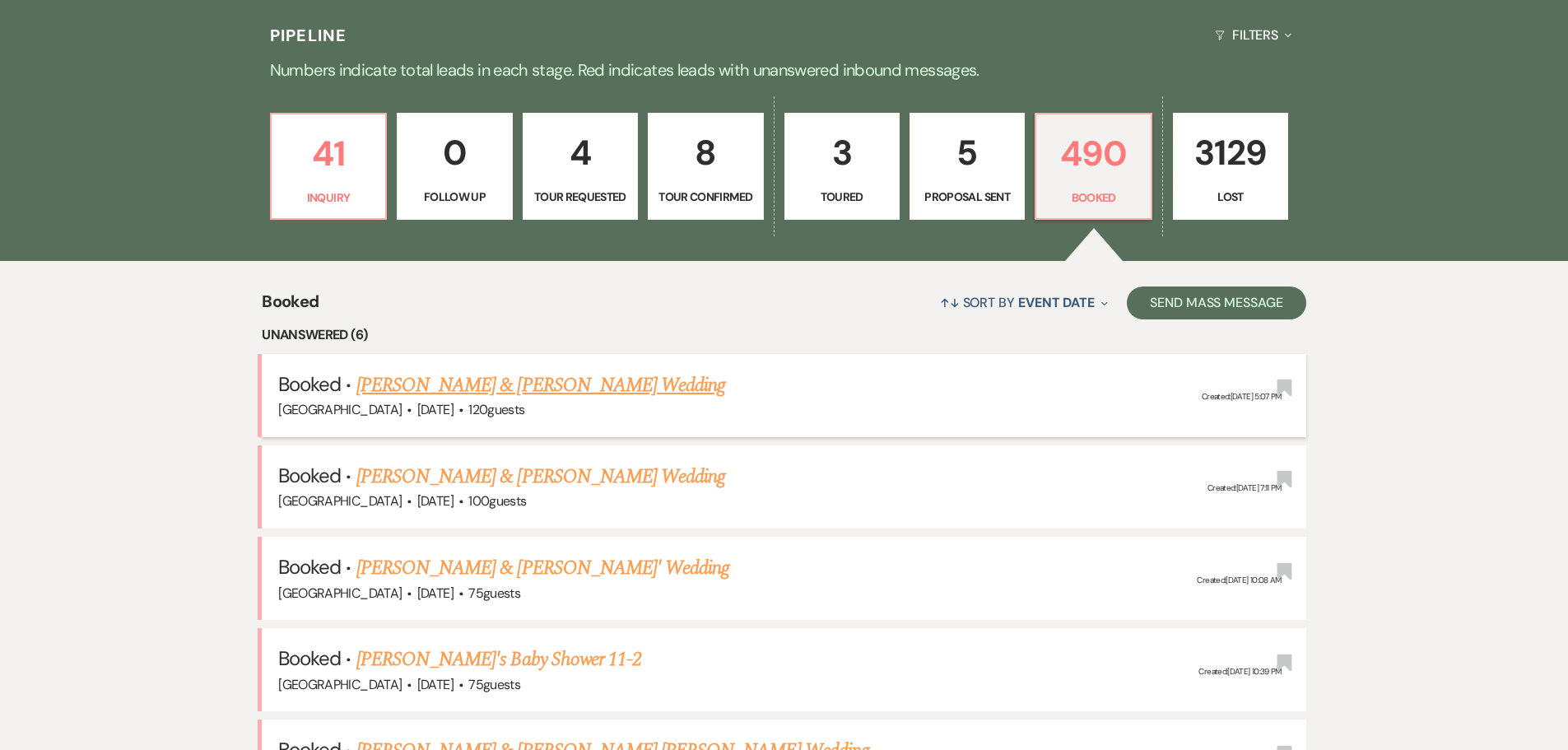
click at [465, 372] on link "[PERSON_NAME] & [PERSON_NAME] Wedding" at bounding box center [541, 385] width 368 height 30
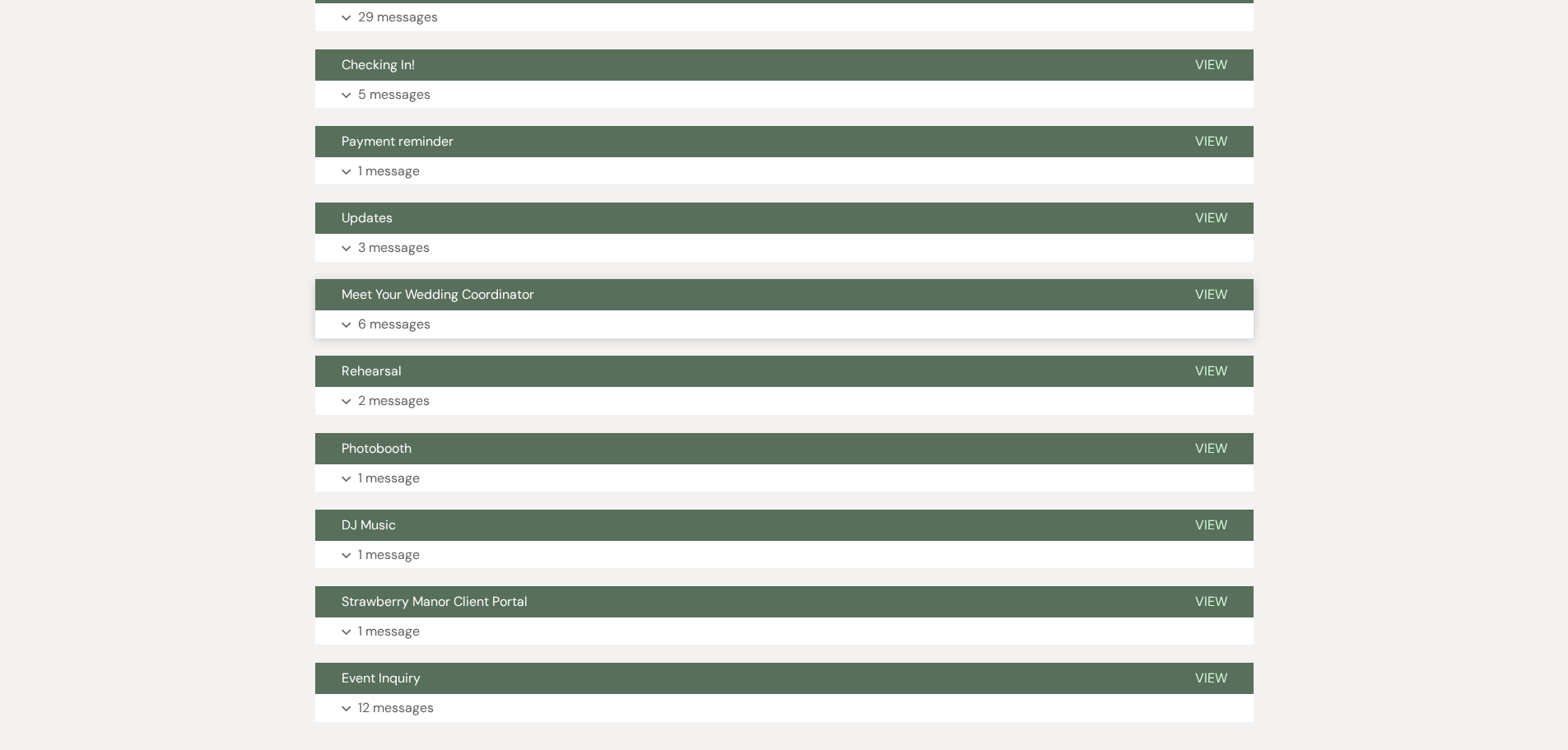
scroll to position [1868, 0]
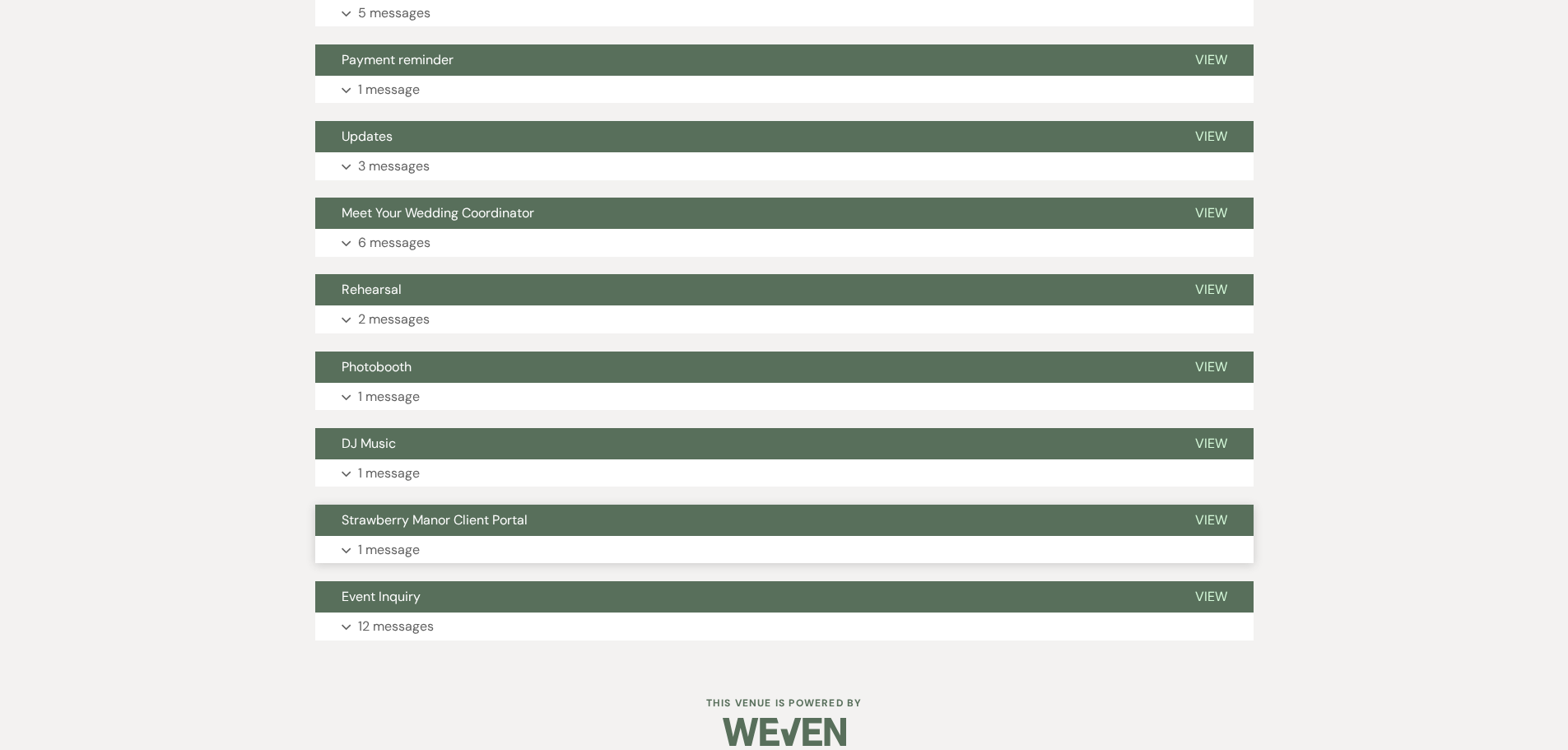
click at [393, 539] on p "1 message" at bounding box center [388, 550] width 61 height 21
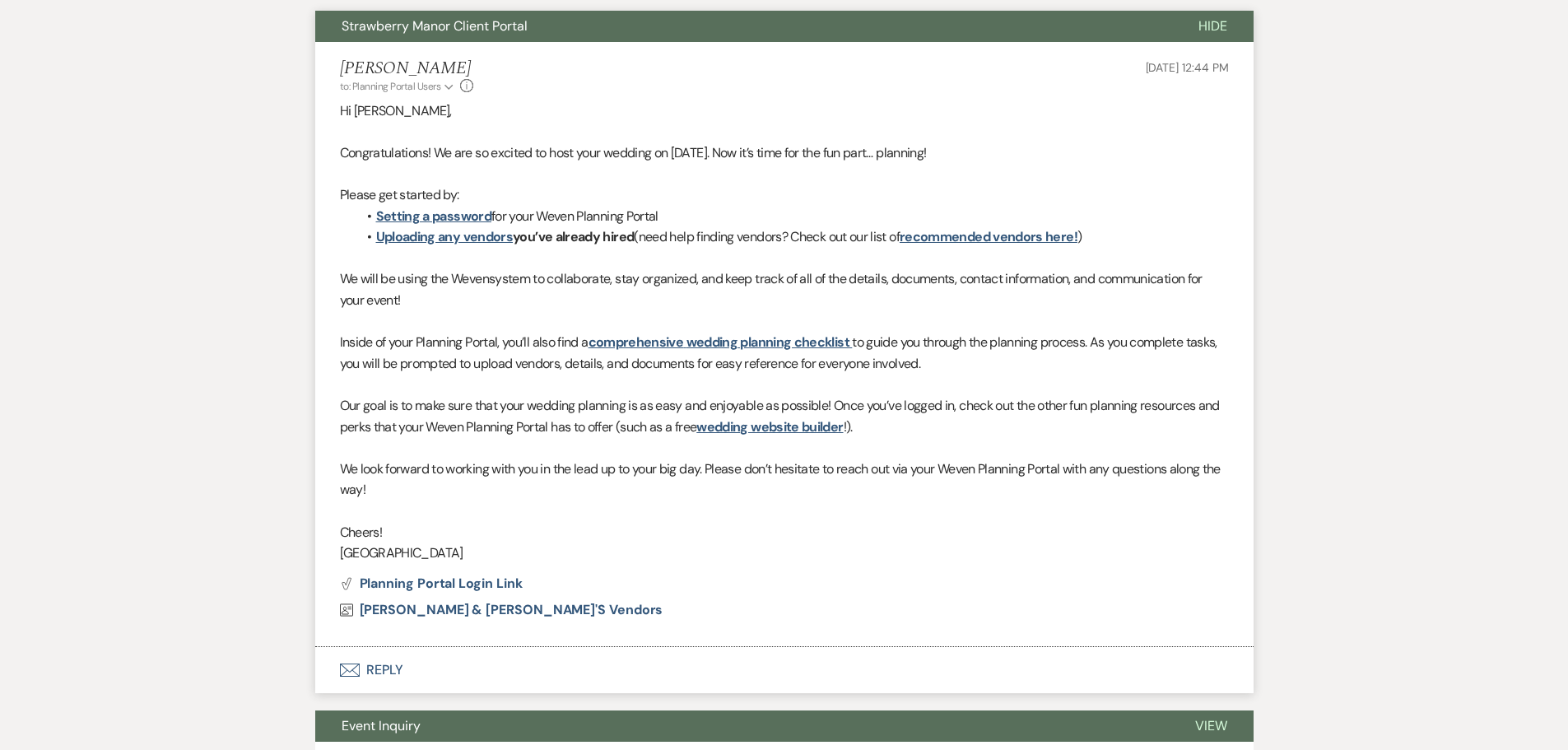
scroll to position [2033, 0]
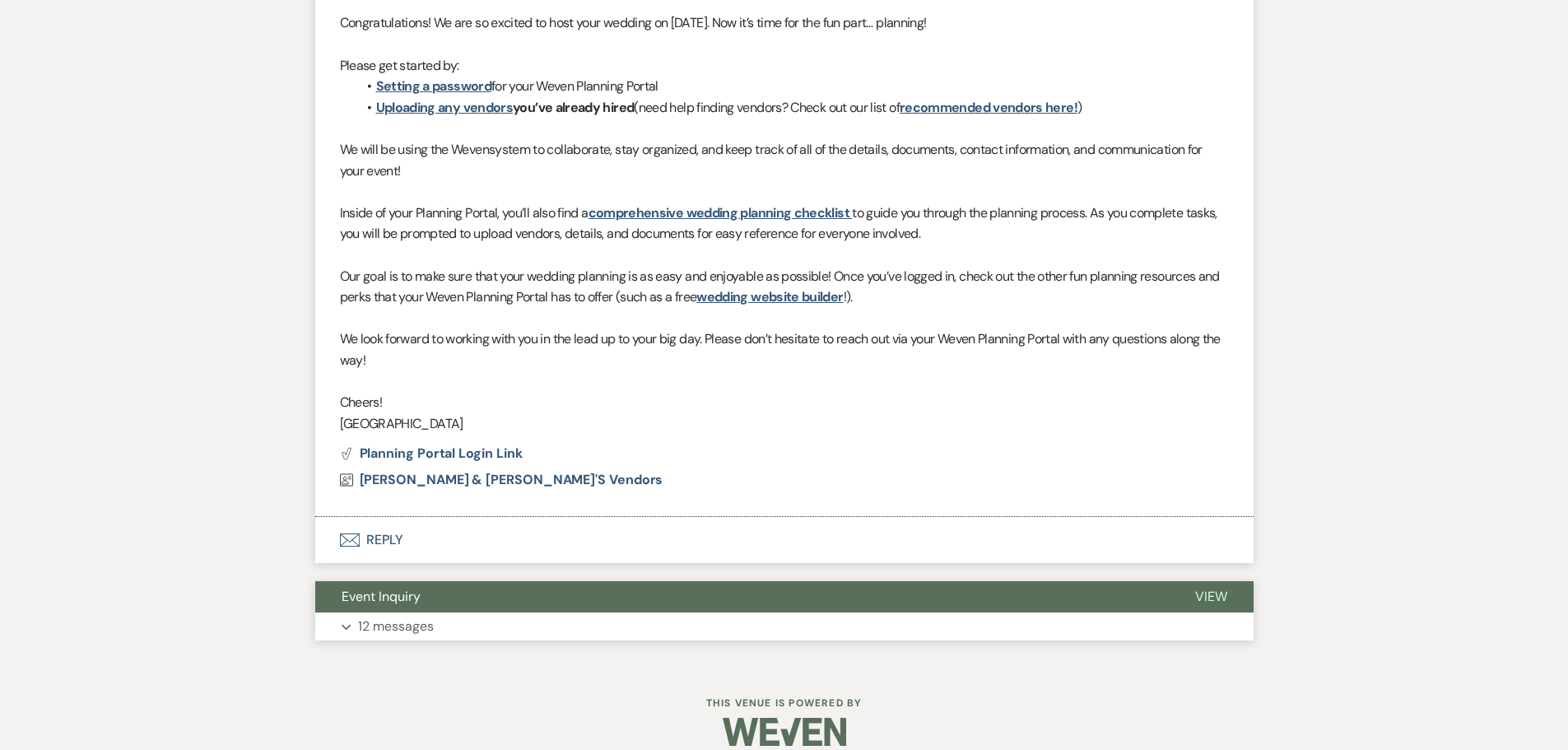
click at [450, 612] on button "Expand 12 messages" at bounding box center [784, 625] width 938 height 28
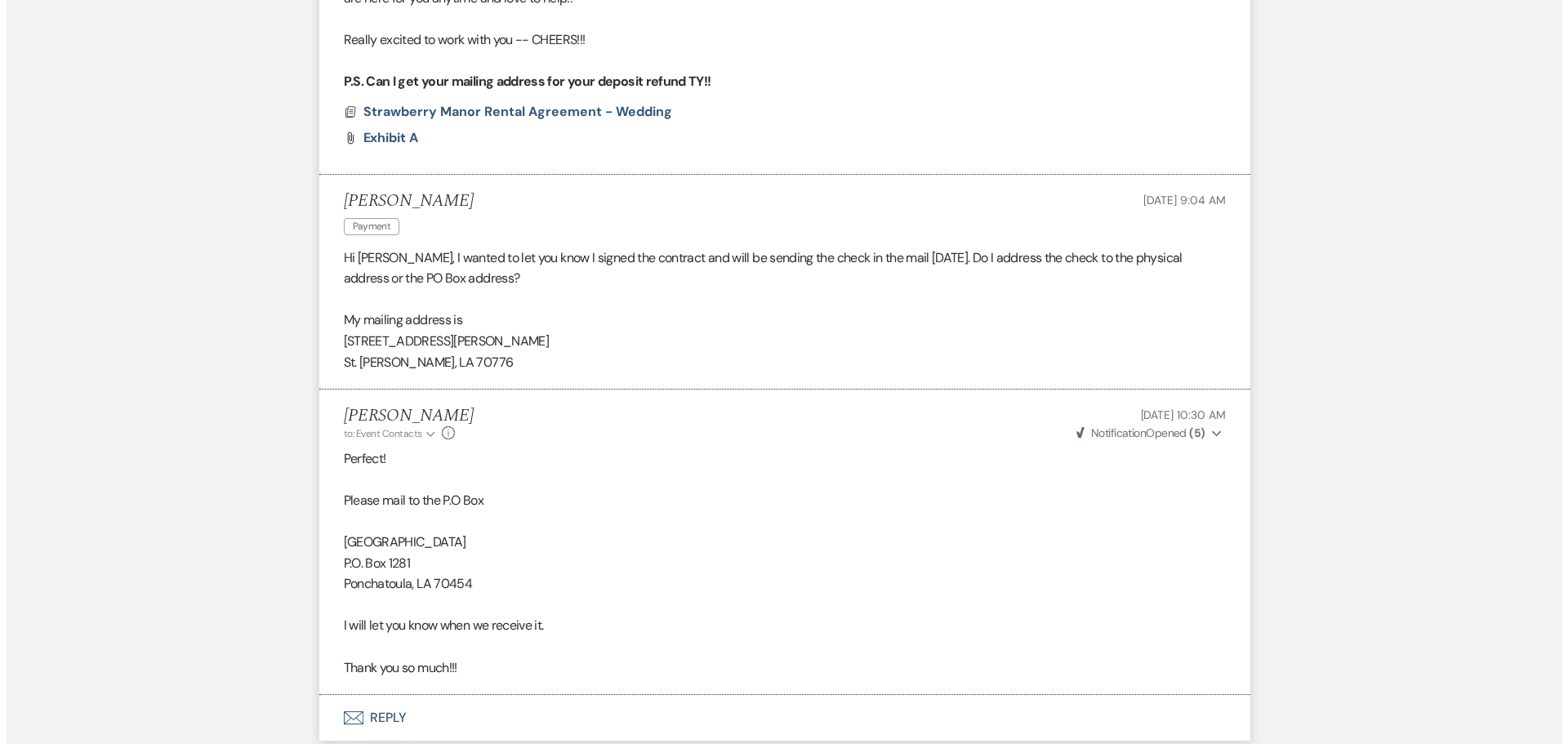
scroll to position [5249, 0]
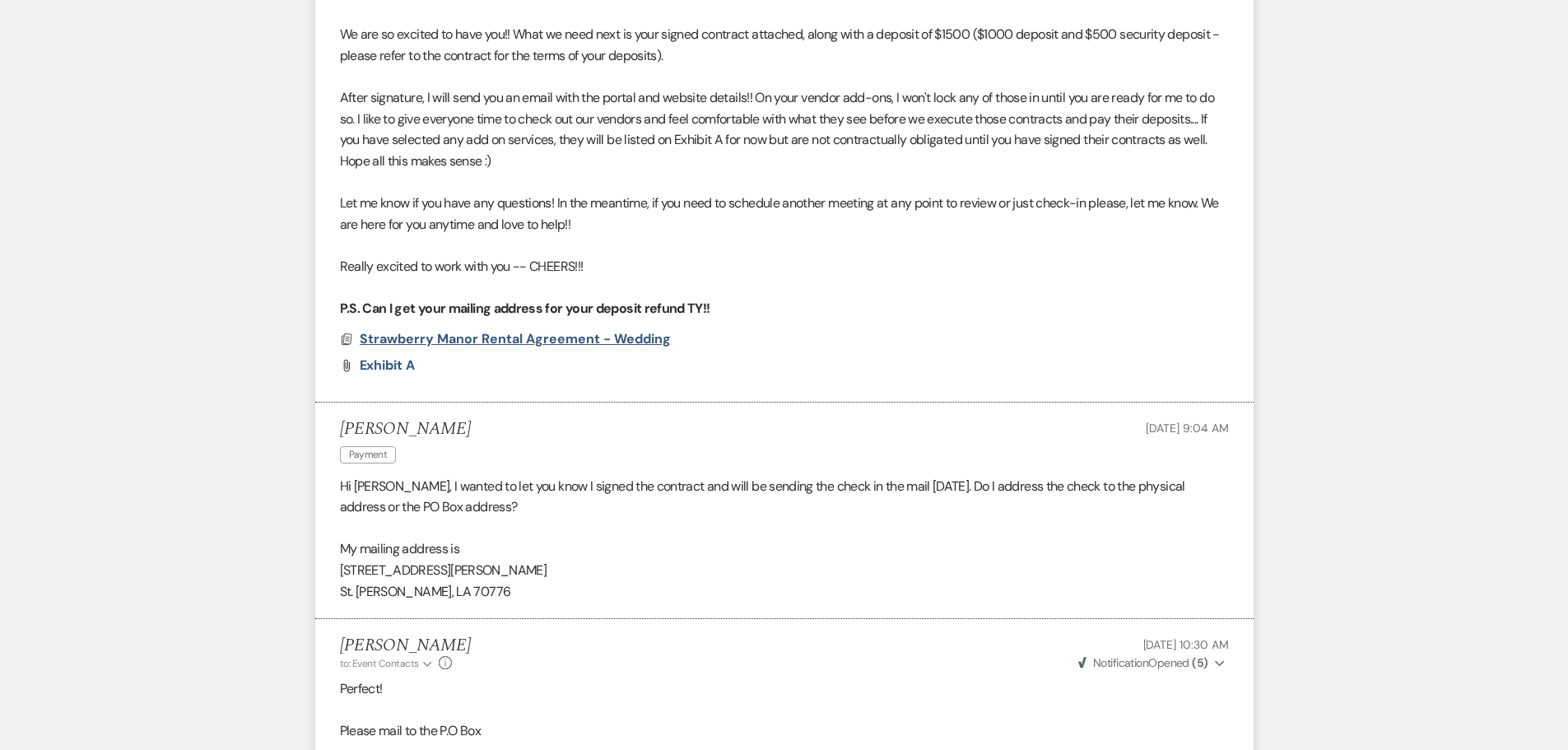
click at [457, 330] on span "Strawberry Manor Rental Agreement - Wedding" at bounding box center [515, 339] width 311 height 17
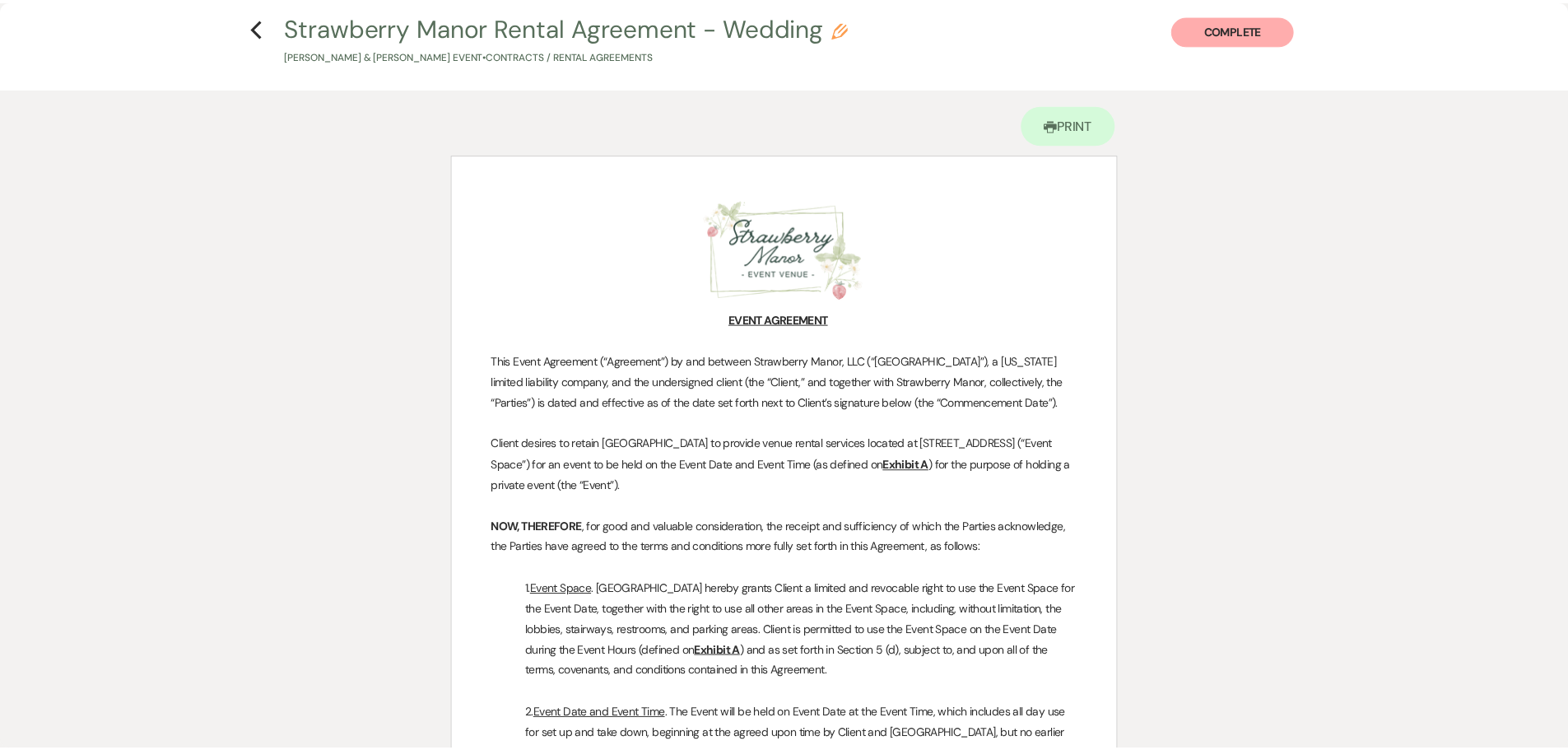
scroll to position [0, 0]
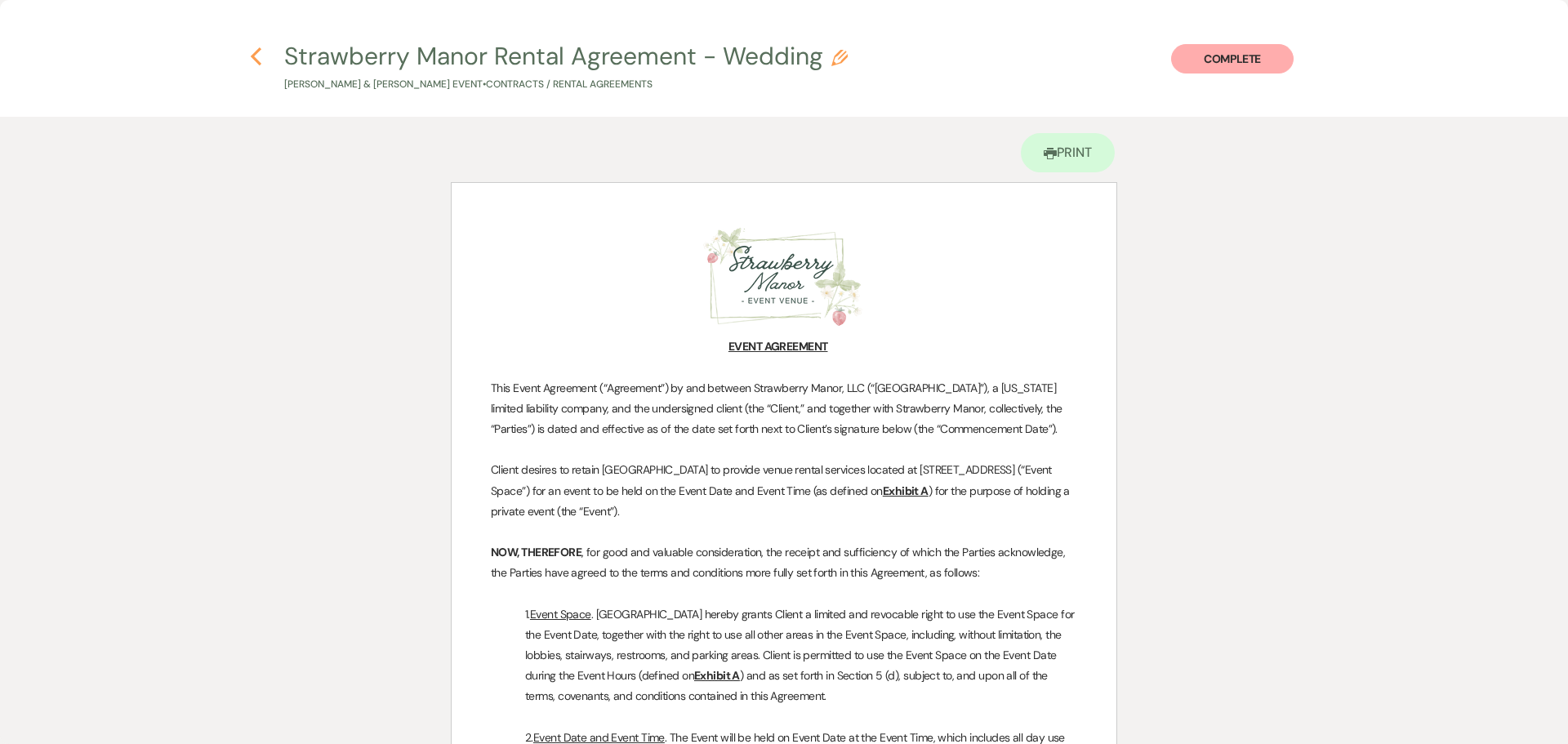
click at [253, 45] on button "Previous" at bounding box center [256, 55] width 12 height 21
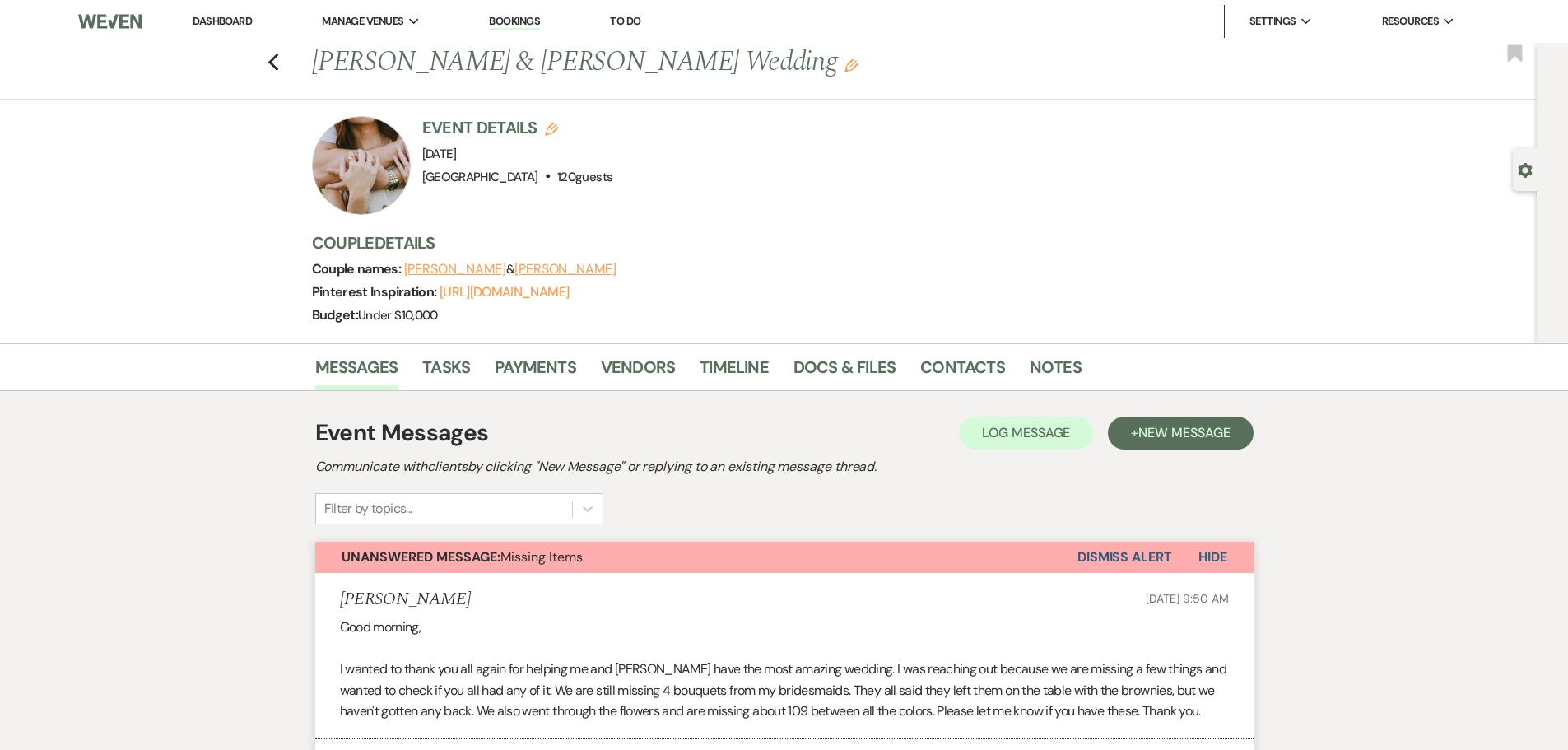
click at [218, 22] on link "Dashboard" at bounding box center [222, 21] width 59 height 14
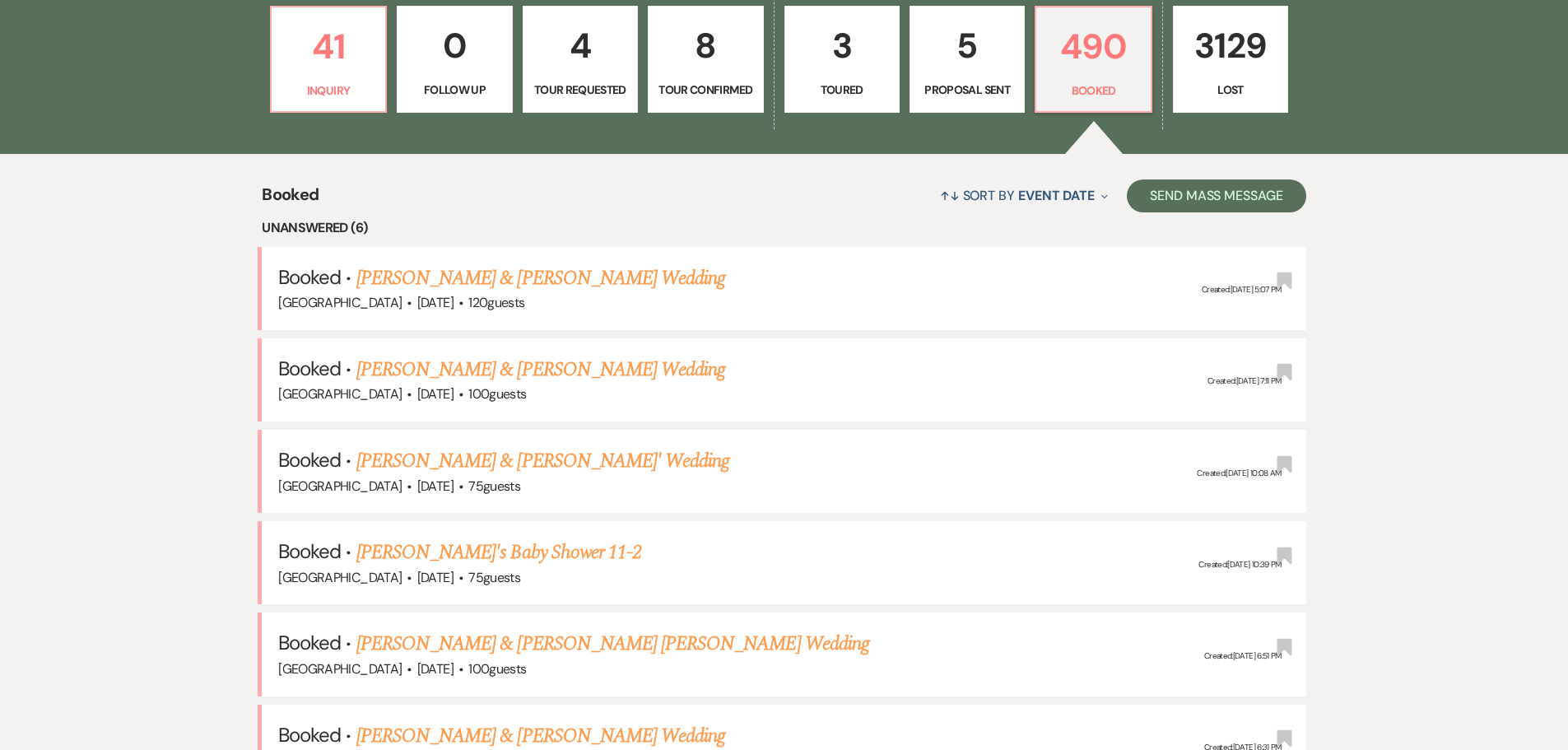
scroll to position [329, 0]
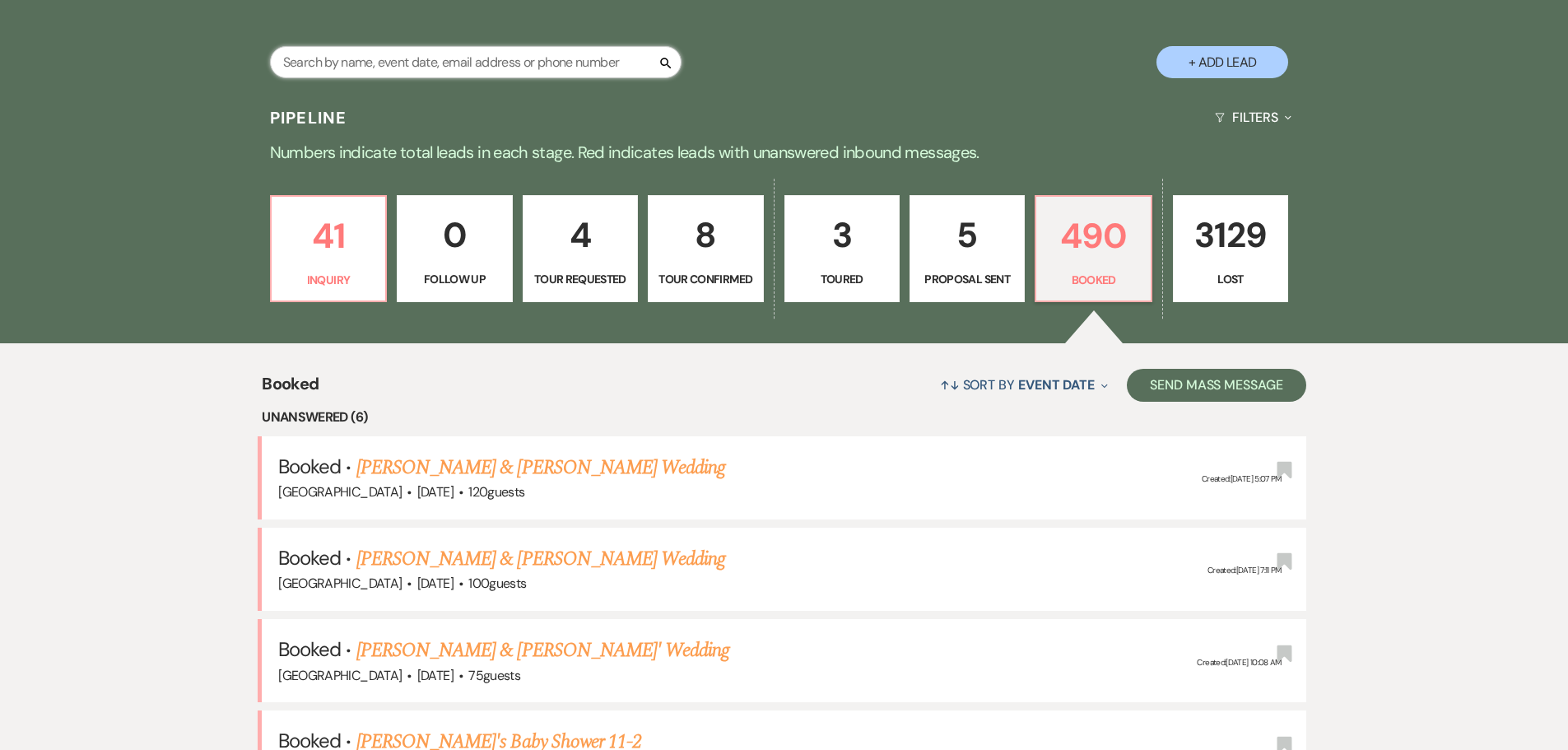
drag, startPoint x: 403, startPoint y: 69, endPoint x: 430, endPoint y: 74, distance: 27.5
click at [403, 69] on input "text" at bounding box center [475, 61] width 411 height 32
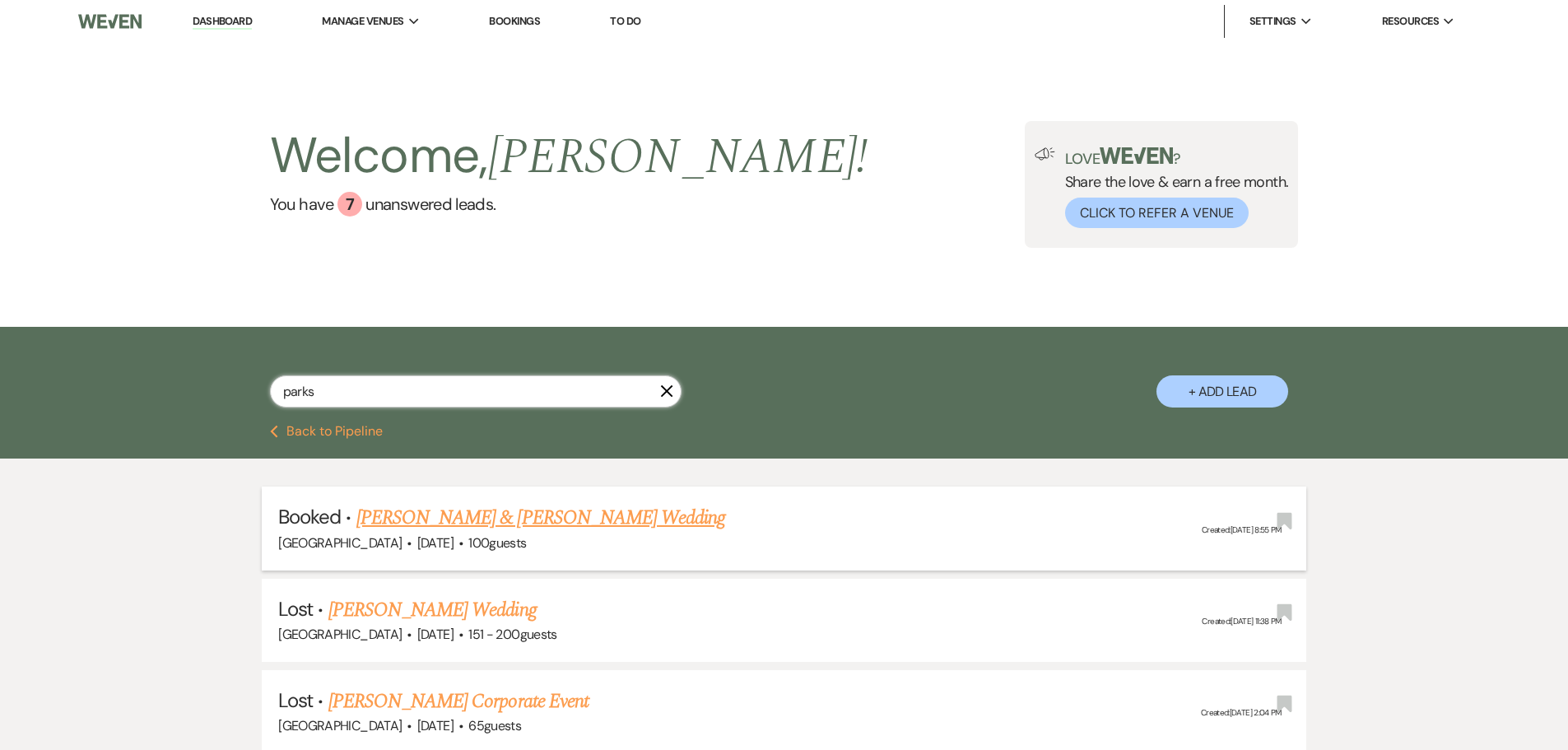
type input "parks"
click at [430, 513] on link "[PERSON_NAME] & [PERSON_NAME] Wedding" at bounding box center [541, 517] width 368 height 30
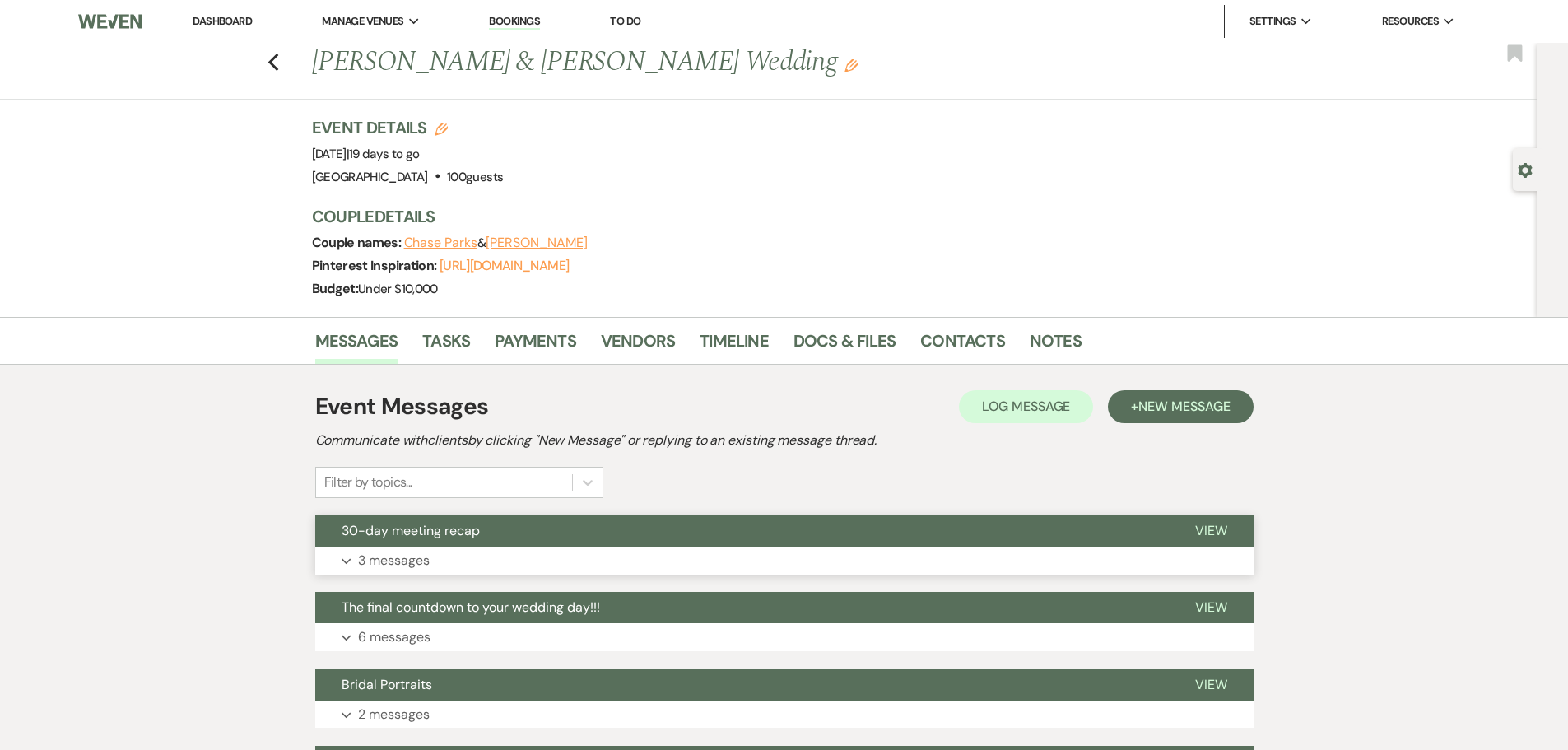
click at [409, 551] on p "3 messages" at bounding box center [393, 560] width 72 height 21
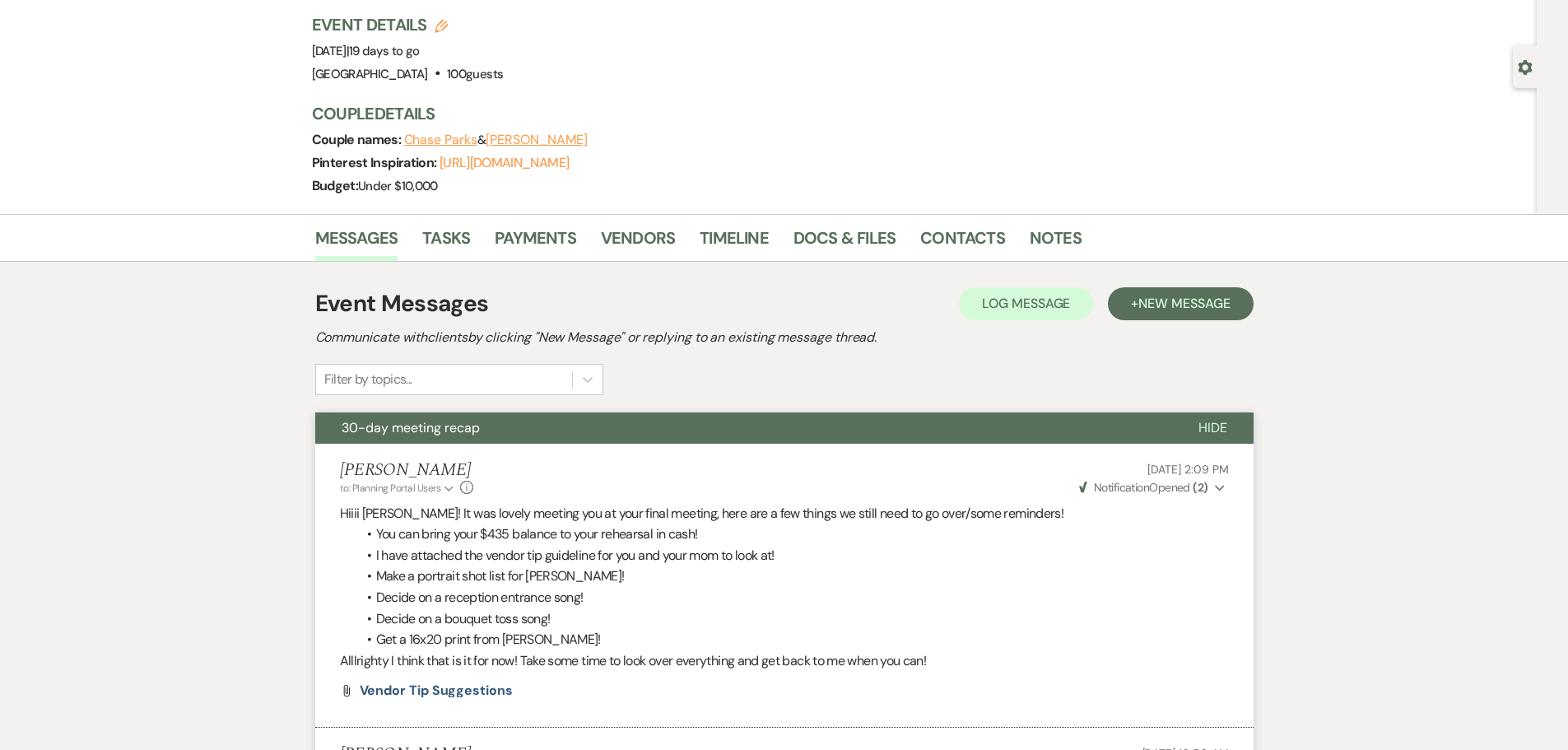
scroll to position [246, 0]
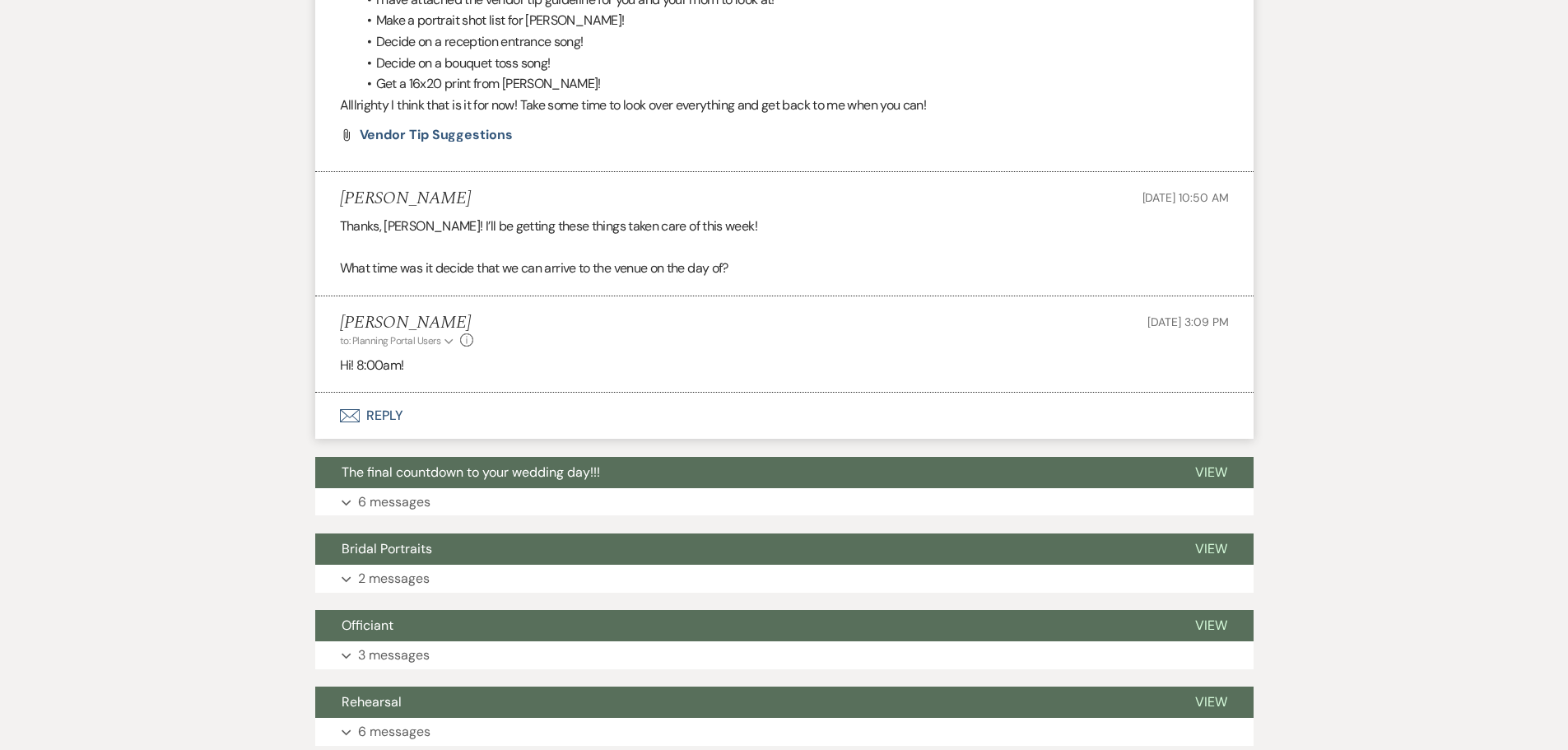
click at [386, 413] on button "Envelope Reply" at bounding box center [784, 415] width 938 height 46
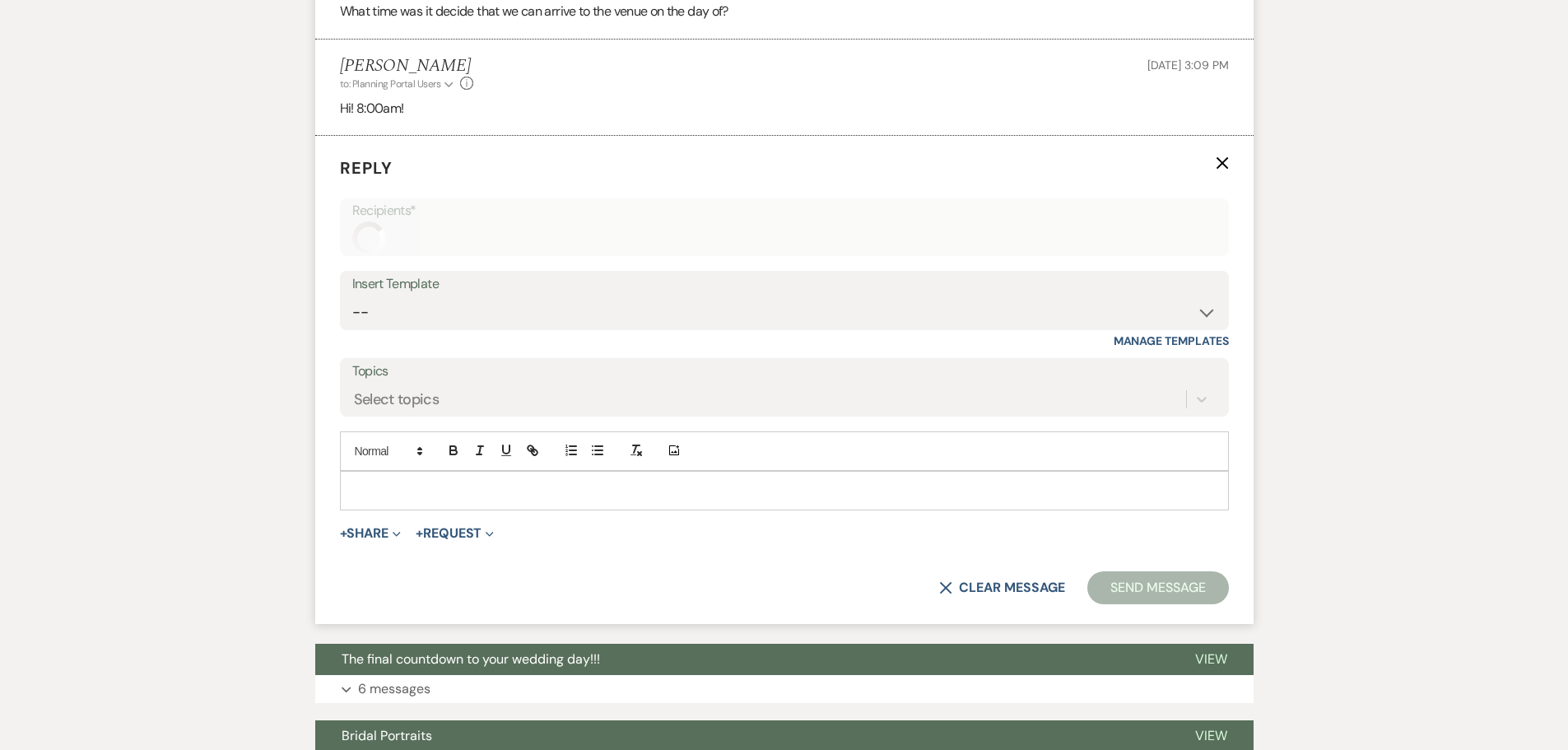
scroll to position [920, 0]
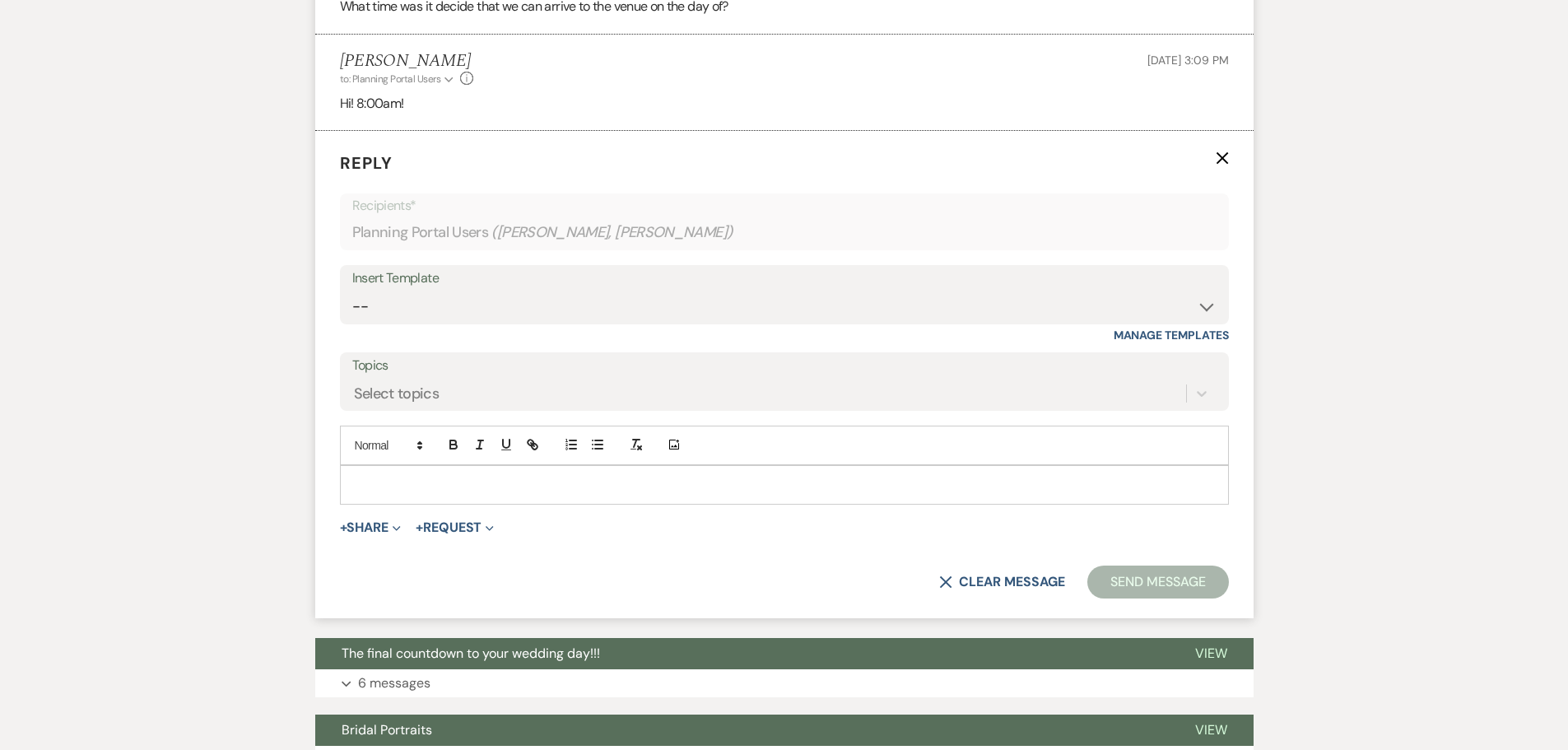
drag, startPoint x: 383, startPoint y: 503, endPoint x: 337, endPoint y: 533, distance: 54.9
click at [351, 525] on form "Reply X Recipients* Planning Portal Users ( [PERSON_NAME], [PERSON_NAME] ) Inse…" at bounding box center [784, 374] width 938 height 487
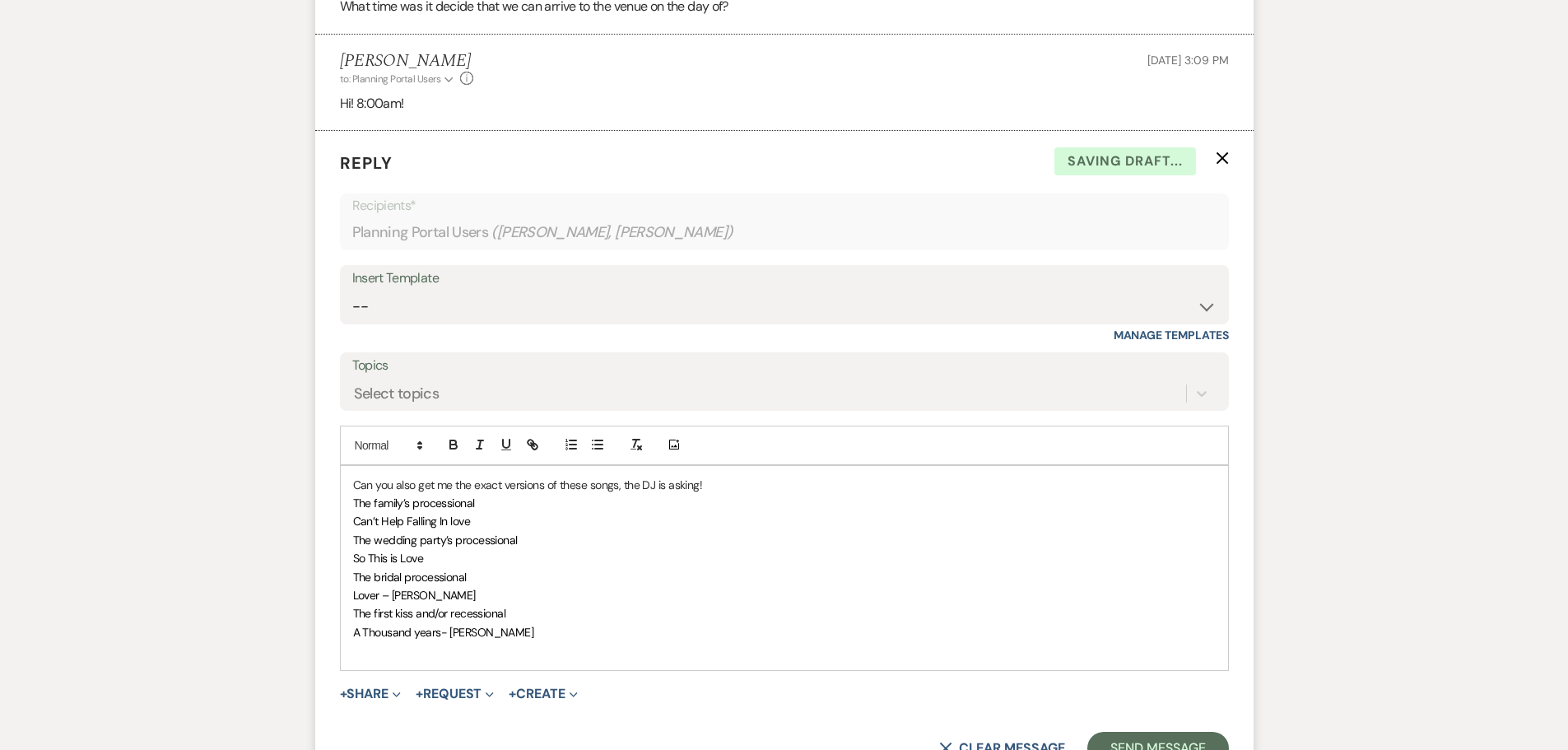
click at [351, 538] on div "Can you also get me the exact versions of these songs, the DJ is asking! The fa…" at bounding box center [784, 568] width 887 height 204
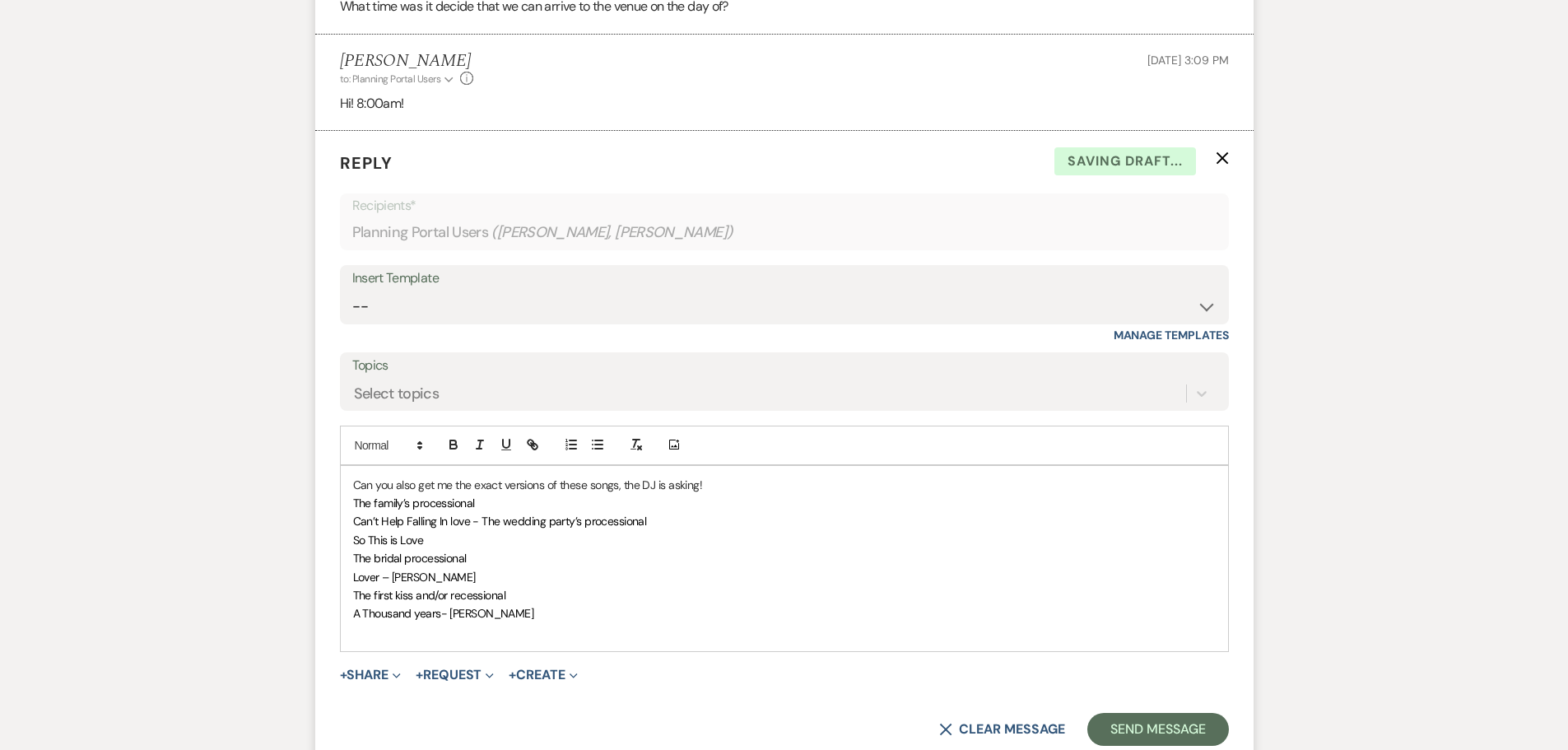
click at [345, 569] on div "Can you also get me the exact versions of these songs, the DJ is asking! The fa…" at bounding box center [784, 559] width 887 height 186
click at [345, 554] on div "Can you also get me the exact versions of these songs, the DJ is asking! The fa…" at bounding box center [784, 559] width 887 height 186
click at [481, 525] on span "Can’t Help Falling In love - The wedding party’s processional" at bounding box center [500, 520] width 293 height 14
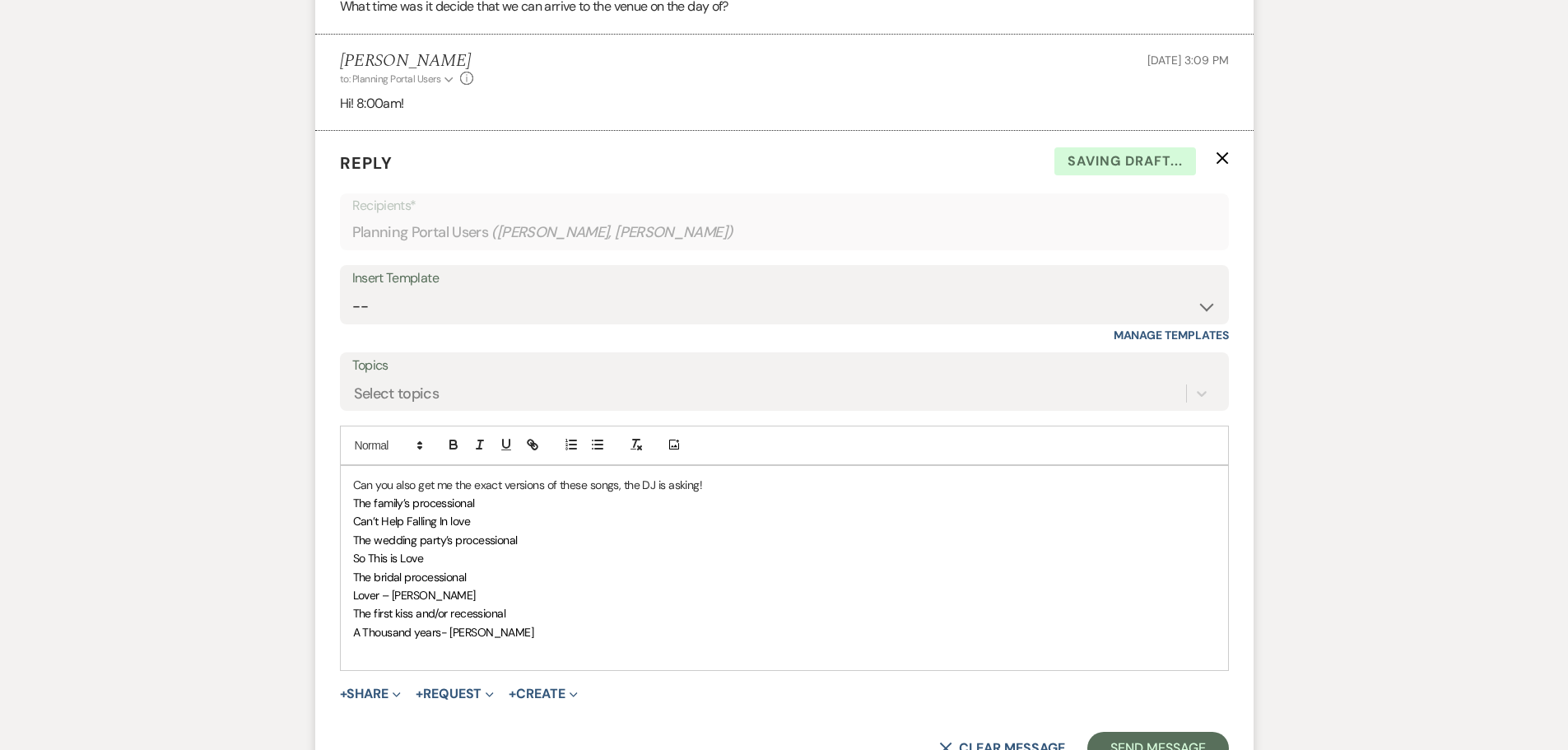
click at [348, 525] on div "Can you also get me the exact versions of these songs, the DJ is asking! The fa…" at bounding box center [784, 568] width 887 height 204
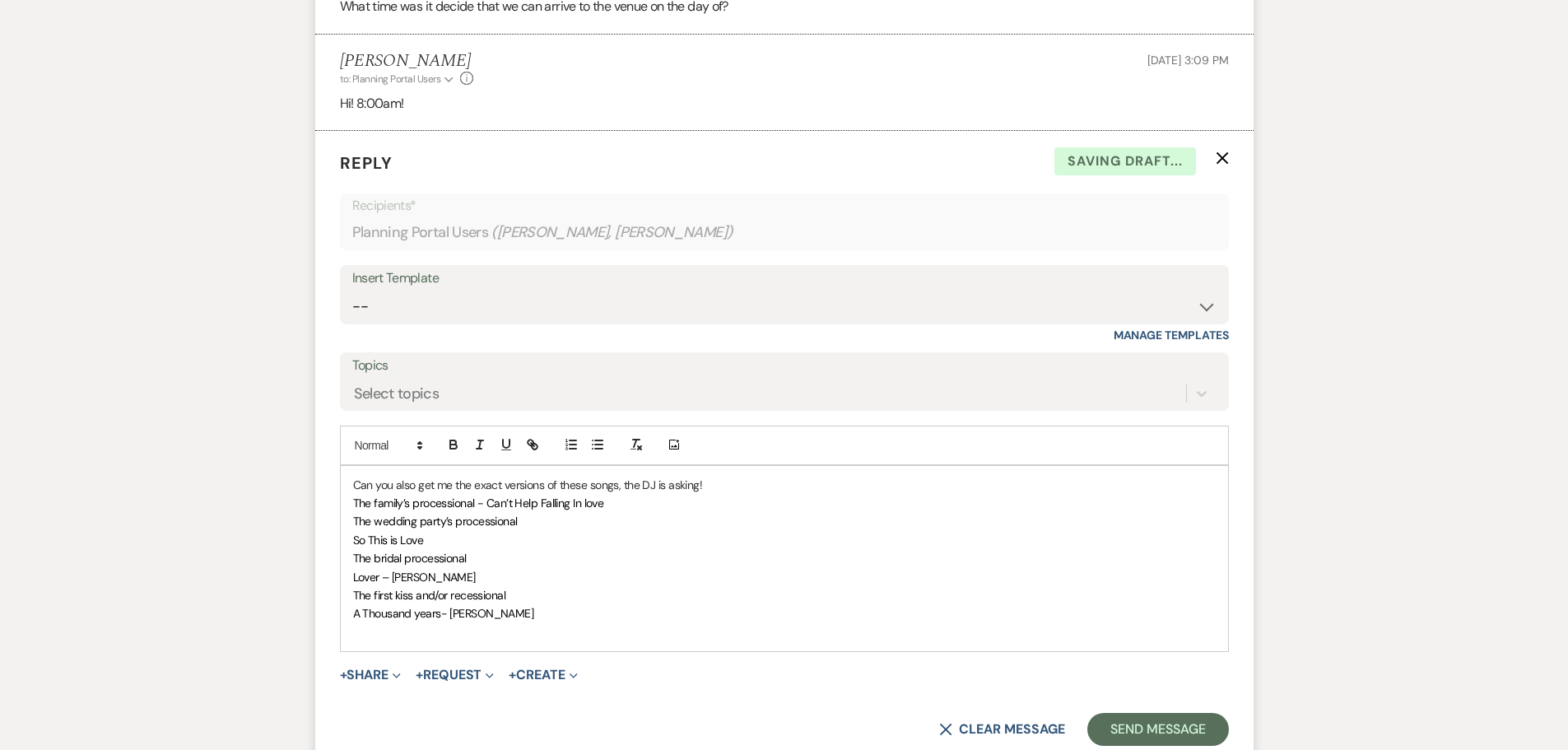
click at [345, 538] on div "Can you also get me the exact versions of these songs, the DJ is asking! The fa…" at bounding box center [784, 559] width 887 height 186
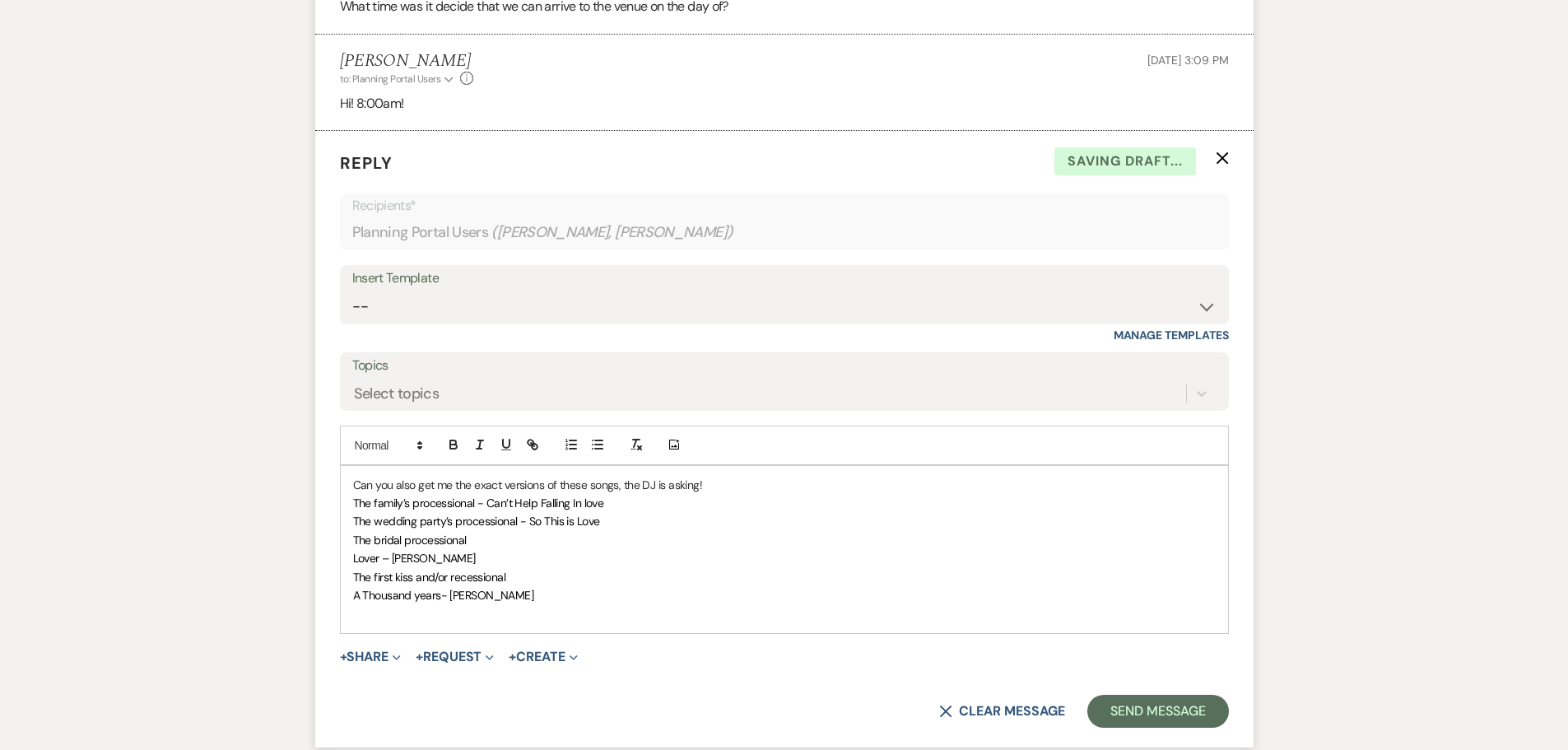
click at [344, 561] on div "Can you also get me the exact versions of these songs, the DJ is asking! The fa…" at bounding box center [784, 550] width 887 height 167
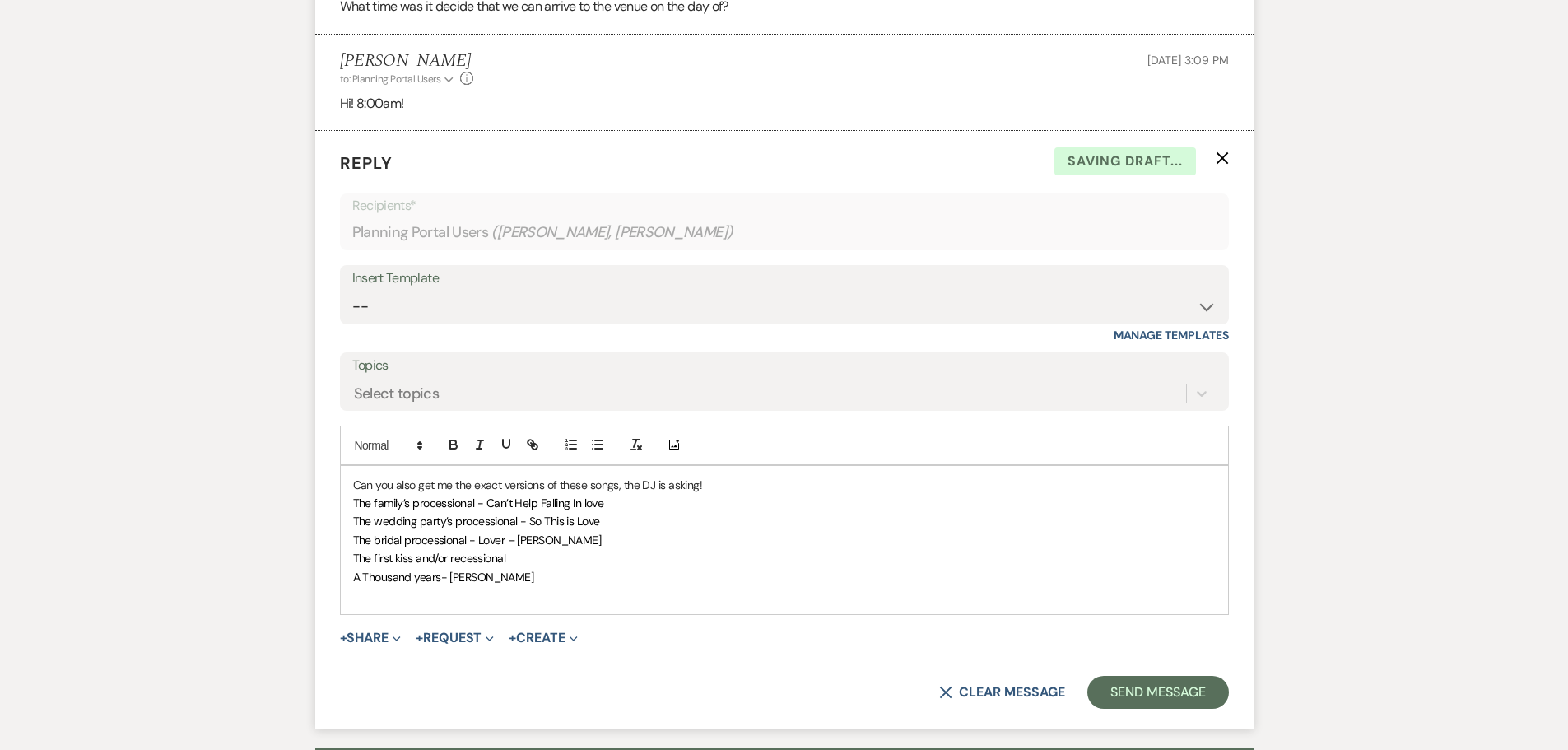
click at [599, 540] on p "The bridal processional - Lover – [PERSON_NAME]" at bounding box center [784, 539] width 862 height 18
click at [348, 577] on div "Can you also get me the exact versions of these songs, the DJ is asking! The fa…" at bounding box center [784, 540] width 887 height 149
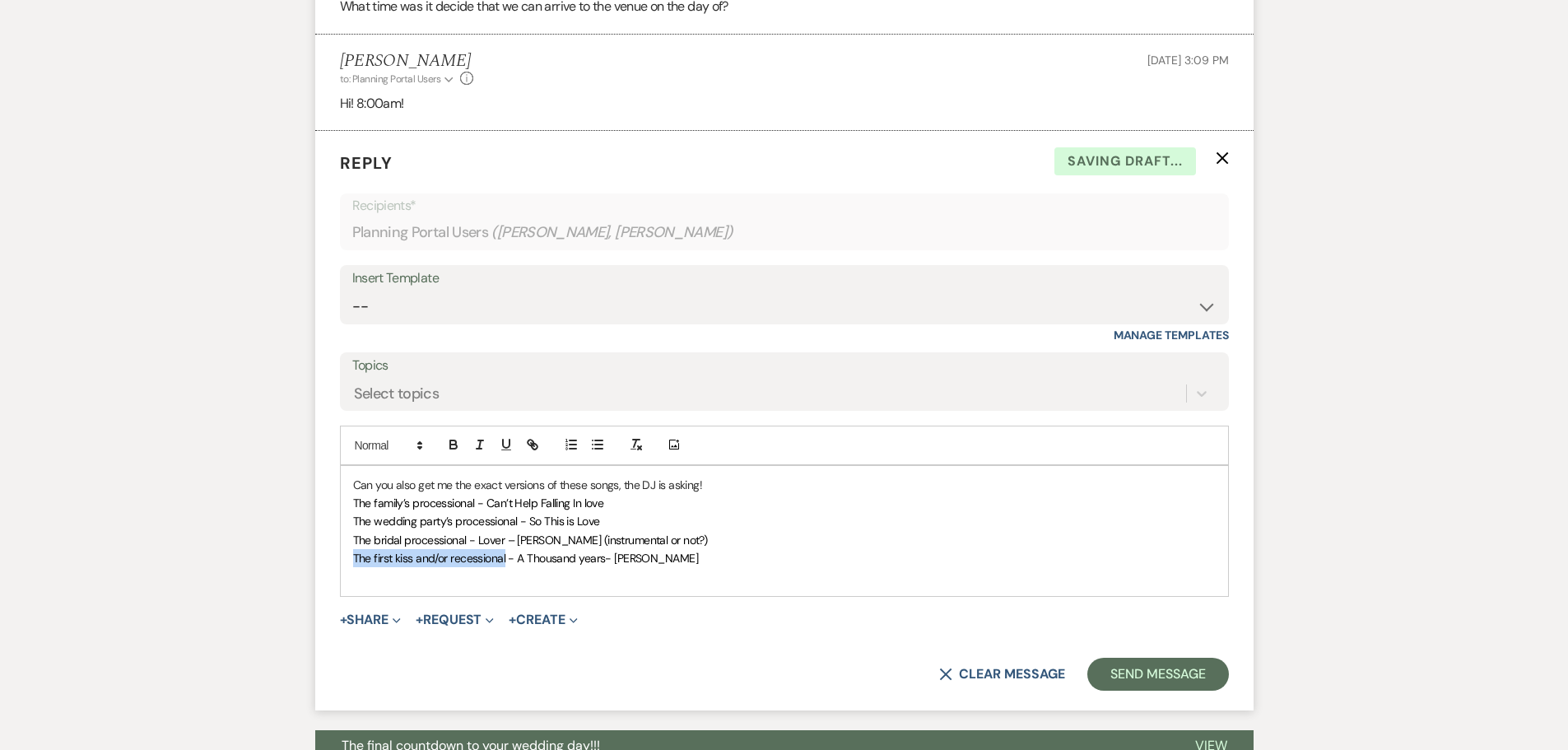
drag, startPoint x: 505, startPoint y: 560, endPoint x: 350, endPoint y: 558, distance: 155.0
click at [350, 558] on div "Can you also get me the exact versions of these songs, the DJ is asking! The fa…" at bounding box center [784, 531] width 887 height 130
click at [444, 440] on button "button" at bounding box center [454, 444] width 23 height 20
click at [478, 438] on icon "button" at bounding box center [480, 444] width 14 height 14
drag, startPoint x: 469, startPoint y: 536, endPoint x: 350, endPoint y: 528, distance: 119.3
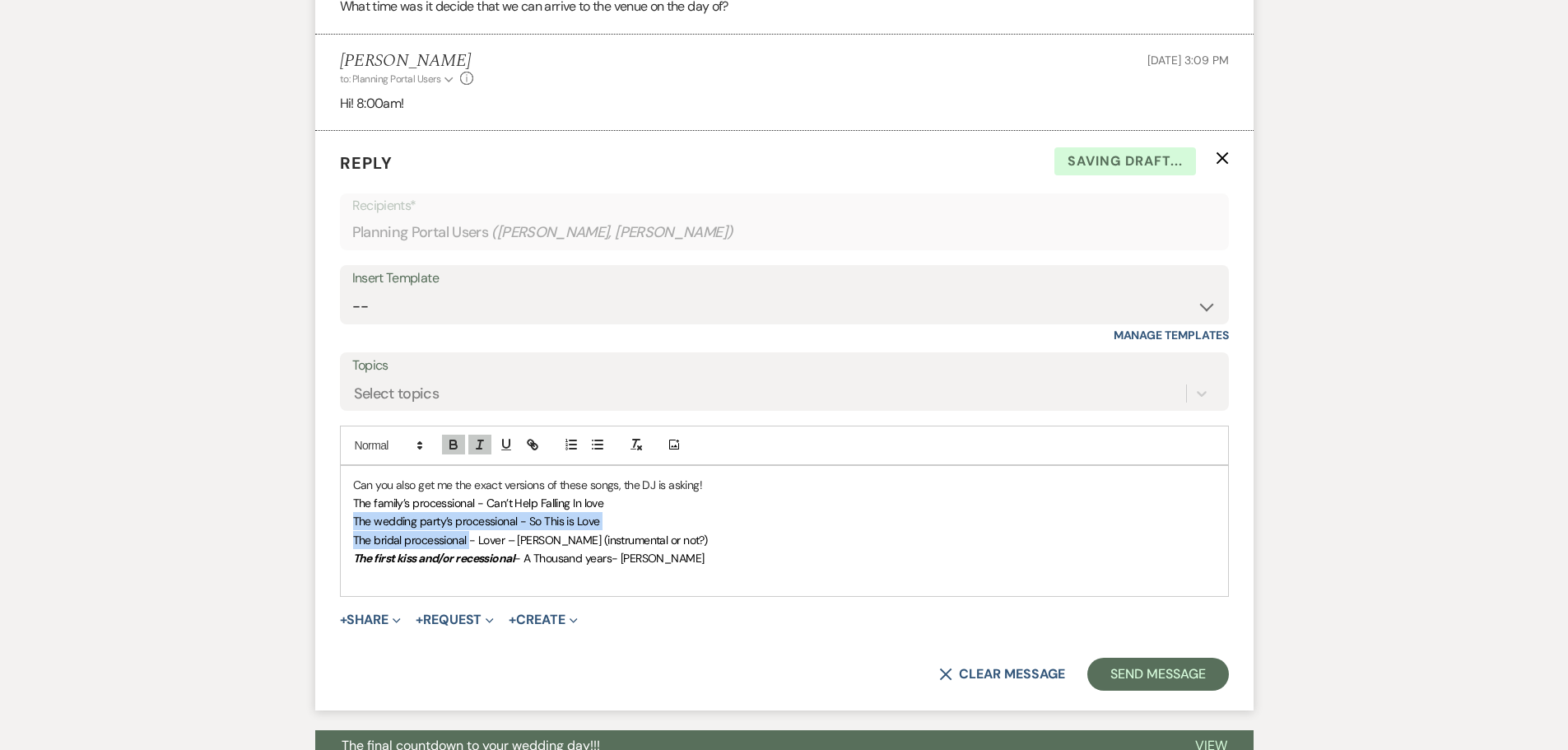
click at [350, 528] on div "Can you also get me the exact versions of these songs, the DJ is asking! The fa…" at bounding box center [784, 531] width 887 height 130
click at [458, 453] on button "button" at bounding box center [454, 444] width 23 height 20
click at [457, 447] on icon "button" at bounding box center [453, 444] width 14 height 14
click at [457, 532] on span "The bridal processional - Lover – [PERSON_NAME] (instrumental or not?)" at bounding box center [530, 539] width 355 height 14
drag, startPoint x: 464, startPoint y: 537, endPoint x: 324, endPoint y: 532, distance: 140.1
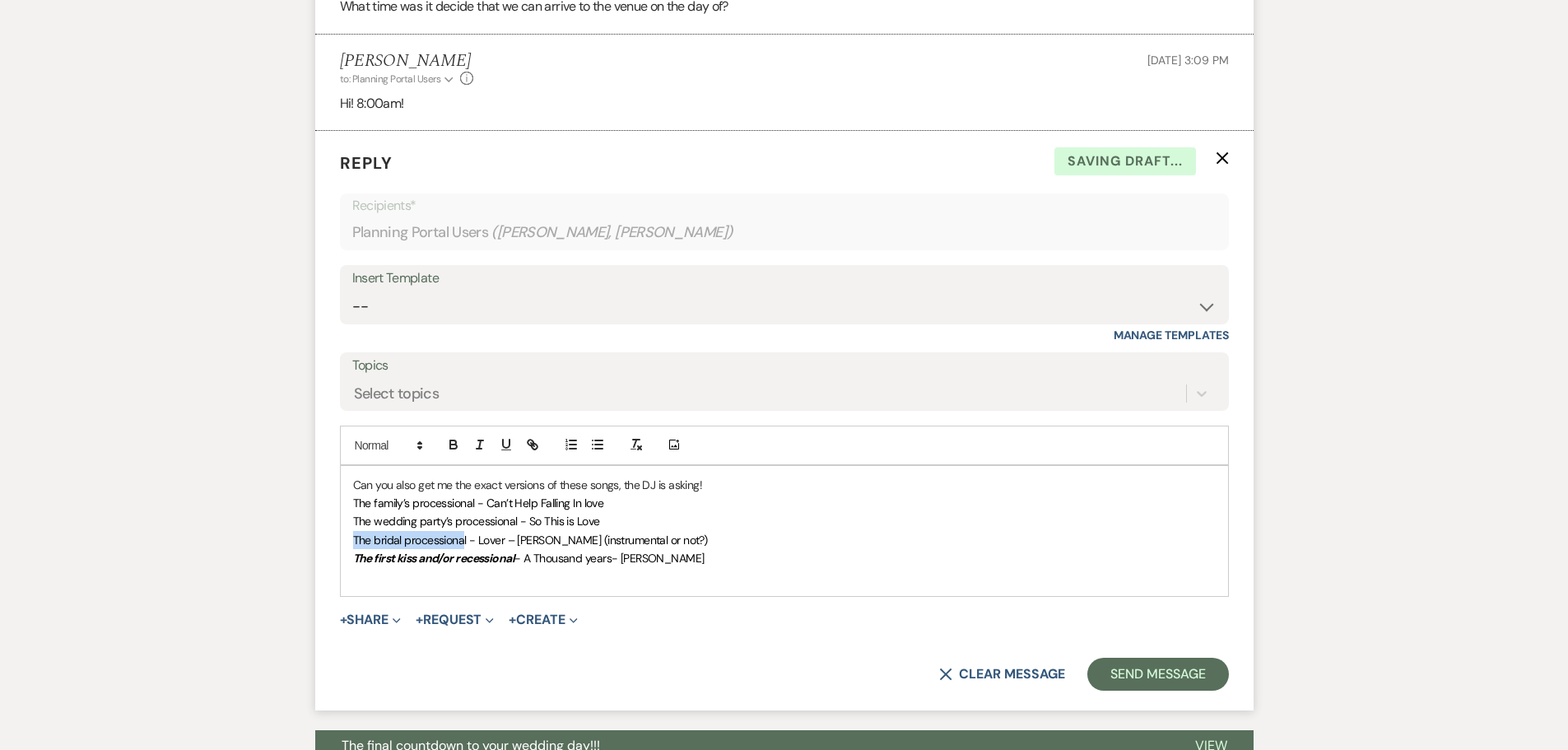
click at [324, 532] on form "Reply X Saving draft... Recipients* Planning Portal Users ( [PERSON_NAME], [PER…" at bounding box center [784, 420] width 938 height 579
click at [480, 542] on span "The bridal processional - Lover – [PERSON_NAME] (instrumental or not?)" at bounding box center [530, 539] width 355 height 14
drag, startPoint x: 466, startPoint y: 542, endPoint x: 344, endPoint y: 536, distance: 122.1
click at [344, 536] on div "Can you also get me the exact versions of these songs, the DJ is asking! The fa…" at bounding box center [784, 531] width 887 height 130
click at [449, 448] on icon "button" at bounding box center [453, 444] width 14 height 14
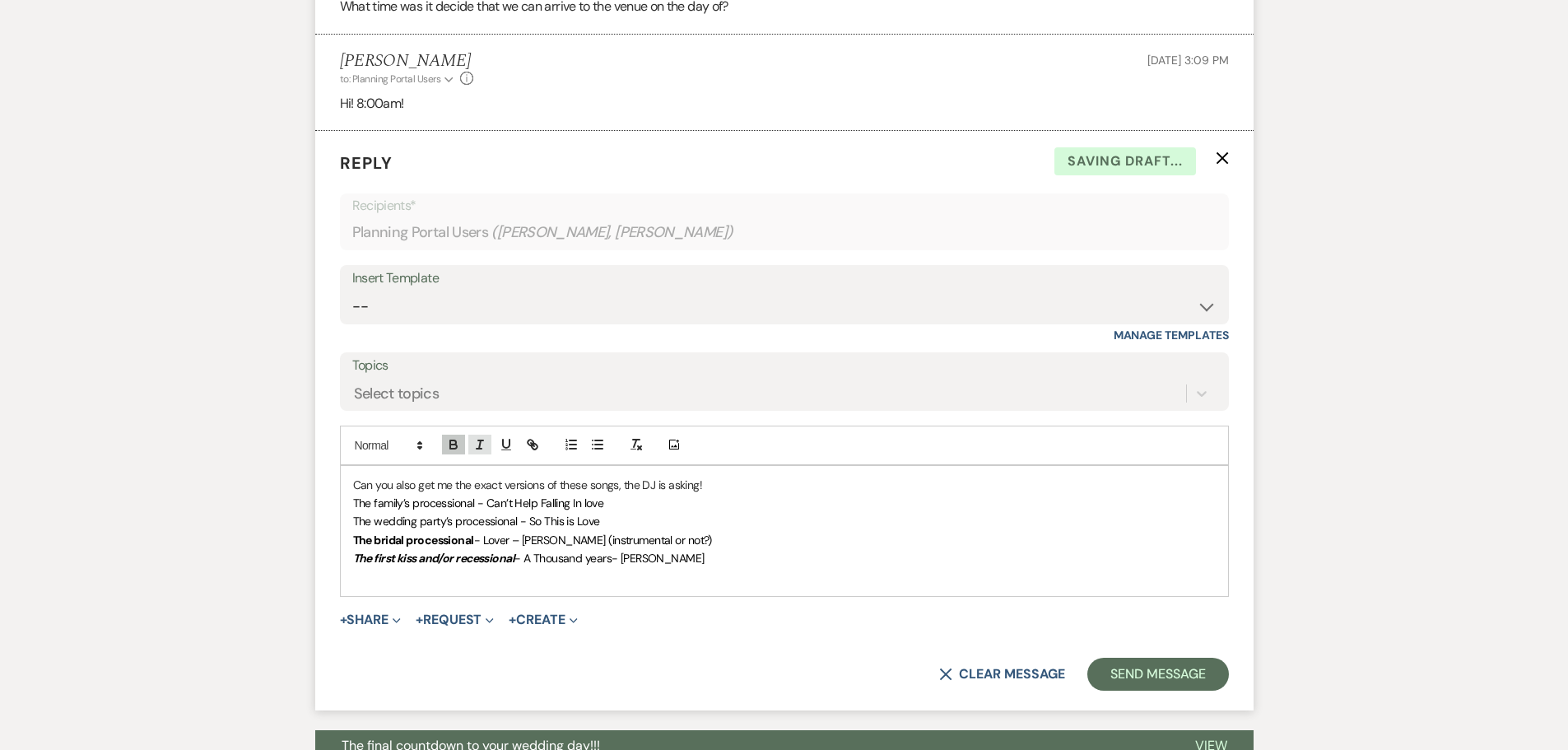
click at [475, 442] on icon "button" at bounding box center [480, 444] width 14 height 14
drag, startPoint x: 517, startPoint y: 525, endPoint x: 354, endPoint y: 525, distance: 163.0
click at [354, 525] on span "The wedding party’s processional - So This is Love" at bounding box center [476, 520] width 246 height 14
click at [449, 452] on button "button" at bounding box center [454, 444] width 23 height 20
click at [479, 441] on icon "button" at bounding box center [480, 444] width 14 height 14
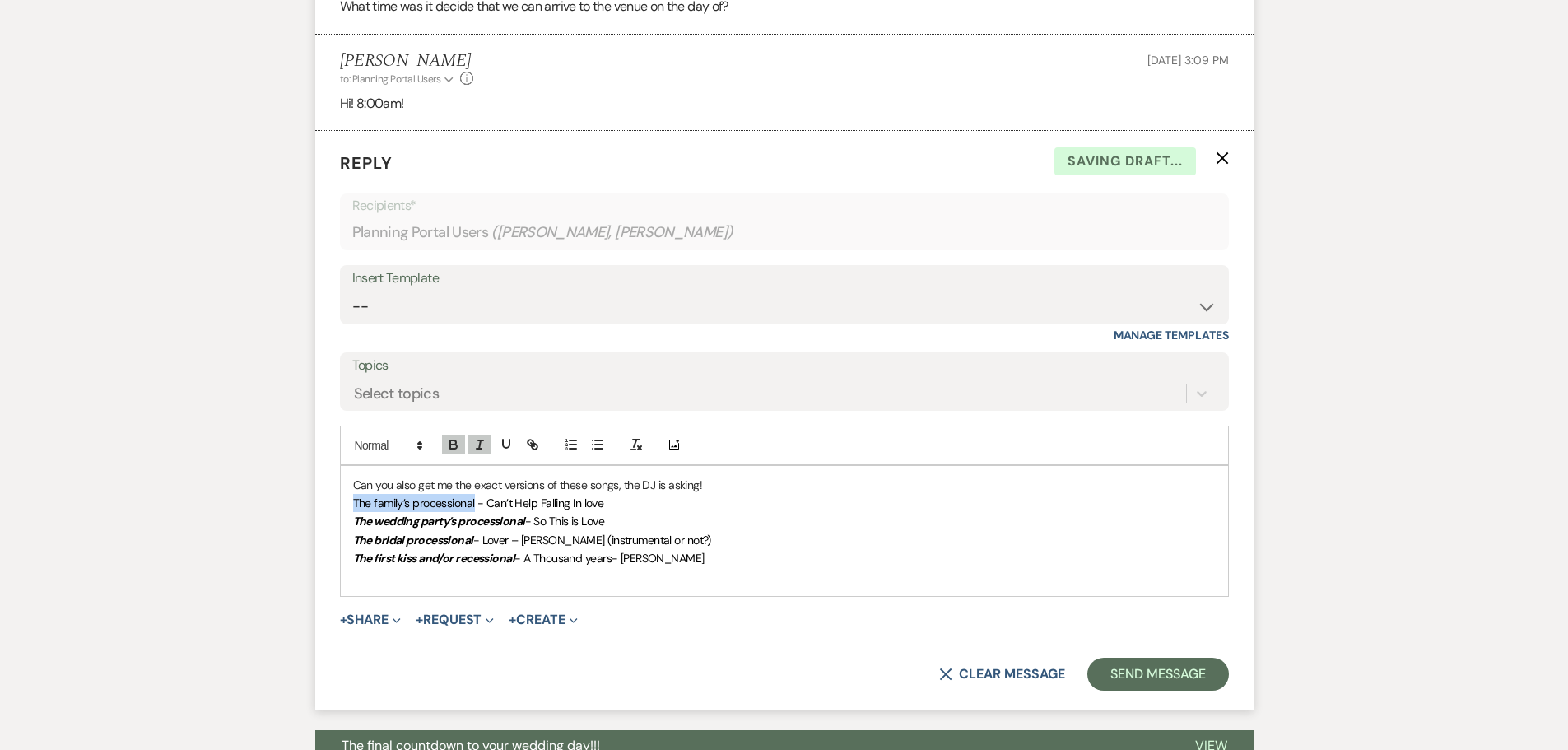
drag, startPoint x: 474, startPoint y: 500, endPoint x: 328, endPoint y: 504, distance: 146.1
click at [328, 504] on form "Reply X Saving draft... Recipients* Planning Portal Users ( [PERSON_NAME], [PER…" at bounding box center [784, 420] width 938 height 579
click at [461, 503] on span "The family’s processional - Can’t Help Falling In love" at bounding box center [479, 503] width 251 height 14
drag, startPoint x: 469, startPoint y: 504, endPoint x: 343, endPoint y: 505, distance: 126.0
click at [343, 505] on div "Can you also get me the exact versions of these songs, the DJ is asking! The fa…" at bounding box center [784, 531] width 887 height 130
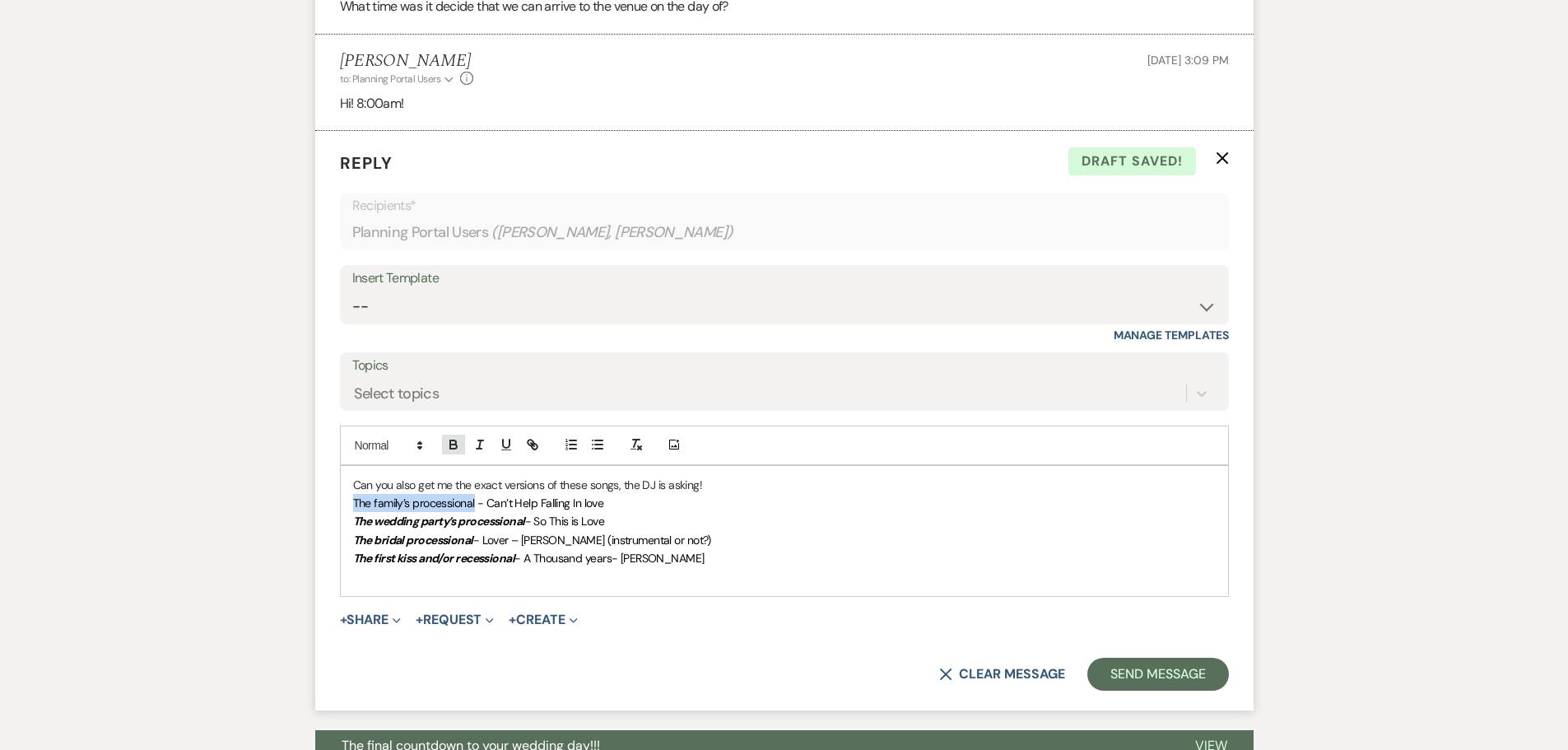
click at [444, 443] on button "button" at bounding box center [454, 444] width 23 height 20
click at [471, 442] on button "button" at bounding box center [480, 444] width 23 height 20
click at [593, 530] on p "The bridal processional - Lover – [PERSON_NAME] (instrumental or not?)" at bounding box center [784, 539] width 862 height 18
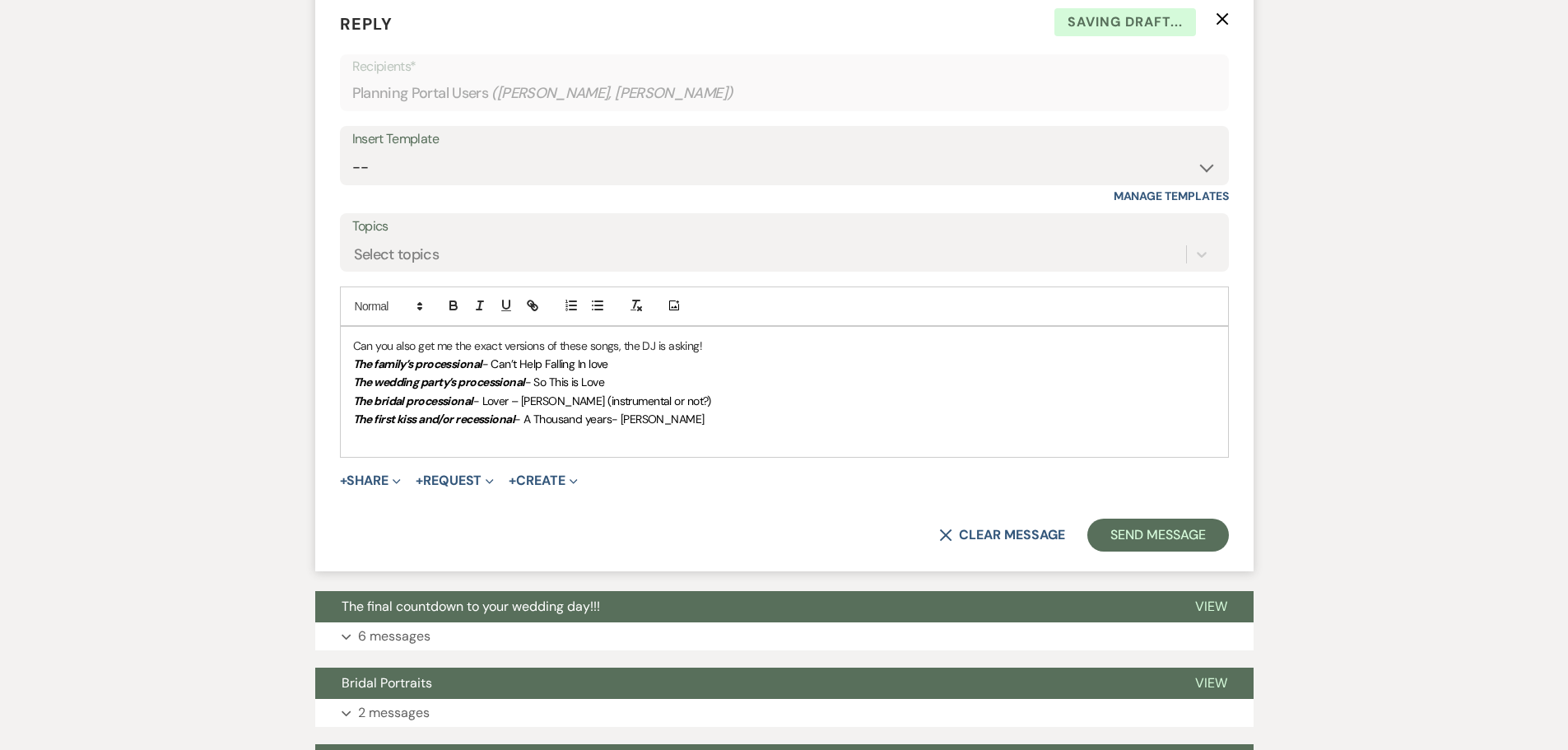
scroll to position [1085, 0]
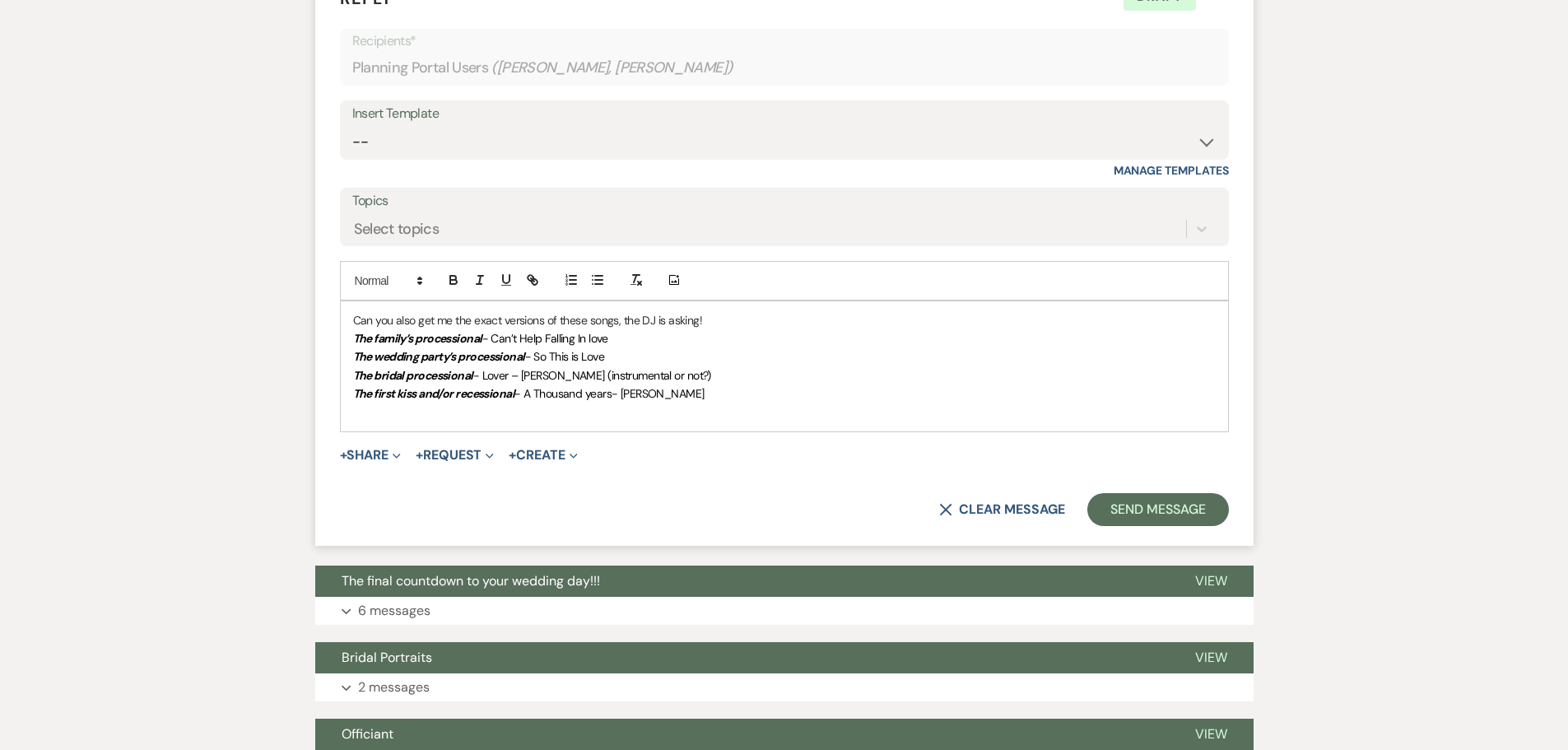
drag, startPoint x: 722, startPoint y: 394, endPoint x: 616, endPoint y: 389, distance: 106.1
click at [616, 389] on p "The first kiss and/or recessional - A Thousand years- [PERSON_NAME]" at bounding box center [784, 393] width 862 height 18
click at [1164, 501] on button "Send Message" at bounding box center [1158, 509] width 141 height 33
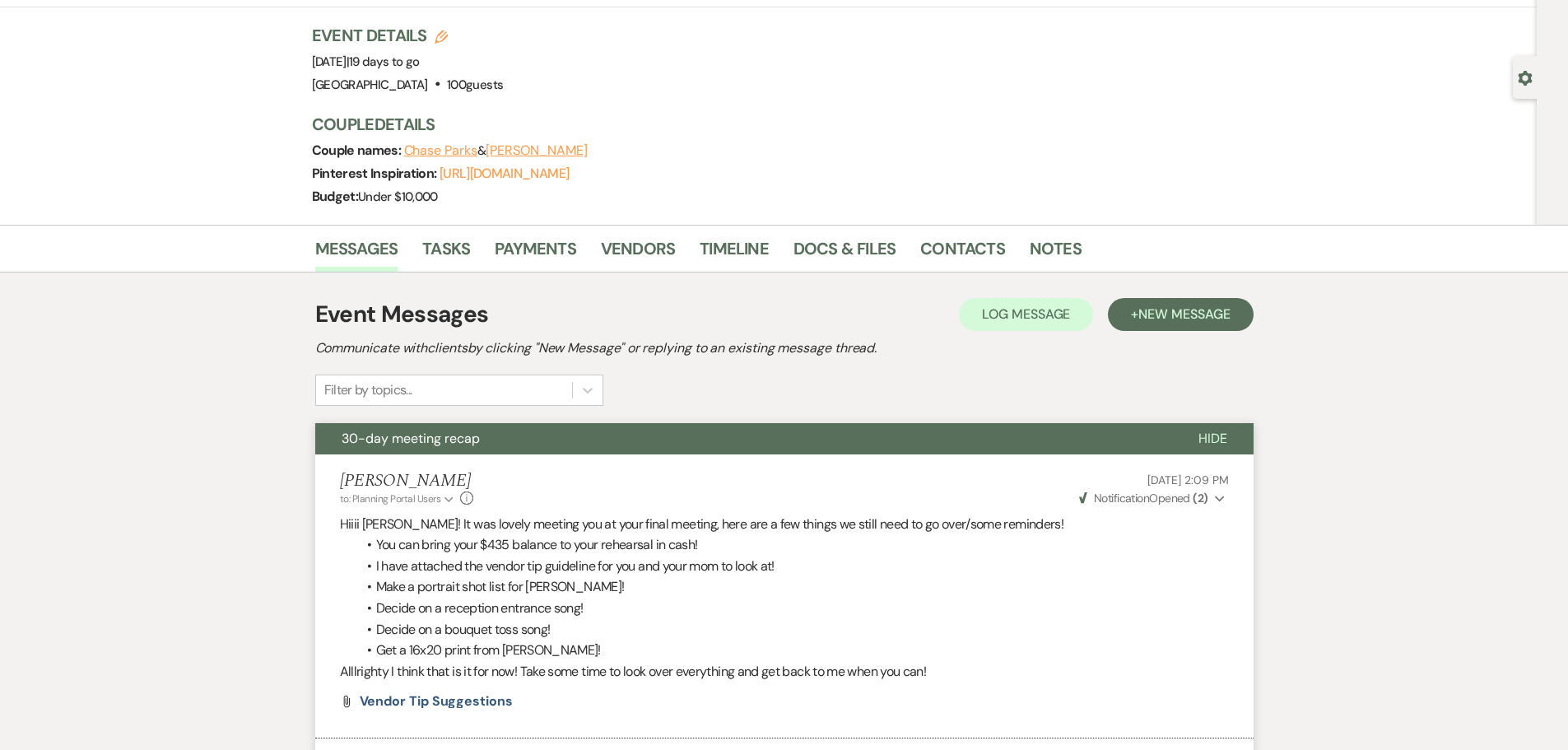
scroll to position [0, 0]
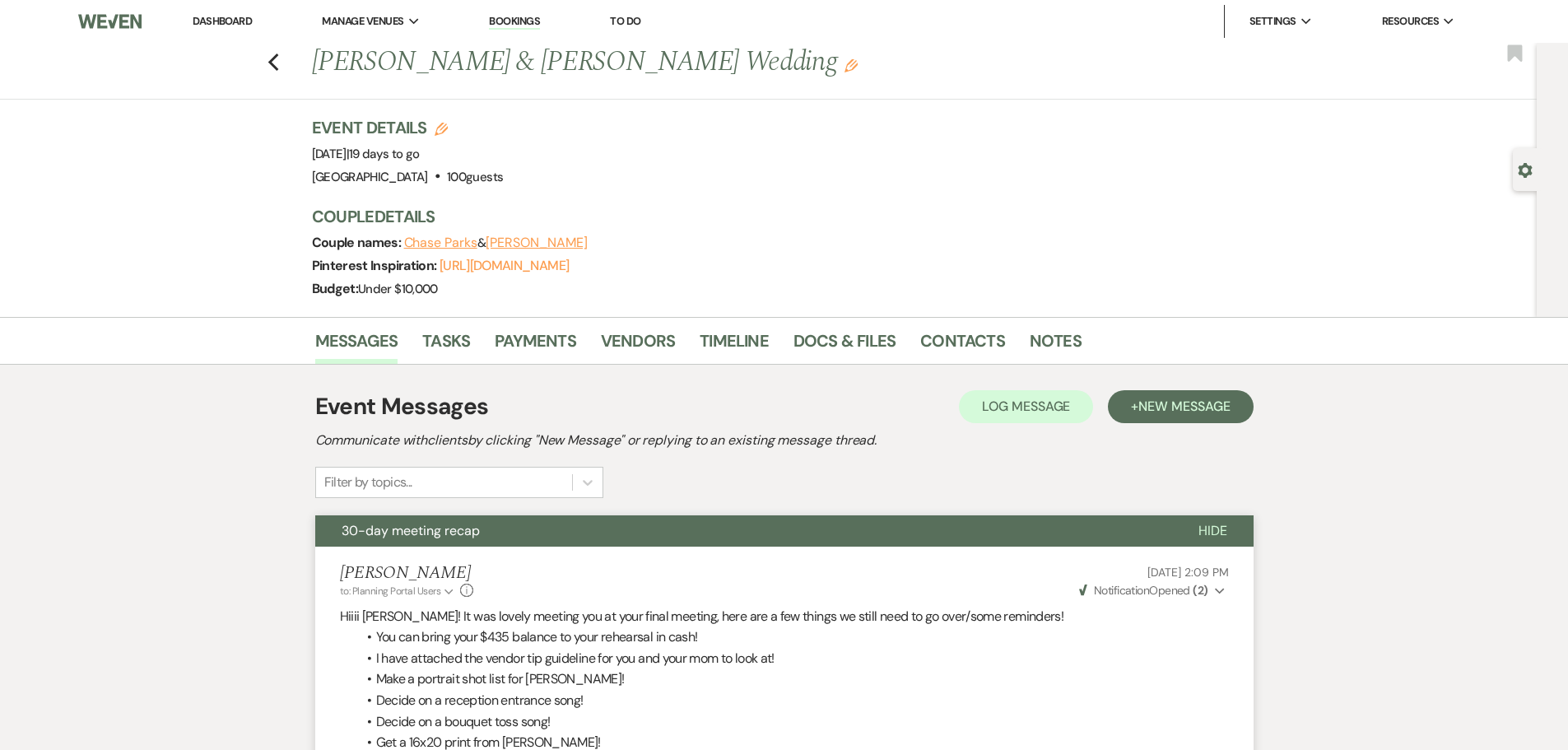
click at [236, 23] on link "Dashboard" at bounding box center [222, 21] width 59 height 14
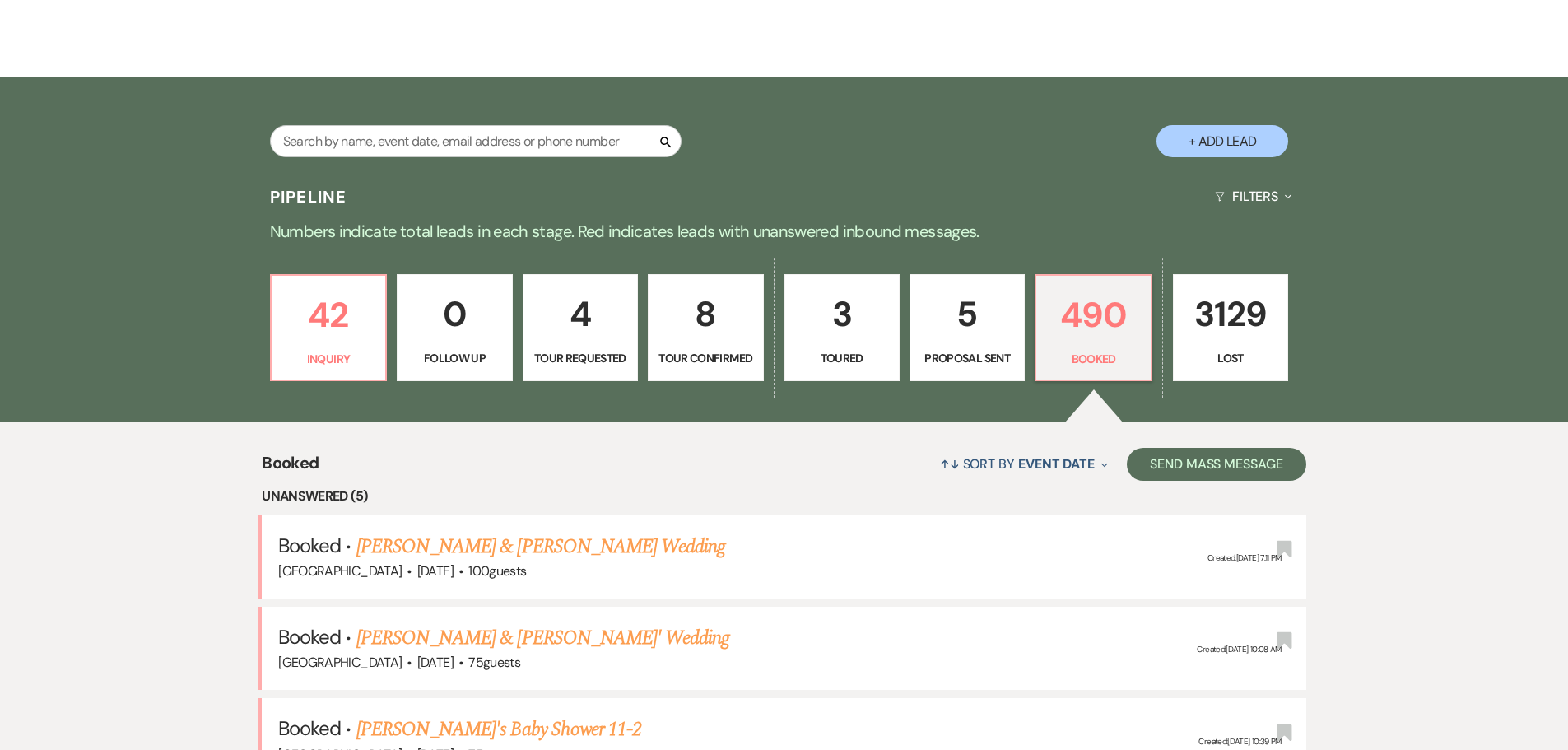
scroll to position [246, 0]
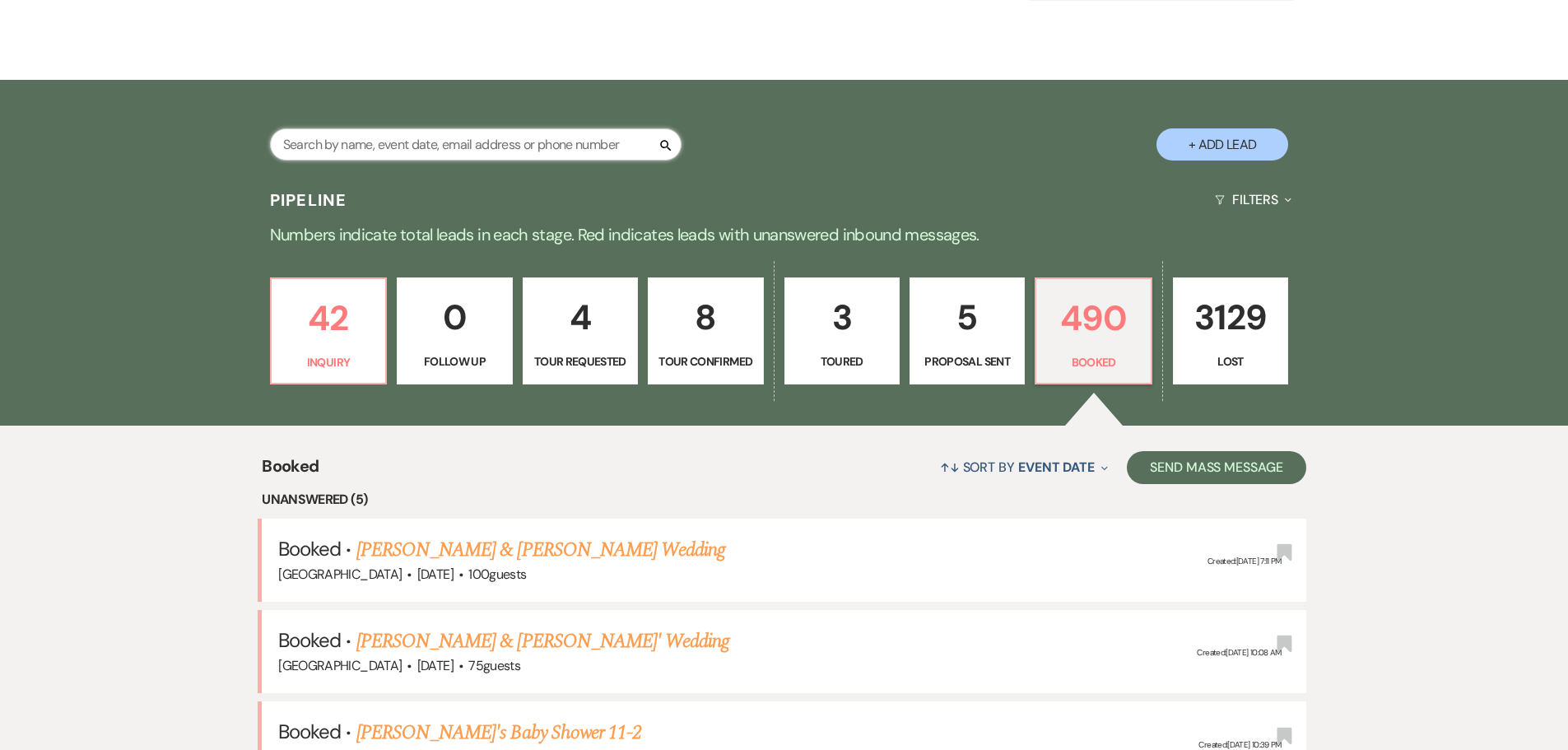
click at [357, 150] on input "text" at bounding box center [475, 144] width 411 height 32
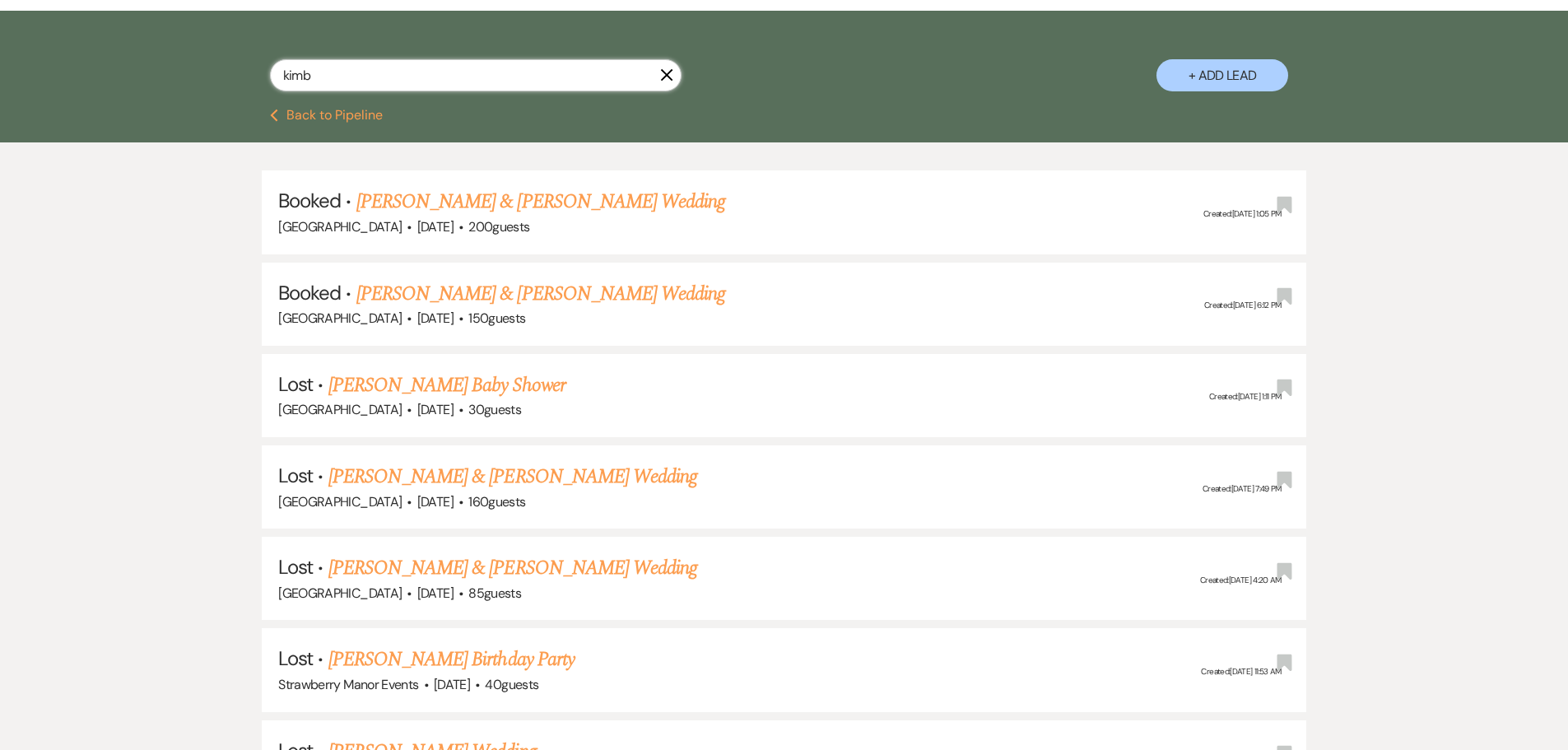
scroll to position [329, 0]
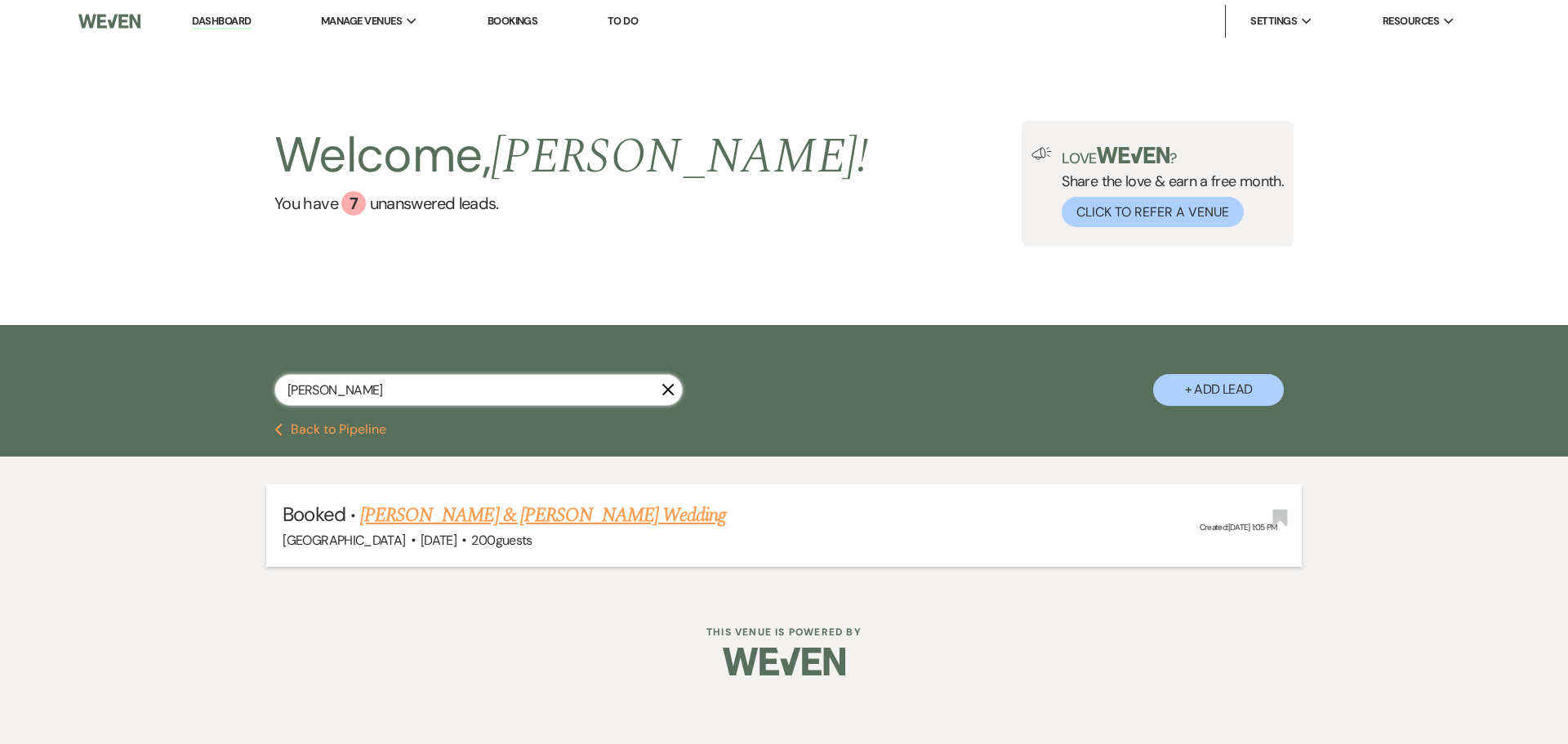
type input "[PERSON_NAME]"
click at [441, 519] on link "[PERSON_NAME] & [PERSON_NAME] Wedding" at bounding box center [542, 515] width 365 height 29
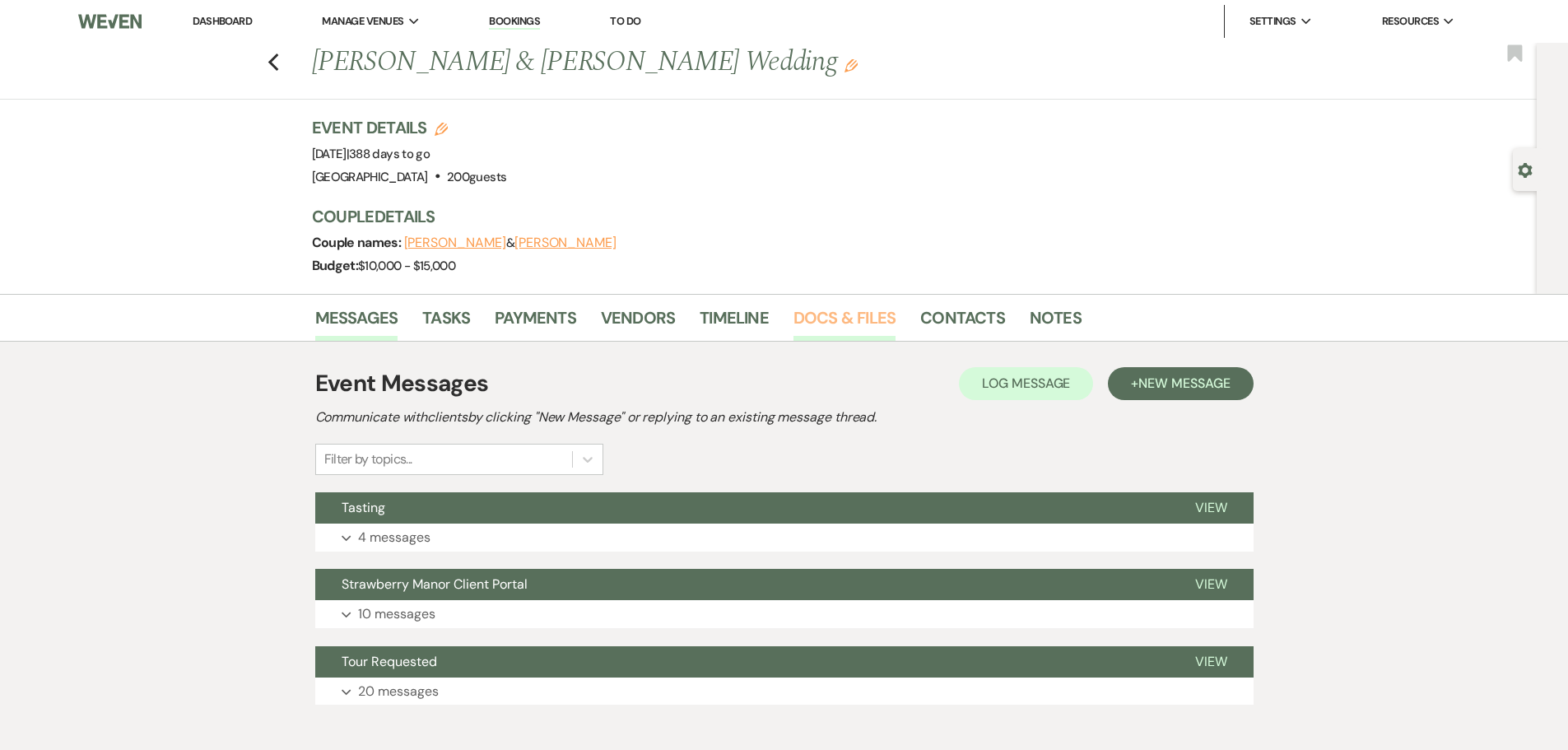
click at [859, 317] on link "Docs & Files" at bounding box center [844, 322] width 102 height 36
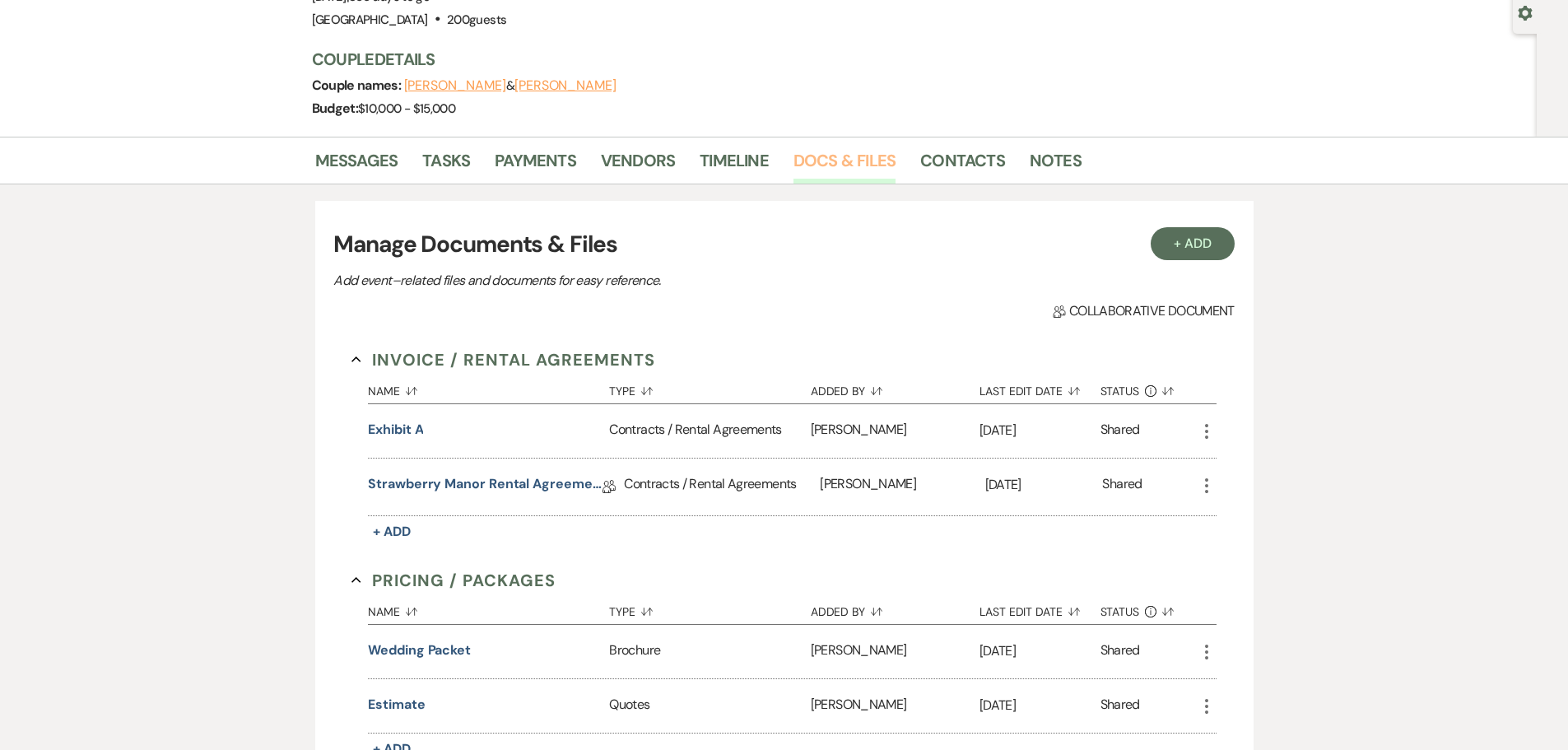
scroll to position [165, 0]
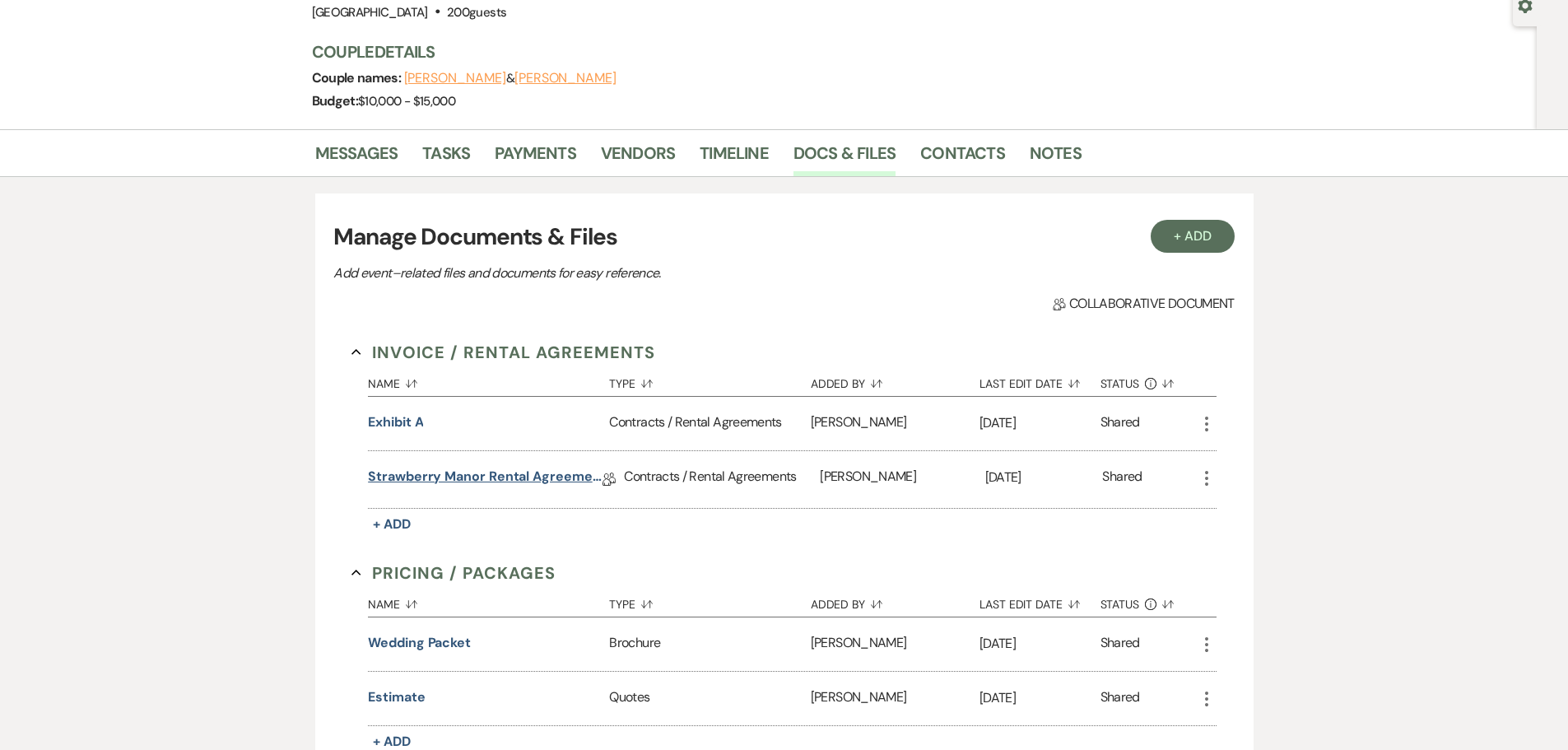
click at [404, 469] on link "Strawberry Manor Rental Agreement - Wedding" at bounding box center [485, 480] width 235 height 26
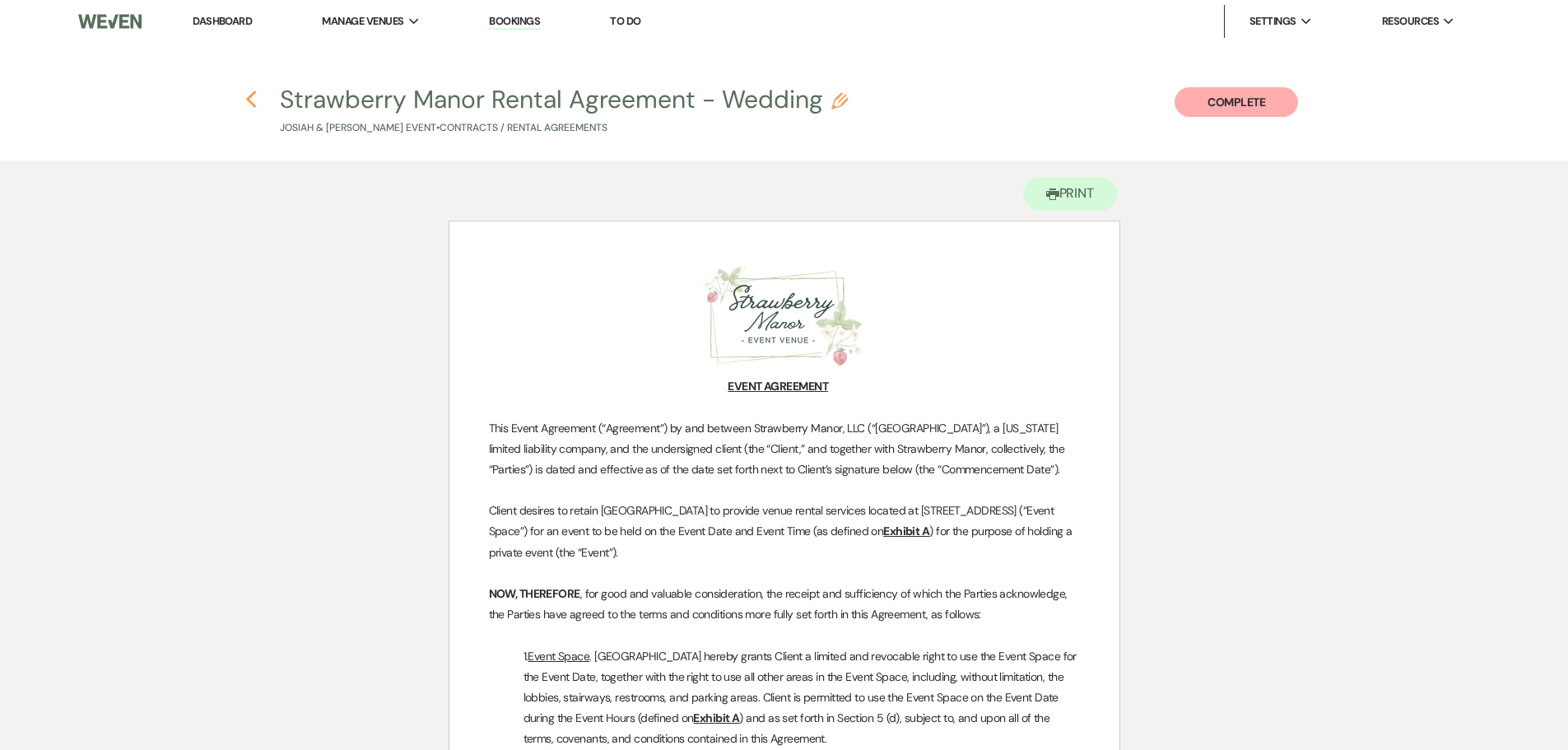
click at [256, 92] on use "button" at bounding box center [251, 99] width 11 height 18
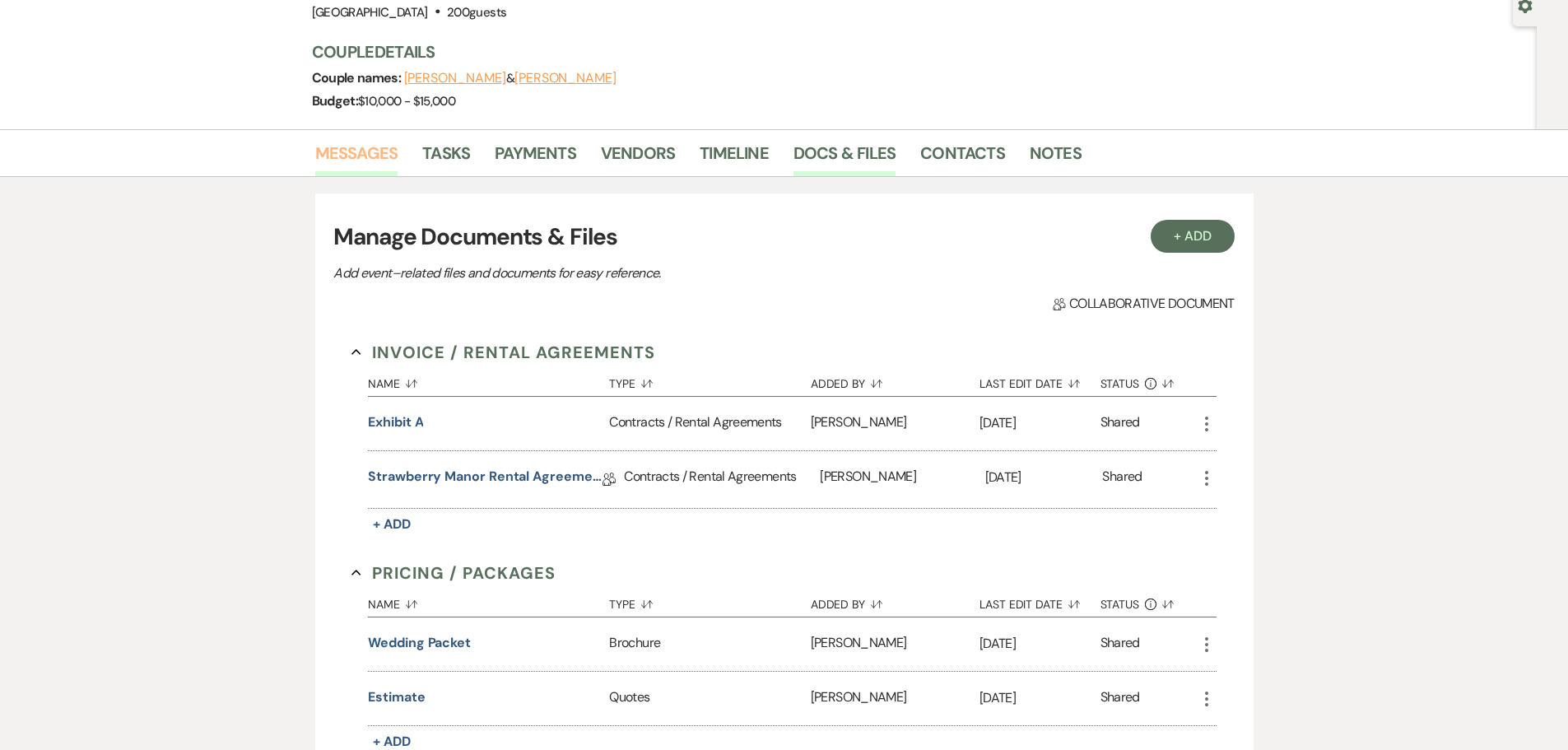
click at [355, 158] on link "Messages" at bounding box center [357, 158] width 83 height 36
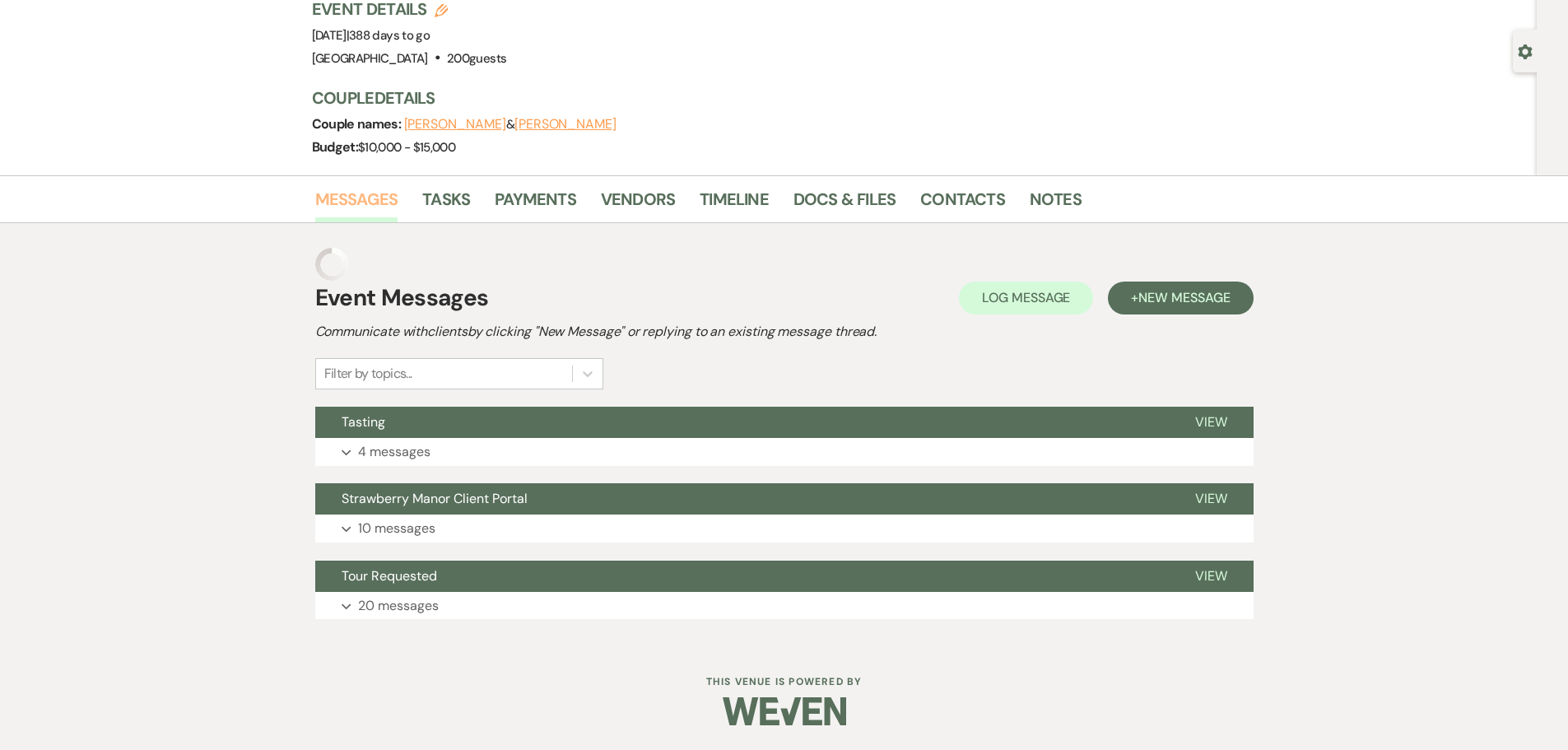
scroll to position [85, 0]
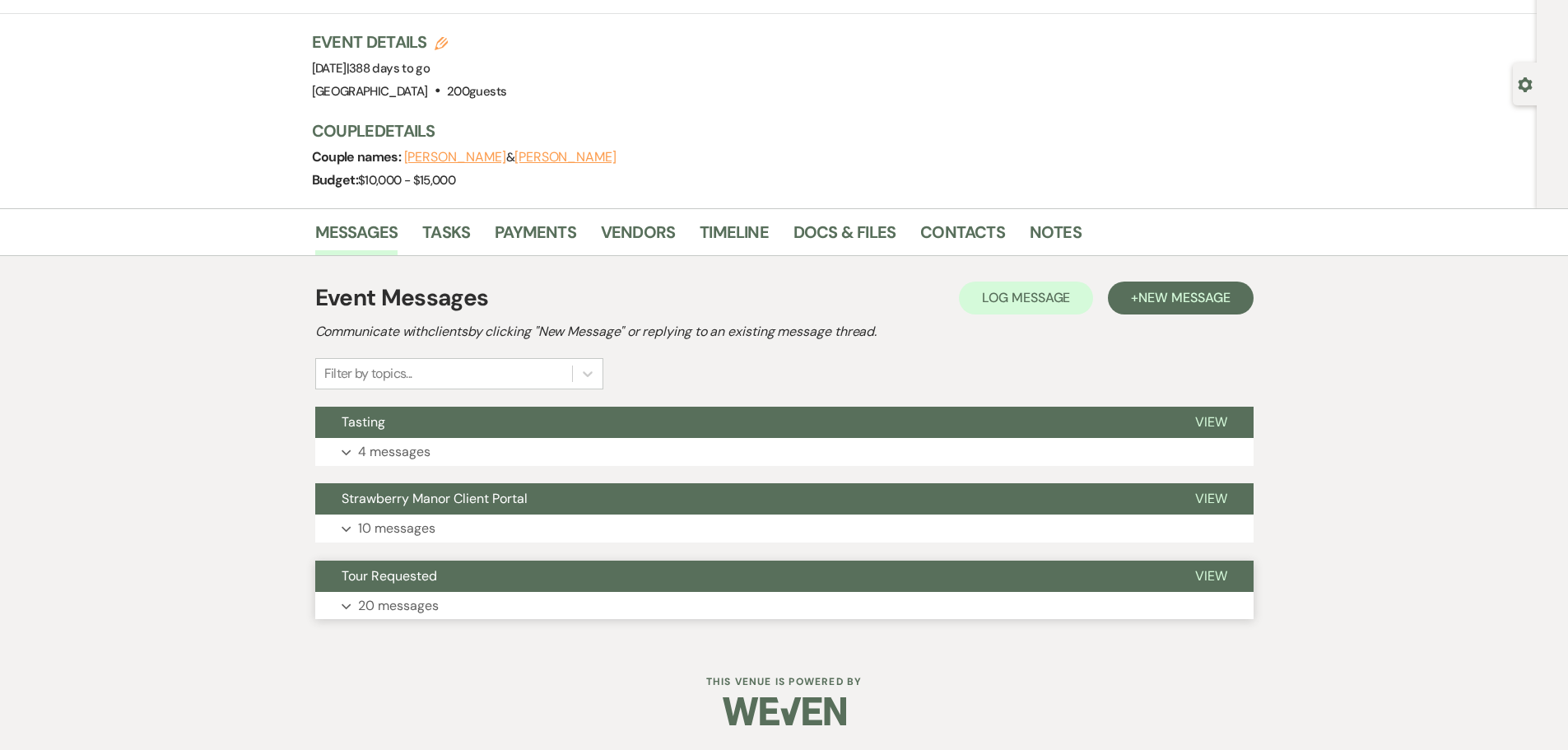
click at [479, 606] on button "Expand 20 messages" at bounding box center [784, 605] width 938 height 28
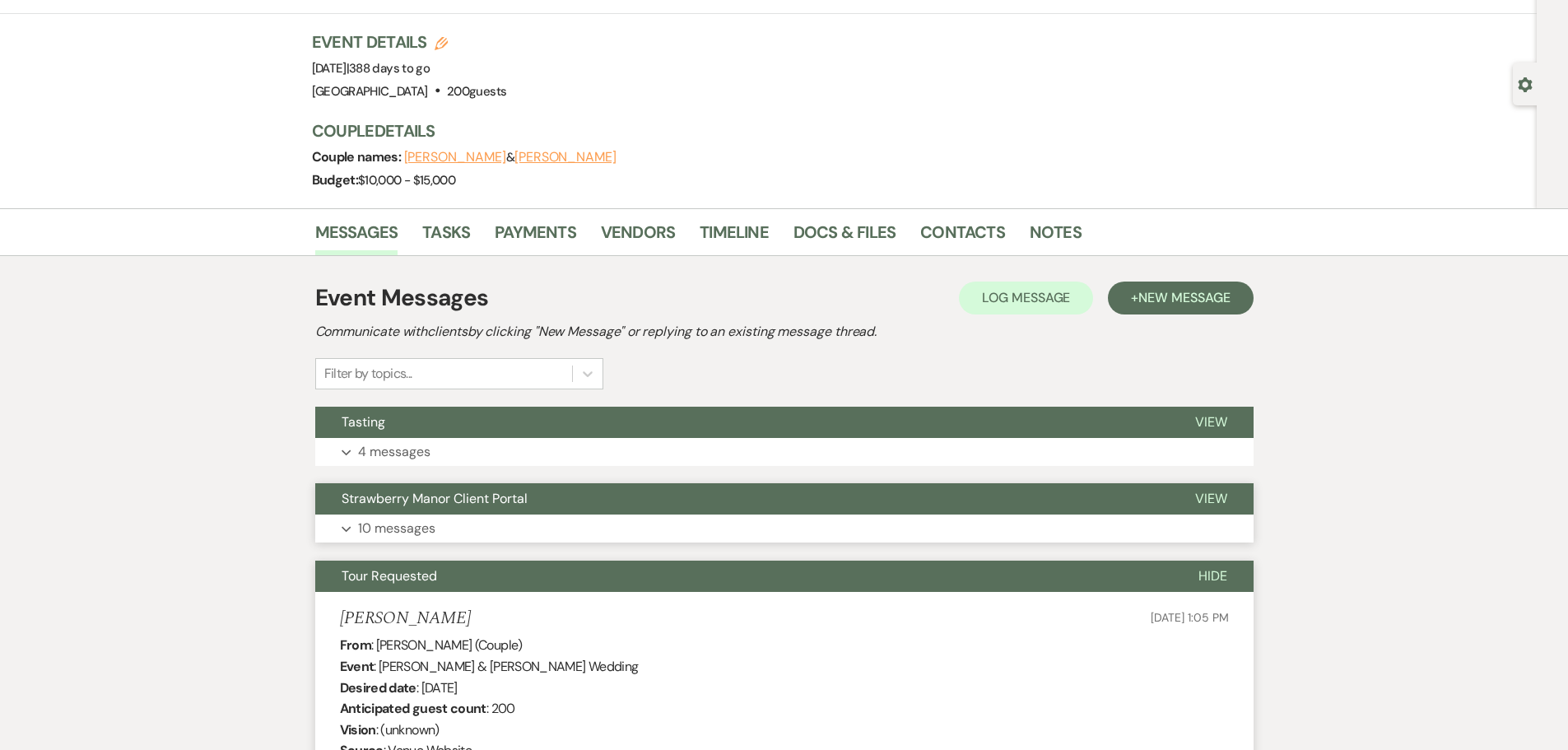
drag, startPoint x: 452, startPoint y: 545, endPoint x: 448, endPoint y: 524, distance: 21.4
click at [444, 507] on button "Strawberry Manor Client Portal" at bounding box center [742, 499] width 854 height 32
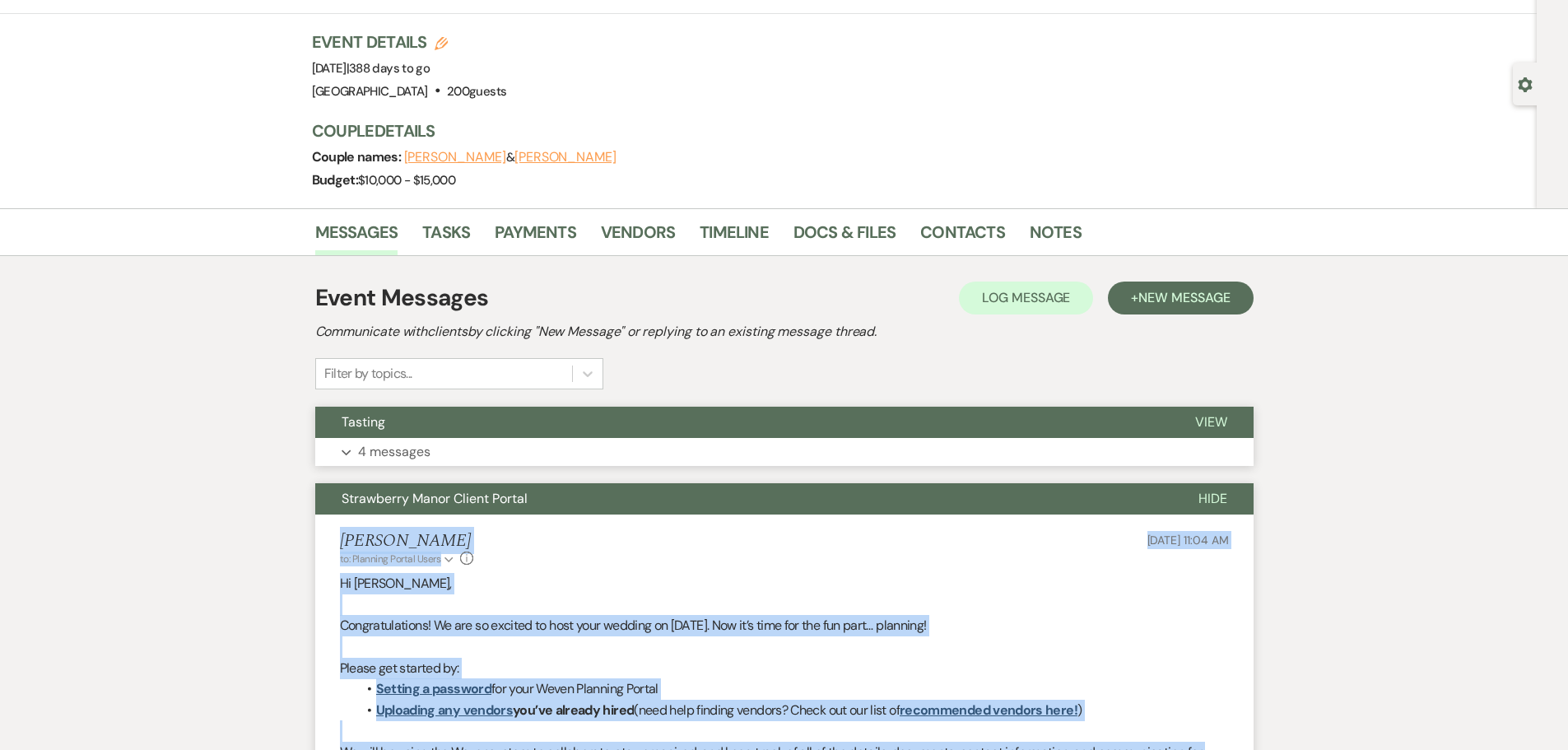
click at [436, 448] on button "Expand 4 messages" at bounding box center [784, 452] width 938 height 28
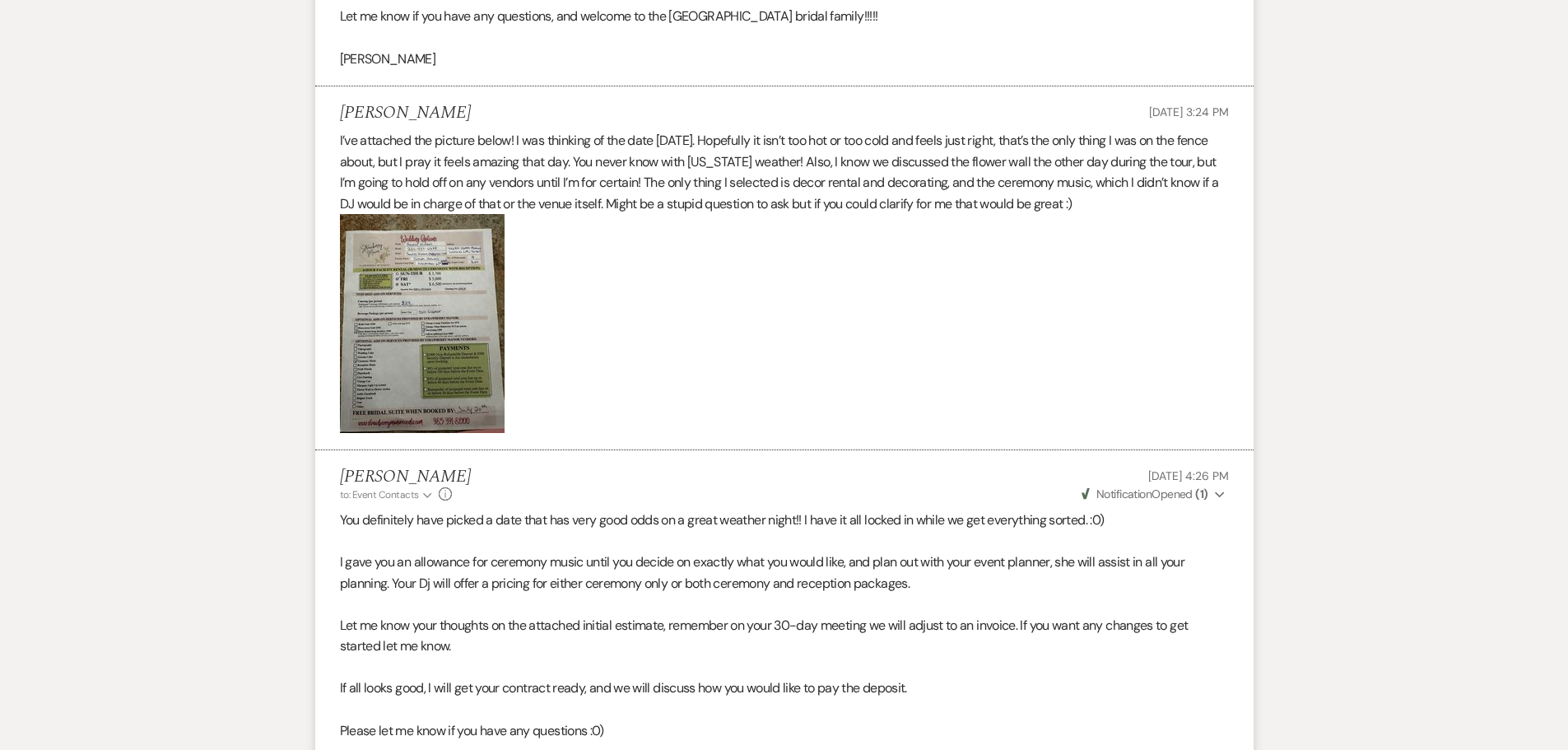
scroll to position [5252, 0]
